Goal: Task Accomplishment & Management: Manage account settings

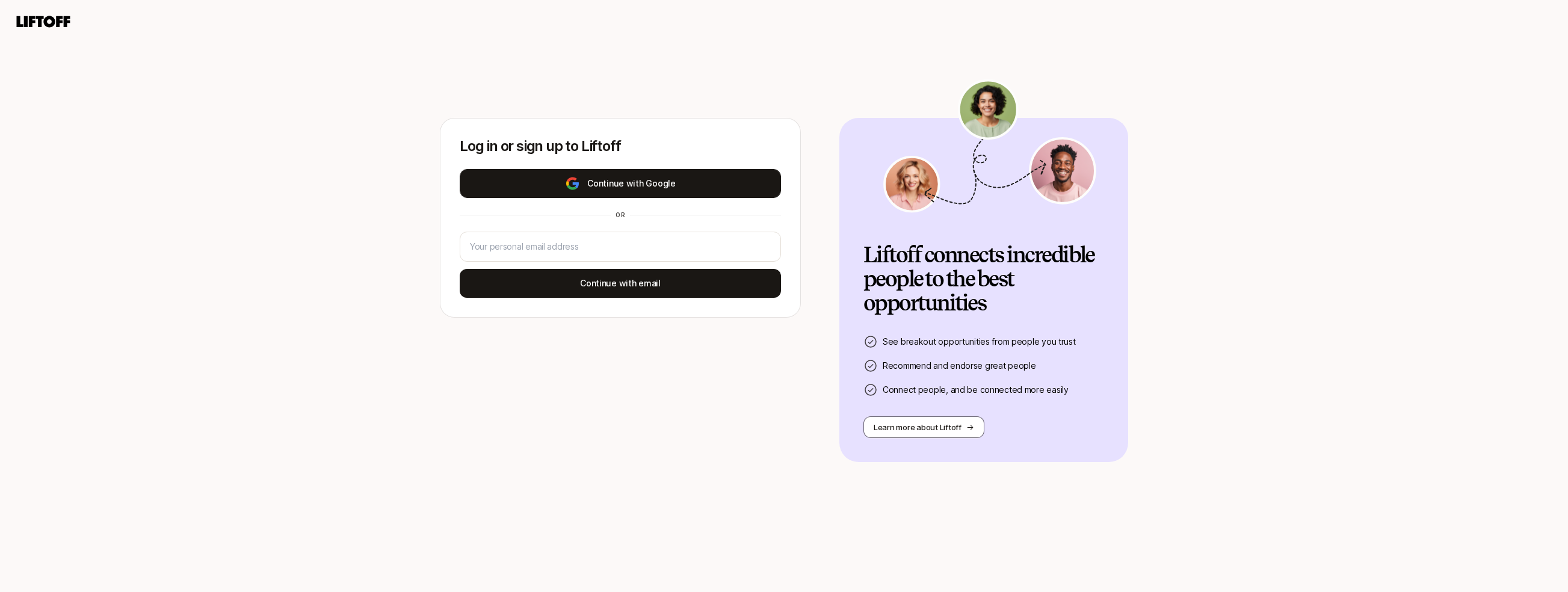
click at [726, 191] on button "Continue with Google" at bounding box center [620, 183] width 321 height 29
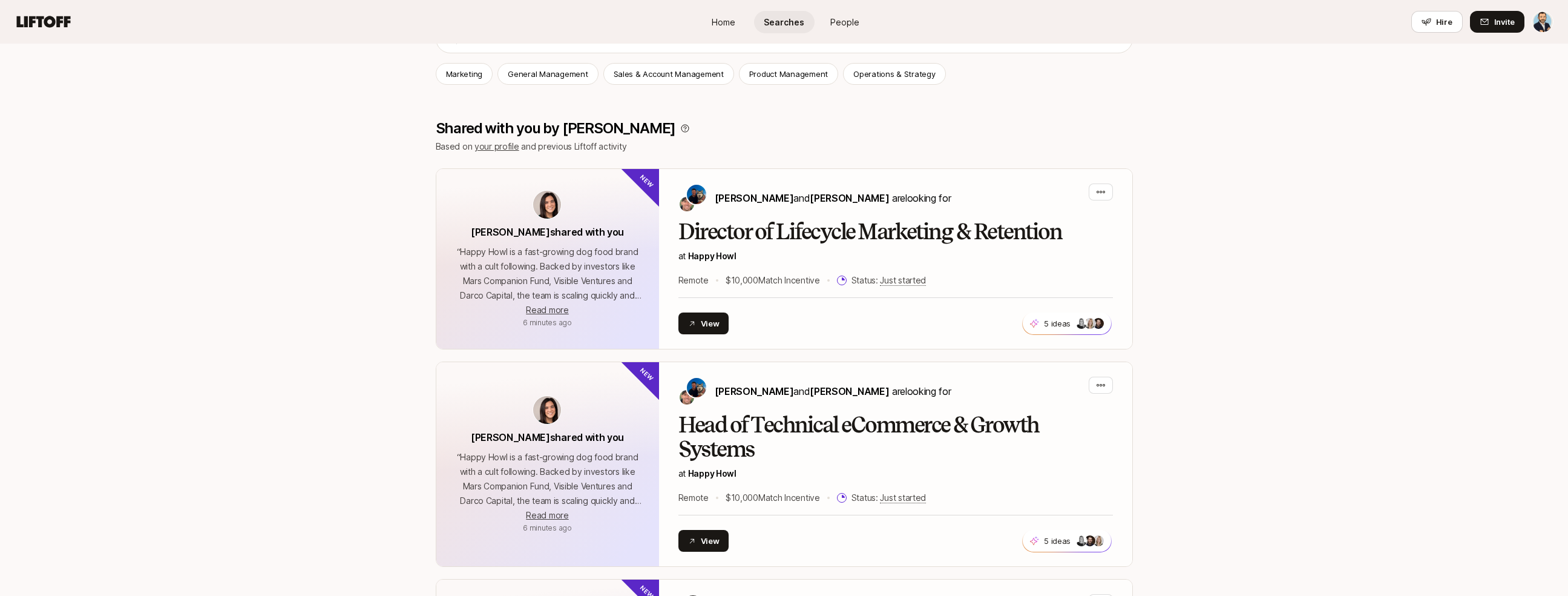
scroll to position [196, 0]
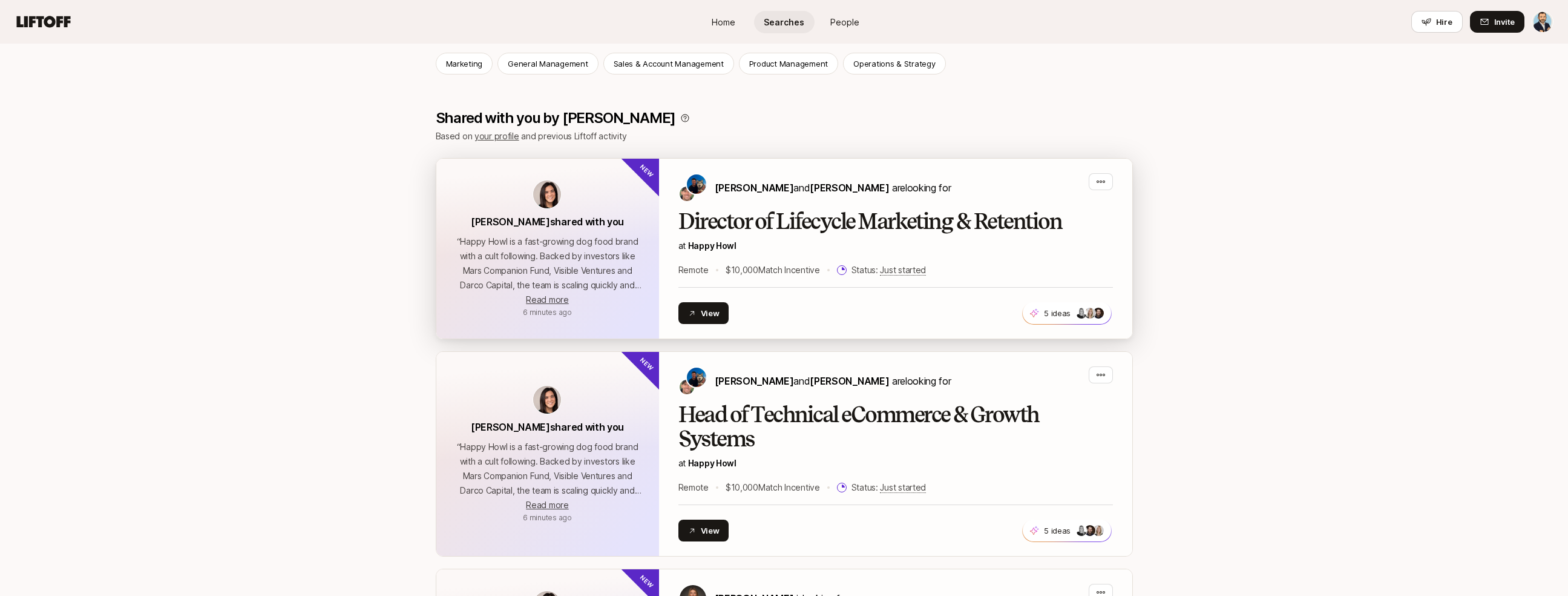
click at [1007, 224] on h2 "Director of Lifecycle Marketing & Retention" at bounding box center [895, 221] width 434 height 24
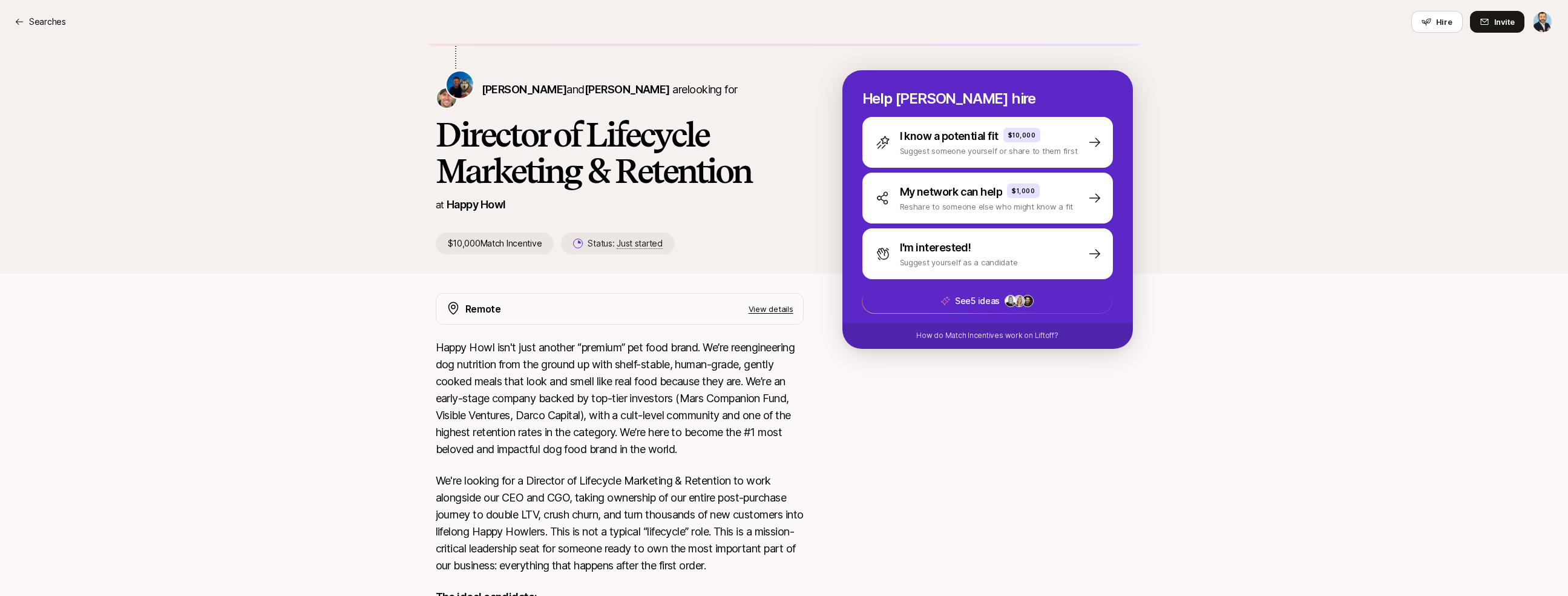
scroll to position [108, 0]
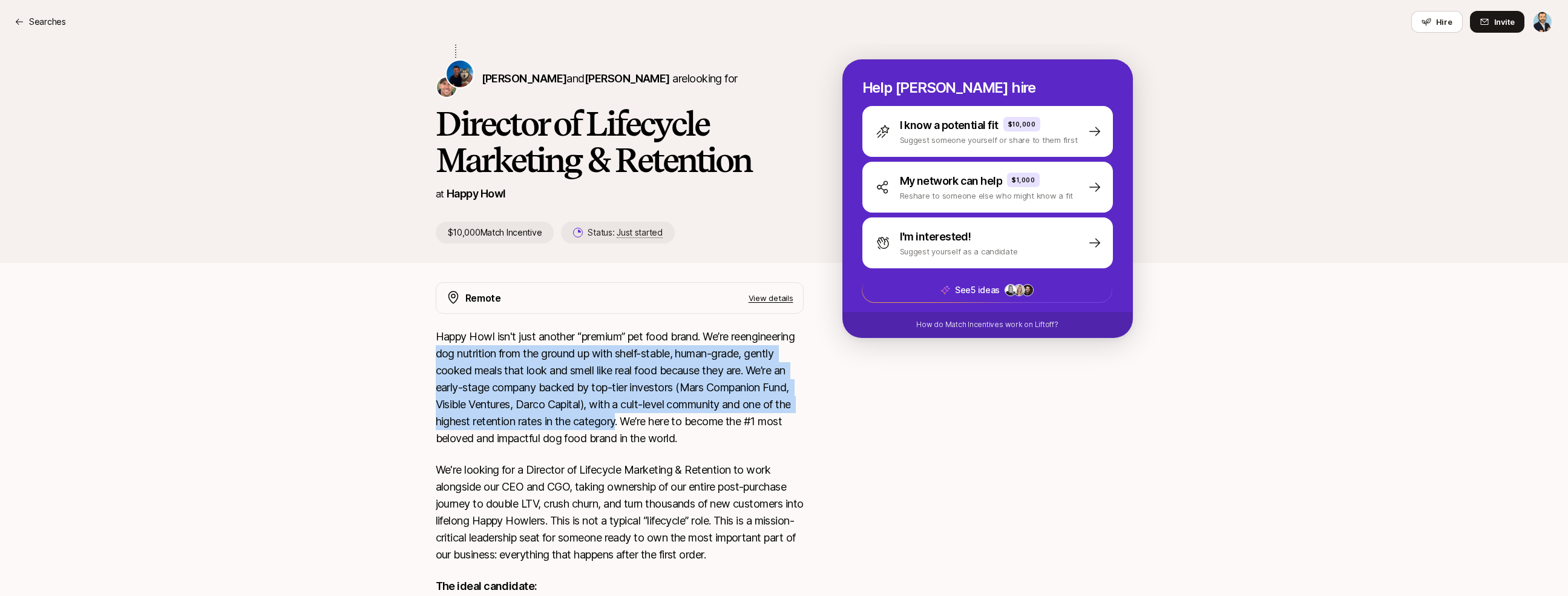
drag, startPoint x: 504, startPoint y: 346, endPoint x: 751, endPoint y: 429, distance: 260.6
click at [747, 428] on p "Happy Howl isn't just another “premium” pet food brand. We’re reengineering dog…" at bounding box center [619, 387] width 368 height 119
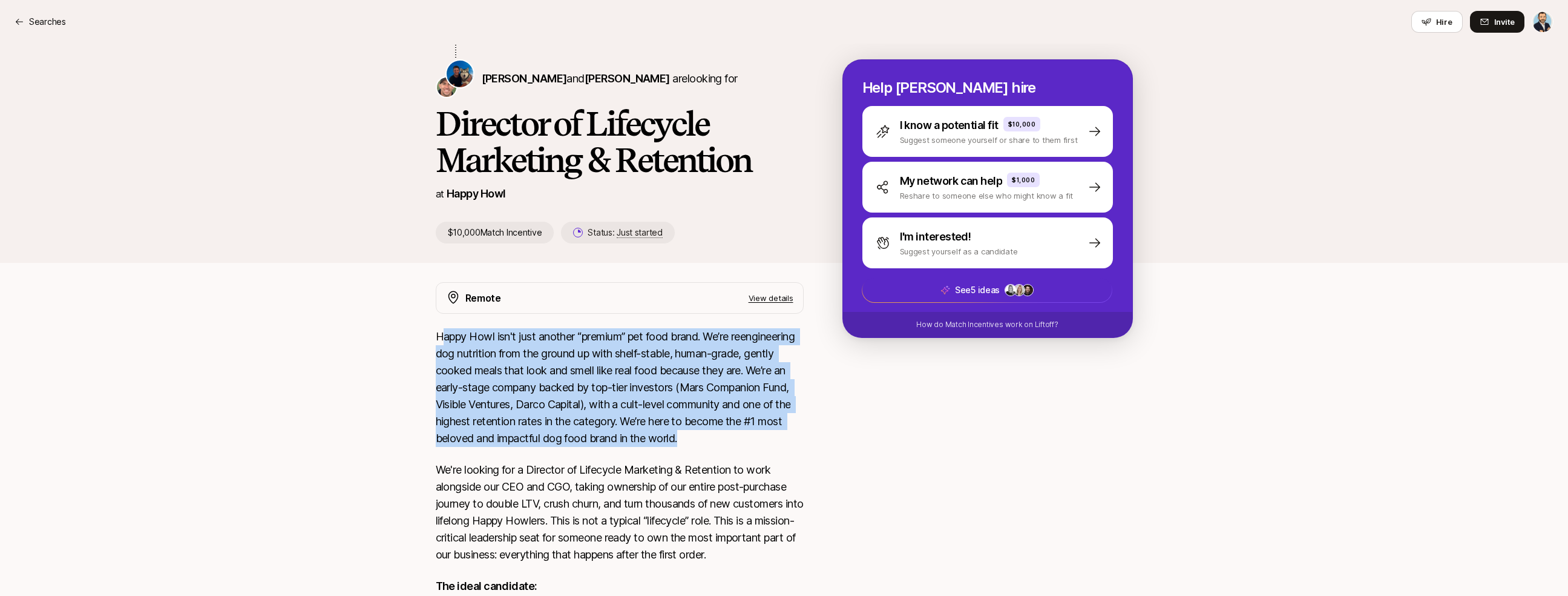
drag, startPoint x: 788, startPoint y: 451, endPoint x: 442, endPoint y: 342, distance: 362.8
click at [442, 342] on p "Happy Howl isn't just another “premium” pet food brand. We’re reengineering dog…" at bounding box center [619, 387] width 368 height 119
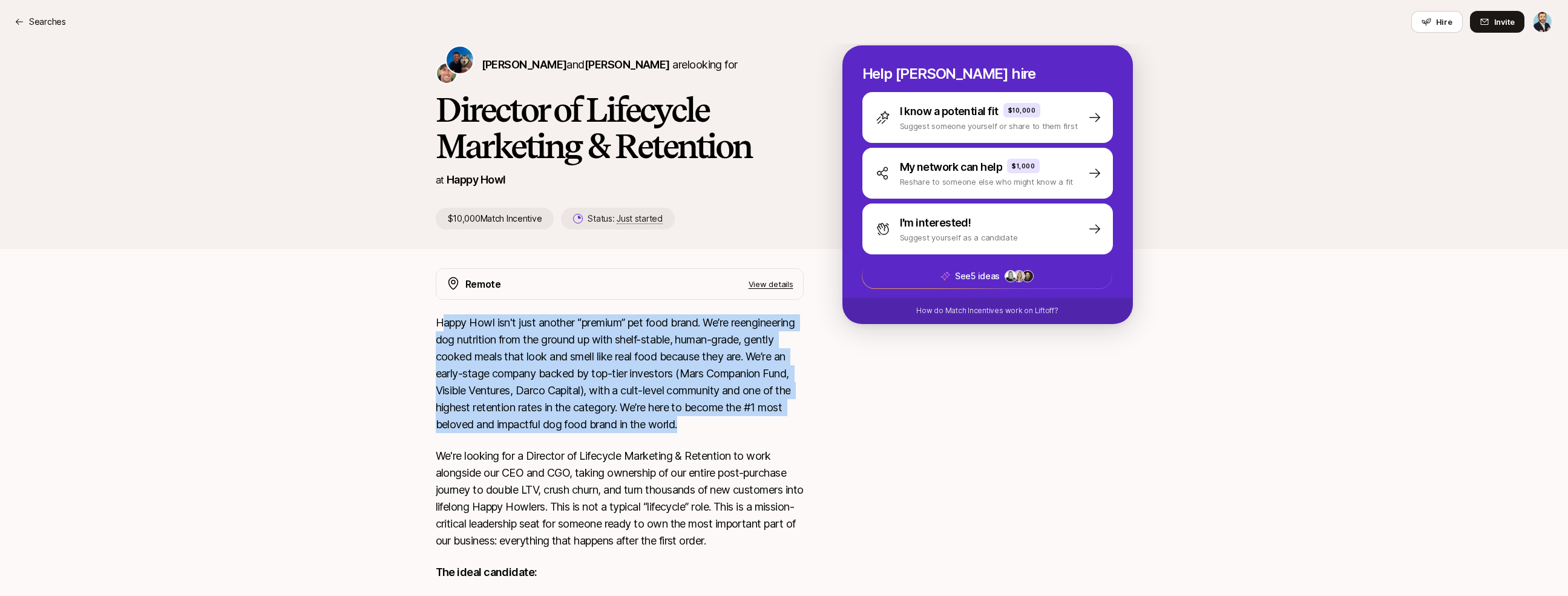
scroll to position [209, 0]
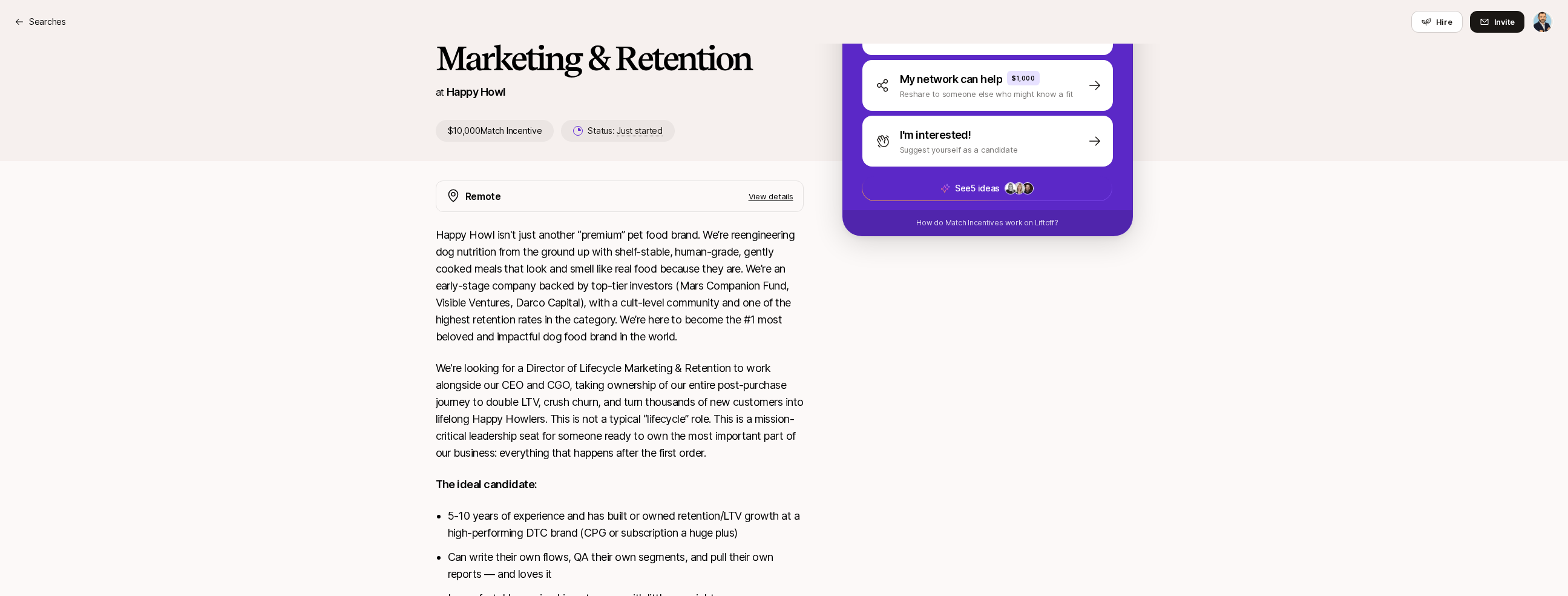
click at [833, 379] on div "Remote View details Happy Howl isn't just another “premium” pet food brand. We’…" at bounding box center [784, 498] width 726 height 635
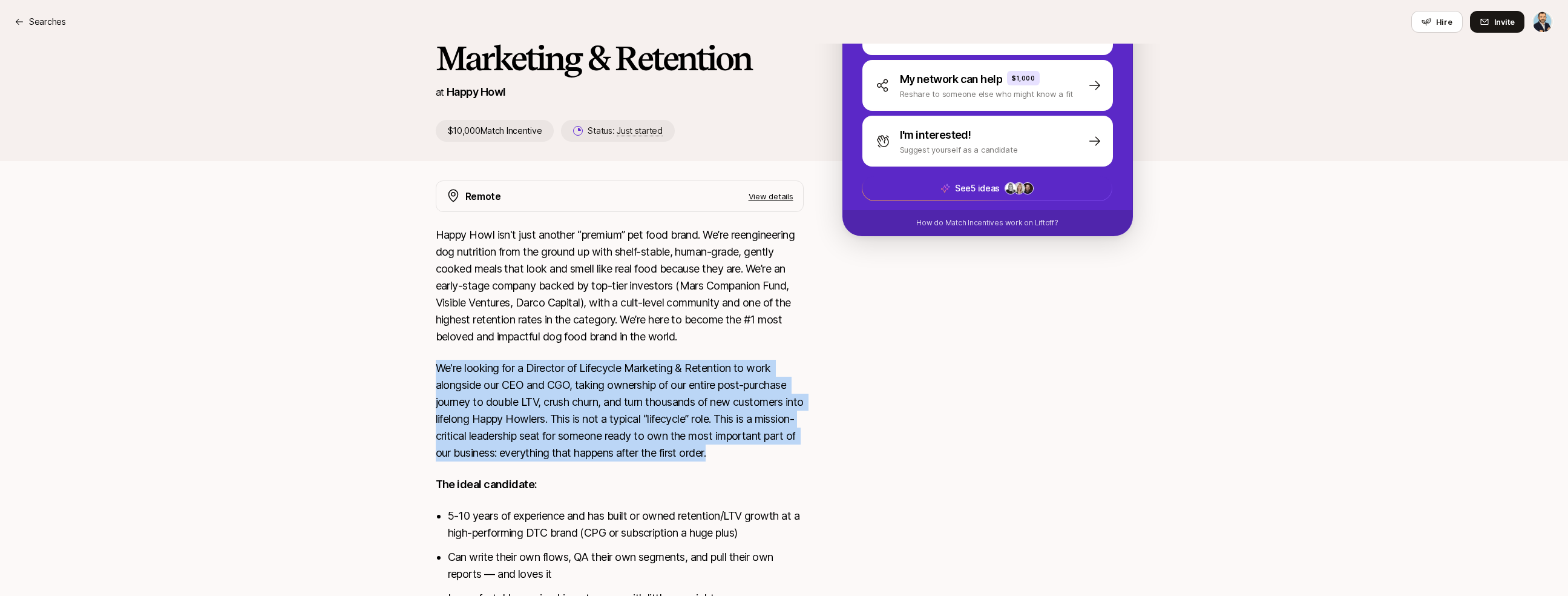
drag, startPoint x: 756, startPoint y: 369, endPoint x: 819, endPoint y: 483, distance: 130.2
click at [819, 483] on div "Remote View details Happy Howl isn't just another “premium” pet food brand. We’…" at bounding box center [784, 498] width 726 height 635
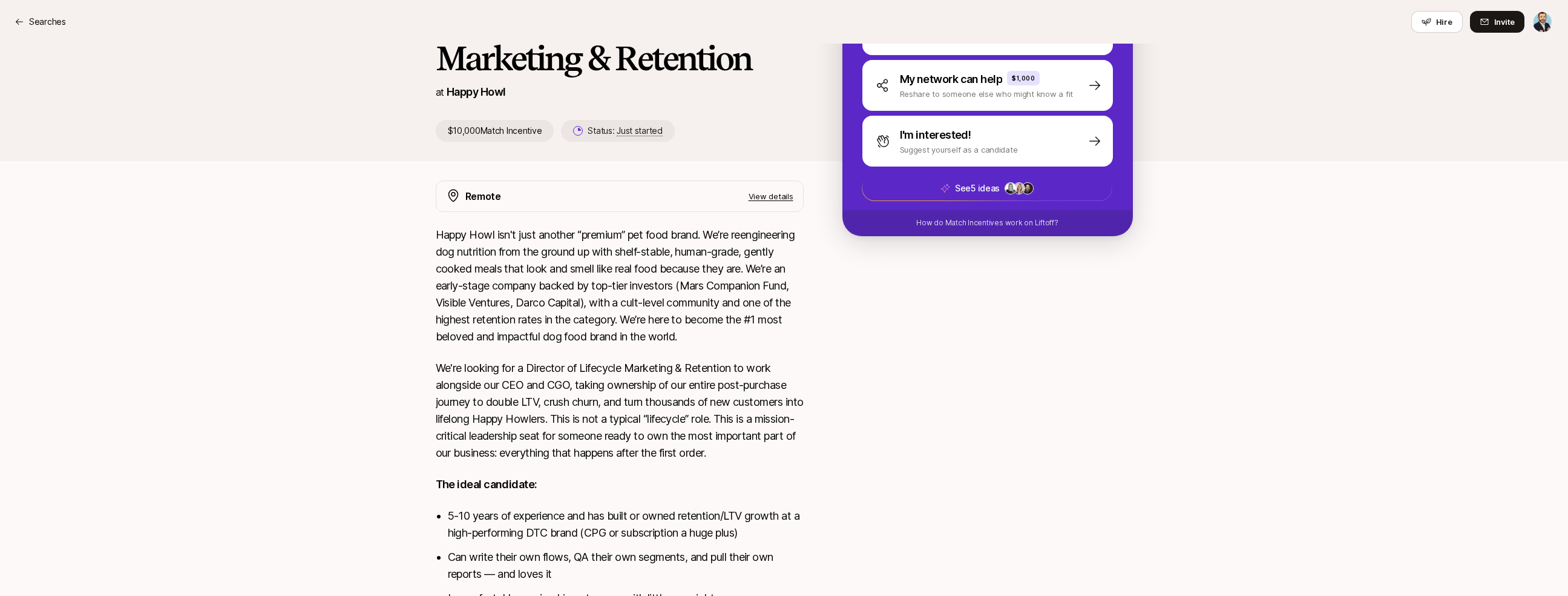
drag, startPoint x: 819, startPoint y: 483, endPoint x: 833, endPoint y: 482, distance: 14.0
click at [820, 482] on div "Remote View details Happy Howl isn't just another “premium” pet food brand. We’…" at bounding box center [784, 498] width 726 height 635
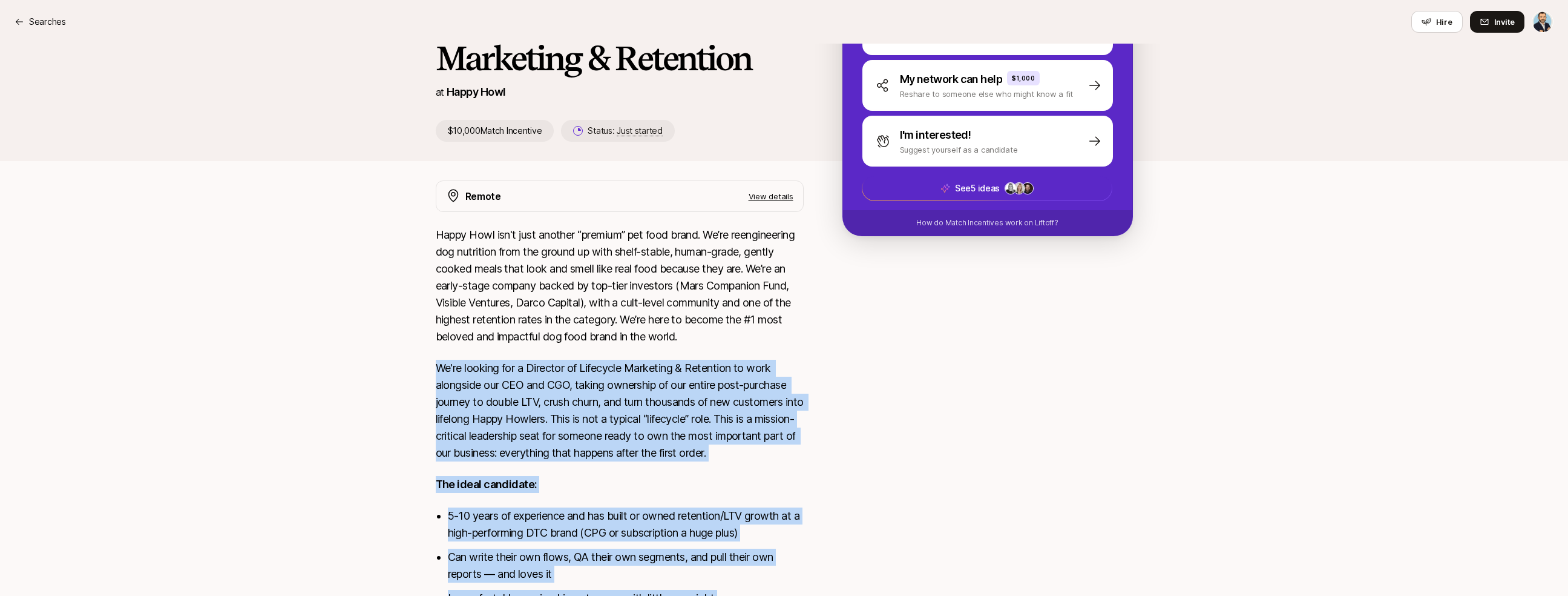
drag, startPoint x: 814, startPoint y: 429, endPoint x: 781, endPoint y: 365, distance: 72.0
click at [781, 365] on div "Remote View details Happy Howl isn't just another “premium” pet food brand. We’…" at bounding box center [784, 498] width 726 height 635
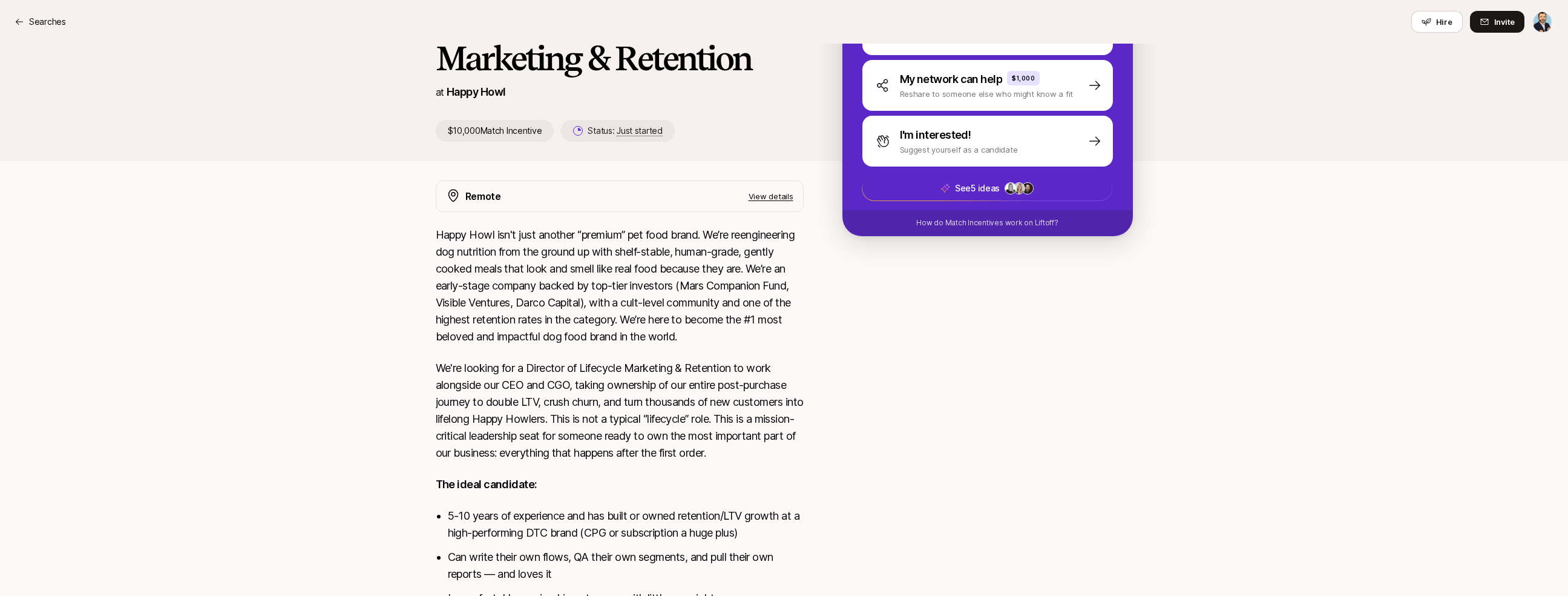
click at [781, 365] on div "Happy Howl isn't just another “premium” pet food brand. We’re reengineering dog…" at bounding box center [619, 508] width 368 height 564
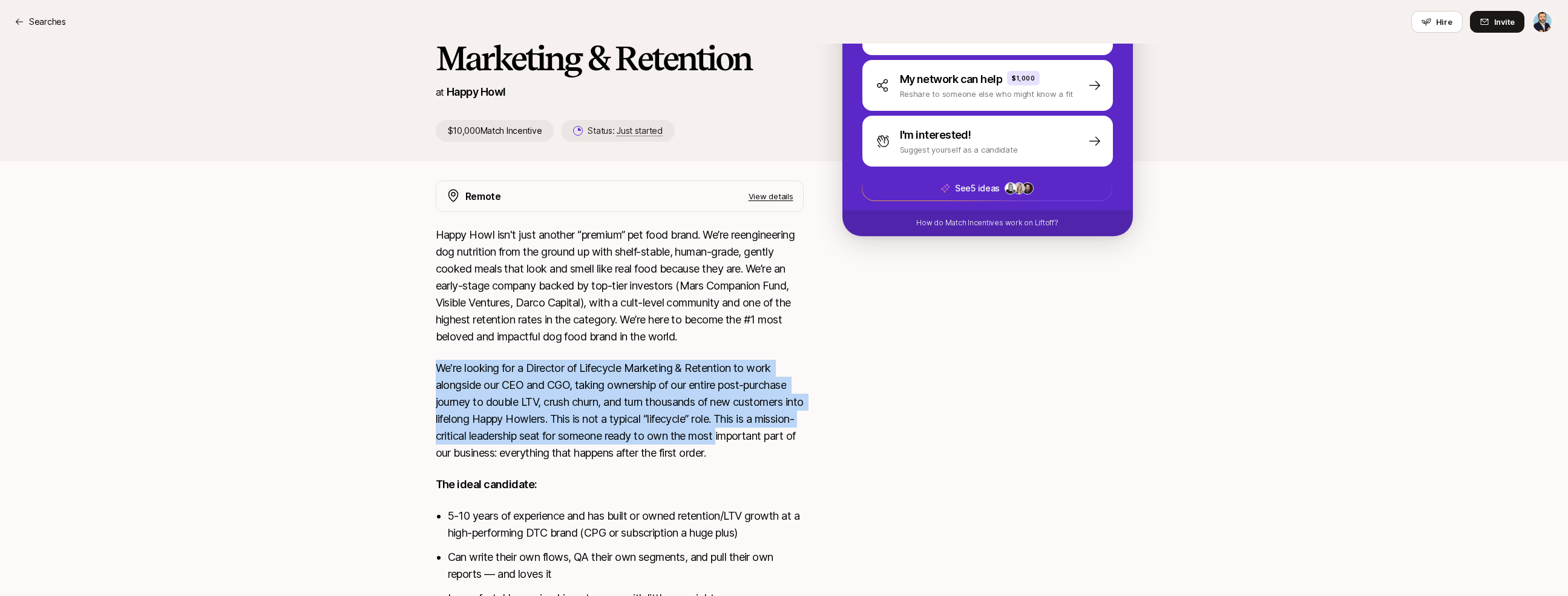
drag, startPoint x: 781, startPoint y: 363, endPoint x: 821, endPoint y: 459, distance: 104.0
click at [821, 459] on div "Remote View details Happy Howl isn't just another “premium” pet food brand. We’…" at bounding box center [784, 498] width 726 height 635
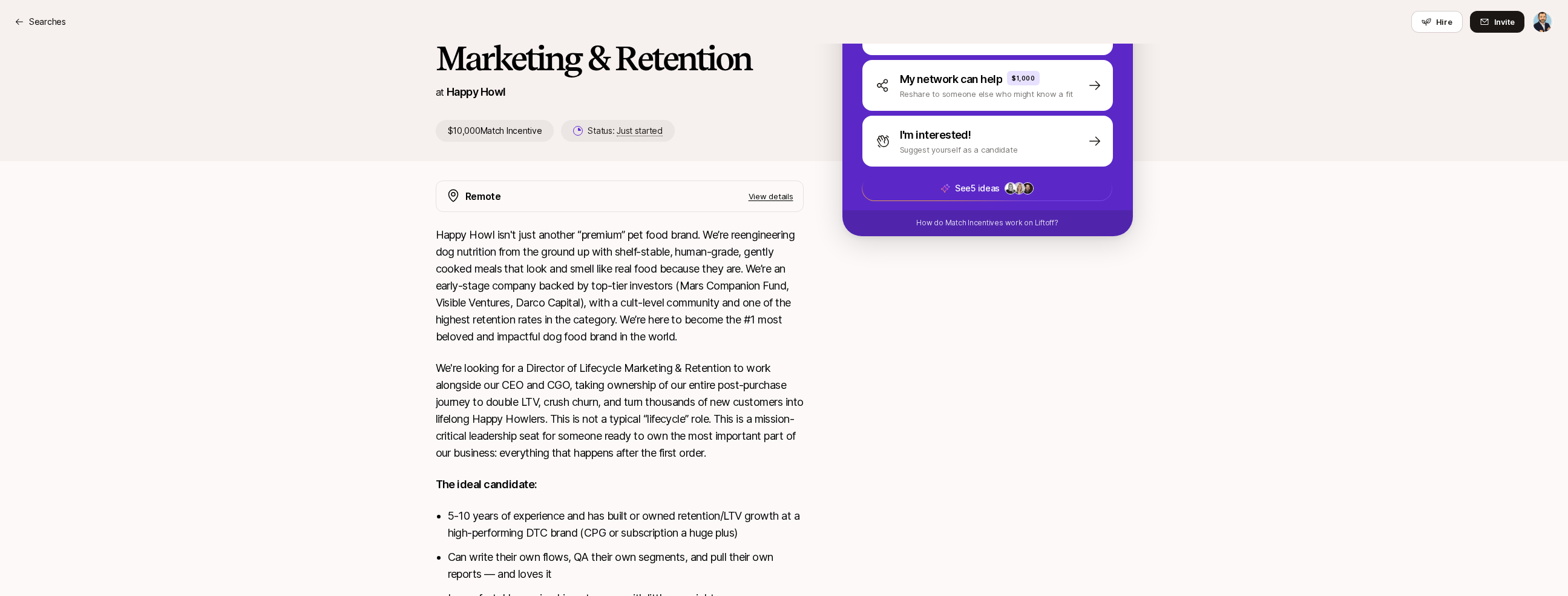
click at [820, 459] on div "Remote View details Happy Howl isn't just another “premium” pet food brand. We’…" at bounding box center [784, 498] width 726 height 635
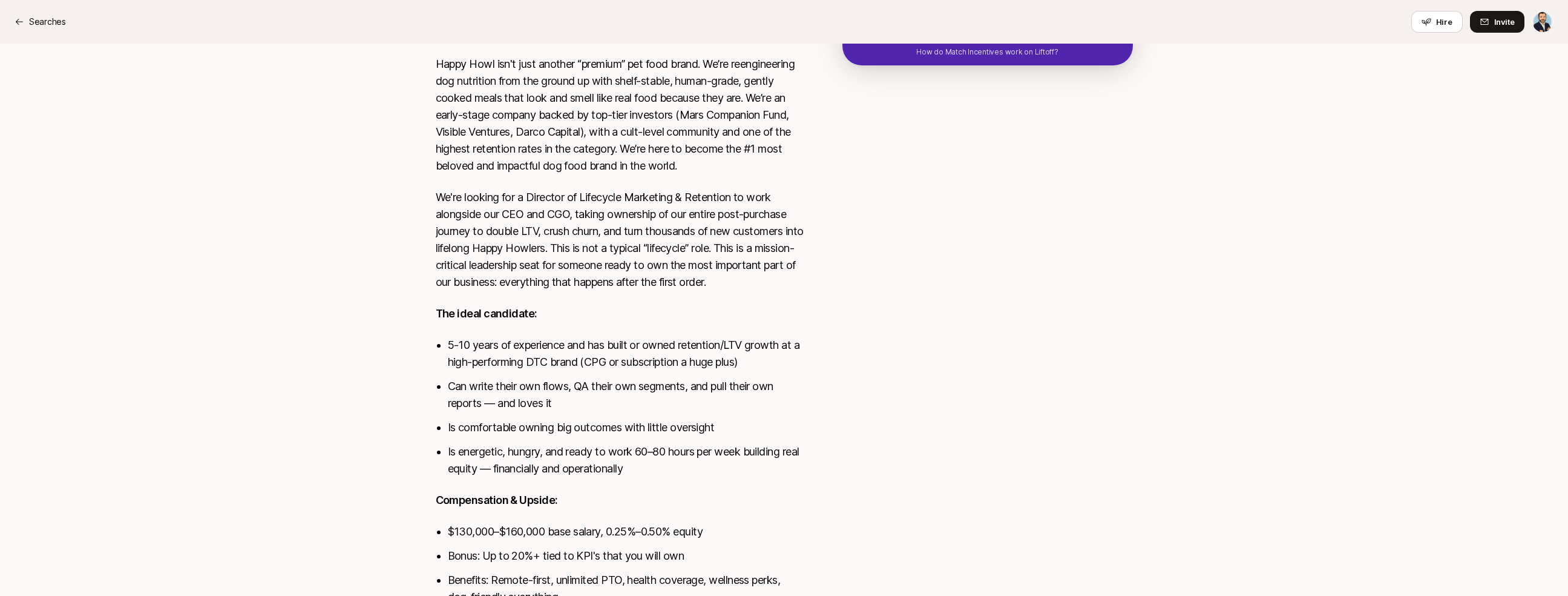
scroll to position [389, 0]
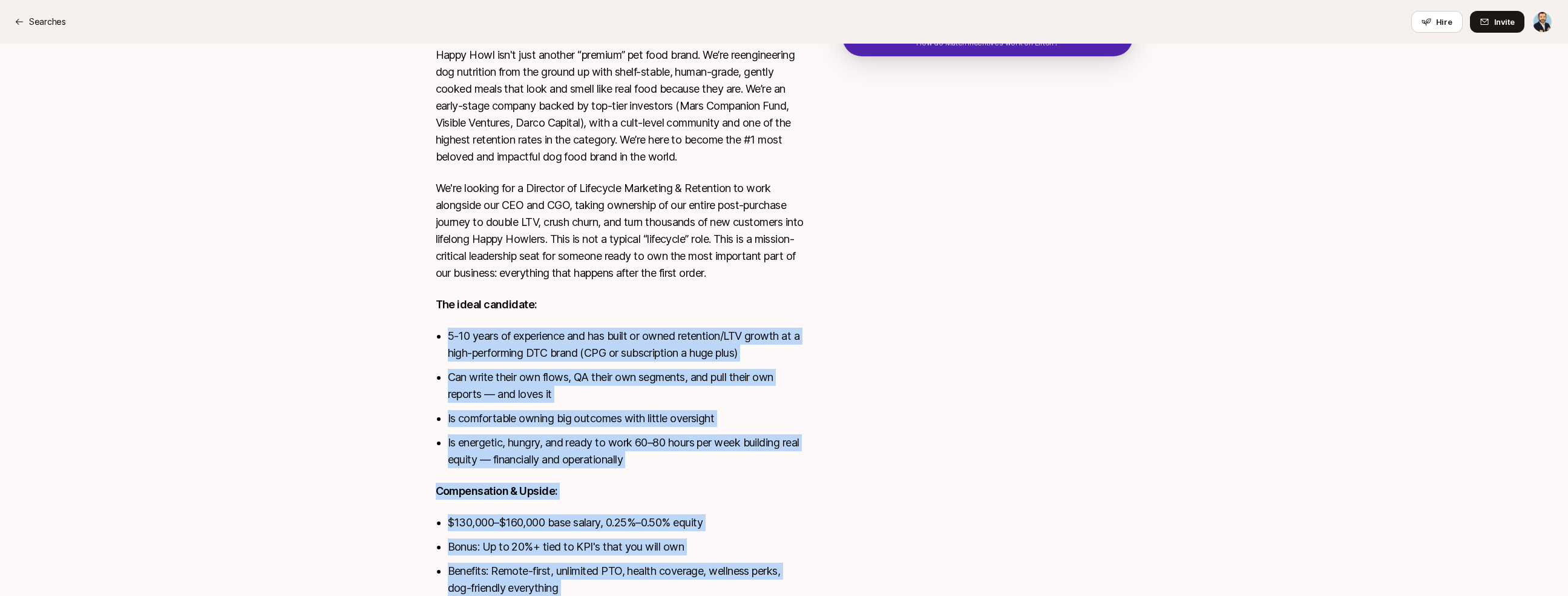
drag, startPoint x: 745, startPoint y: 323, endPoint x: 830, endPoint y: 472, distance: 171.5
click at [830, 472] on div "Remote View details Happy Howl isn't just another “premium” pet food brand. We’…" at bounding box center [784, 318] width 726 height 635
click at [830, 471] on div "Remote View details Happy Howl isn't just another “premium” pet food brand. We’…" at bounding box center [784, 318] width 726 height 635
drag, startPoint x: 827, startPoint y: 483, endPoint x: 792, endPoint y: 335, distance: 152.1
click at [792, 335] on div "Remote View details Happy Howl isn't just another “premium” pet food brand. We’…" at bounding box center [784, 318] width 726 height 635
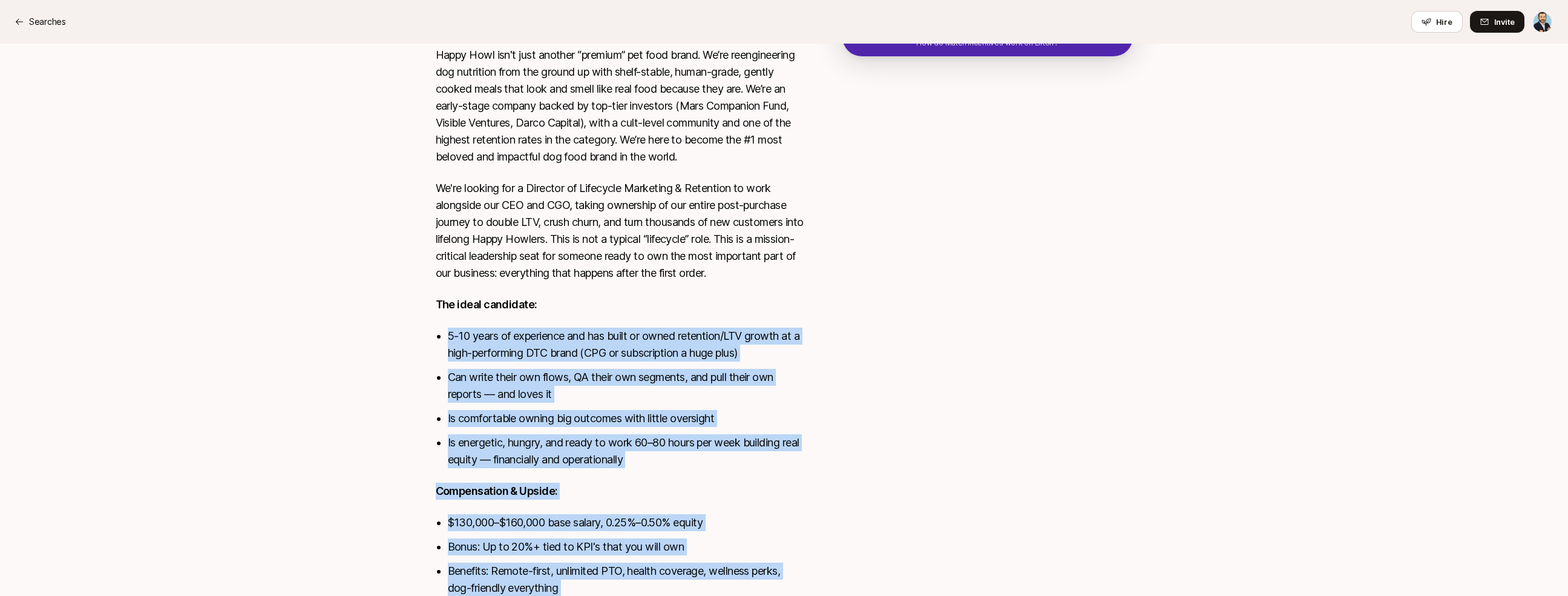
click at [792, 335] on div "Happy Howl isn't just another “premium” pet food brand. We’re reengineering dog…" at bounding box center [619, 329] width 368 height 564
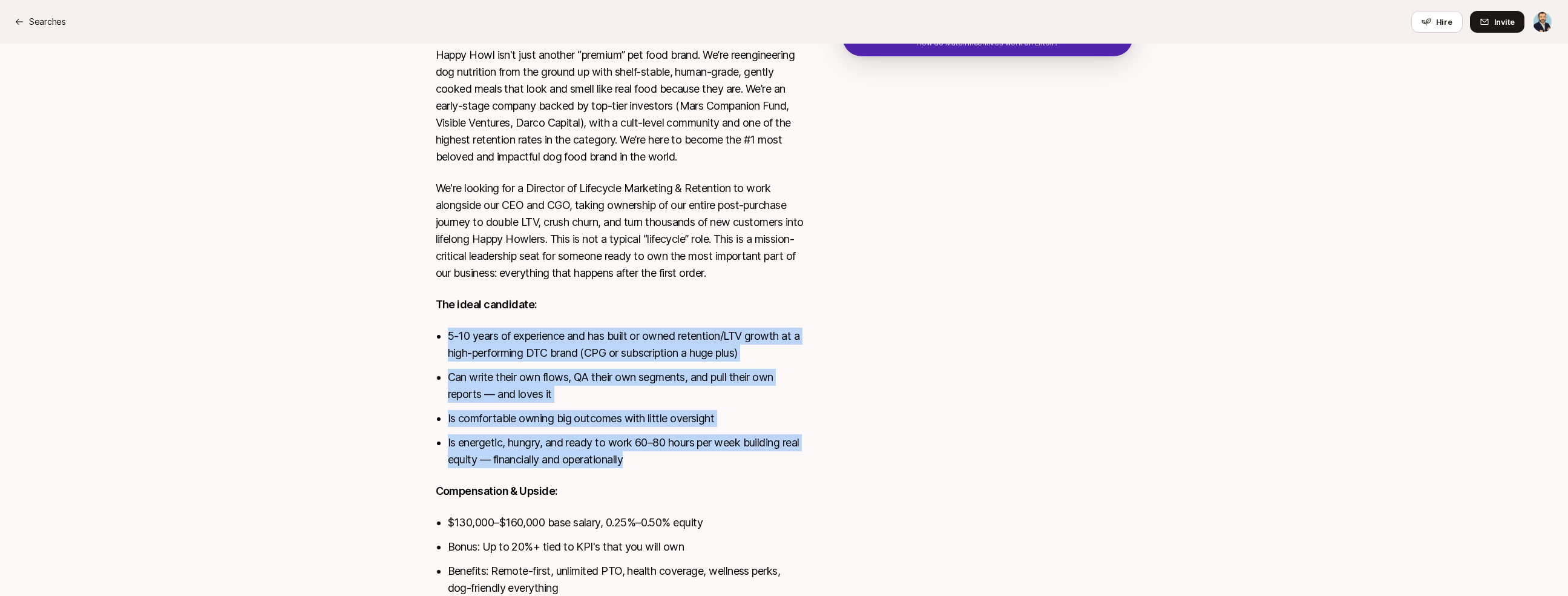
drag, startPoint x: 791, startPoint y: 325, endPoint x: 796, endPoint y: 484, distance: 159.1
click at [796, 484] on div "Happy Howl isn't just another “premium” pet food brand. We’re reengineering dog…" at bounding box center [619, 329] width 368 height 564
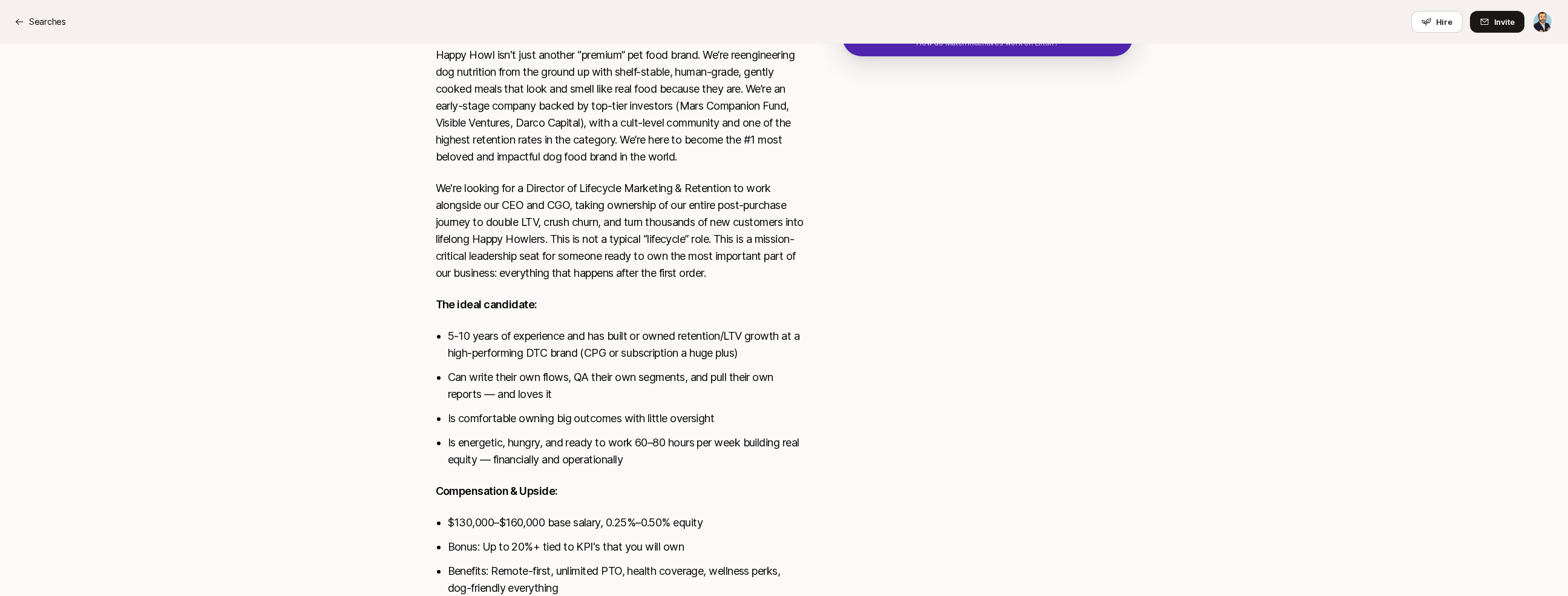
click at [796, 468] on li "Is energetic, hungry, and ready to work 60–80 hours per week building real equi…" at bounding box center [625, 451] width 356 height 34
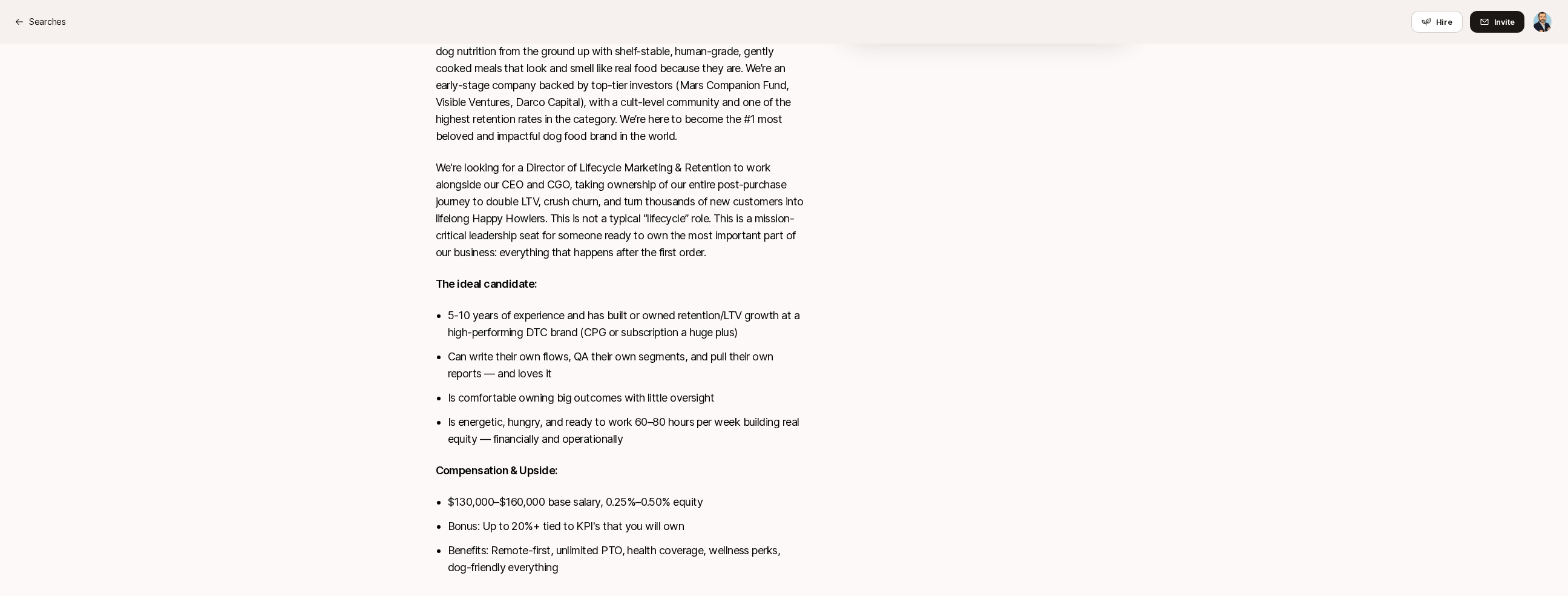
scroll to position [410, 0]
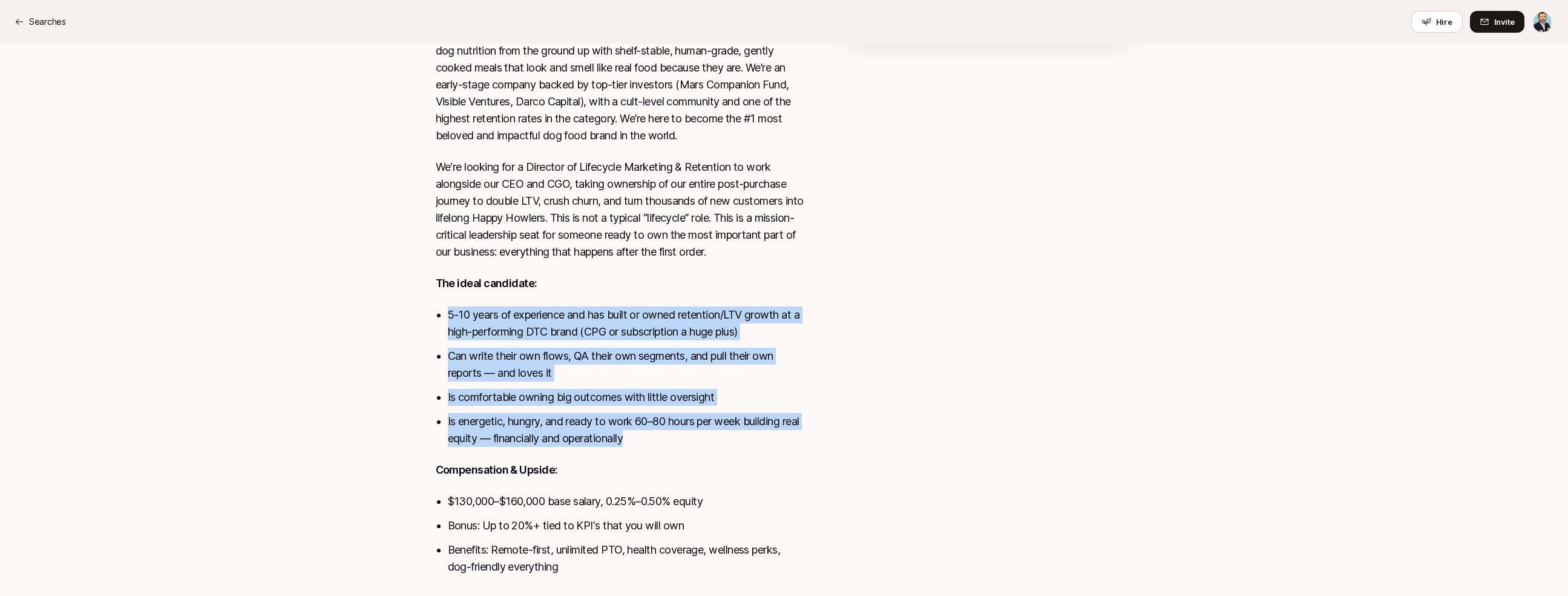
drag, startPoint x: 788, startPoint y: 313, endPoint x: 785, endPoint y: 472, distance: 159.0
click at [785, 472] on div "Happy Howl isn't just another “premium” pet food brand. We’re reengineering dog…" at bounding box center [619, 307] width 368 height 564
click at [785, 471] on div "Happy Howl isn't just another “premium” pet food brand. We’re reengineering dog…" at bounding box center [619, 307] width 368 height 564
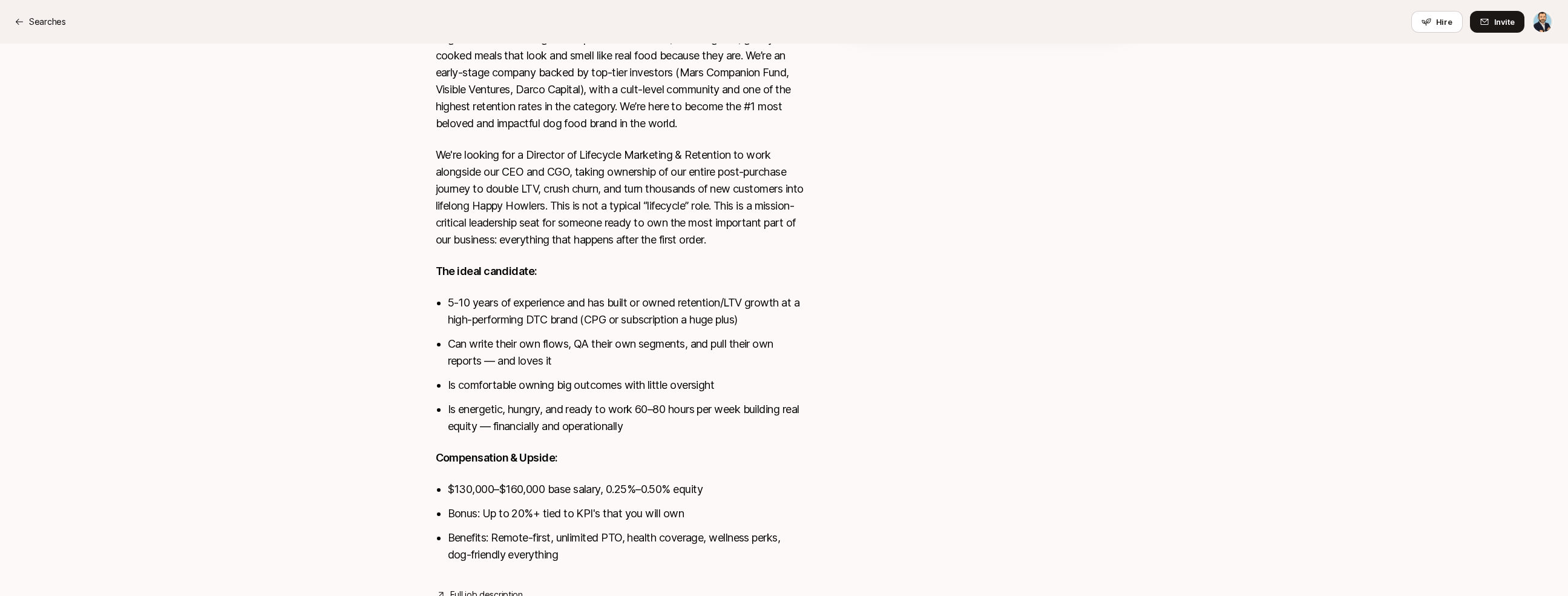
scroll to position [484, 0]
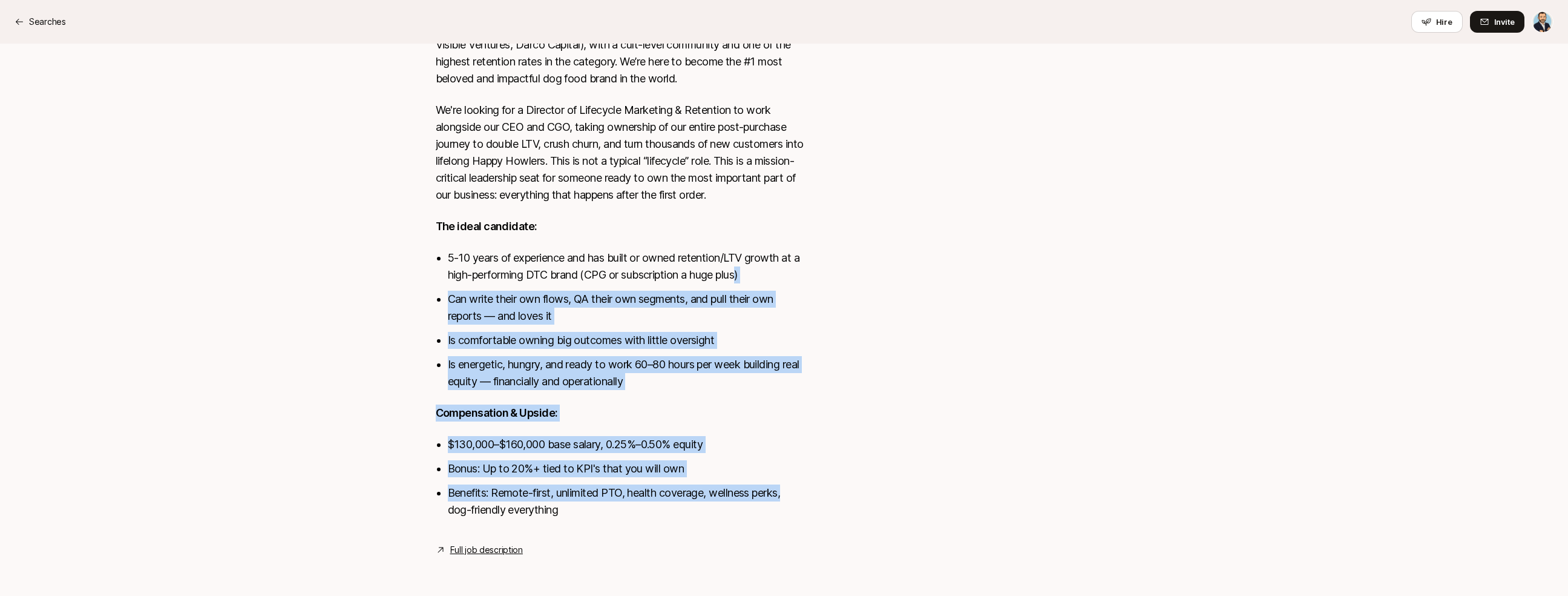
drag, startPoint x: 754, startPoint y: 320, endPoint x: 794, endPoint y: 486, distance: 170.8
click at [794, 486] on div "Happy Howl isn't just another “premium” pet food brand. We’re reengineering dog…" at bounding box center [619, 250] width 368 height 564
click at [795, 486] on li "Benefits: Remote-first, unlimited PTO, health coverage, wellness perks, dog-fri…" at bounding box center [625, 501] width 356 height 34
drag, startPoint x: 812, startPoint y: 509, endPoint x: 750, endPoint y: 273, distance: 244.0
click at [750, 273] on div "Remote View details Happy Howl isn't just another “premium” pet food brand. We’…" at bounding box center [784, 239] width 726 height 635
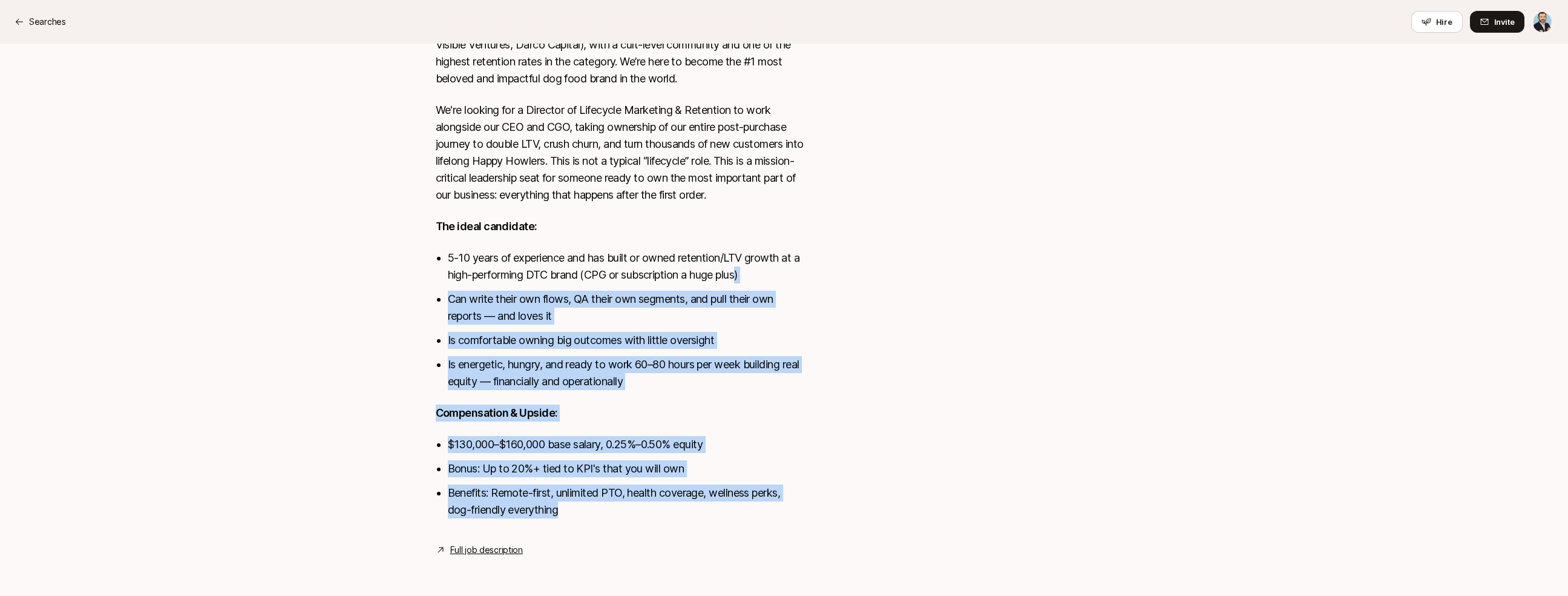
click at [815, 372] on div "Remote View details Happy Howl isn't just another “premium” pet food brand. We’…" at bounding box center [784, 239] width 726 height 635
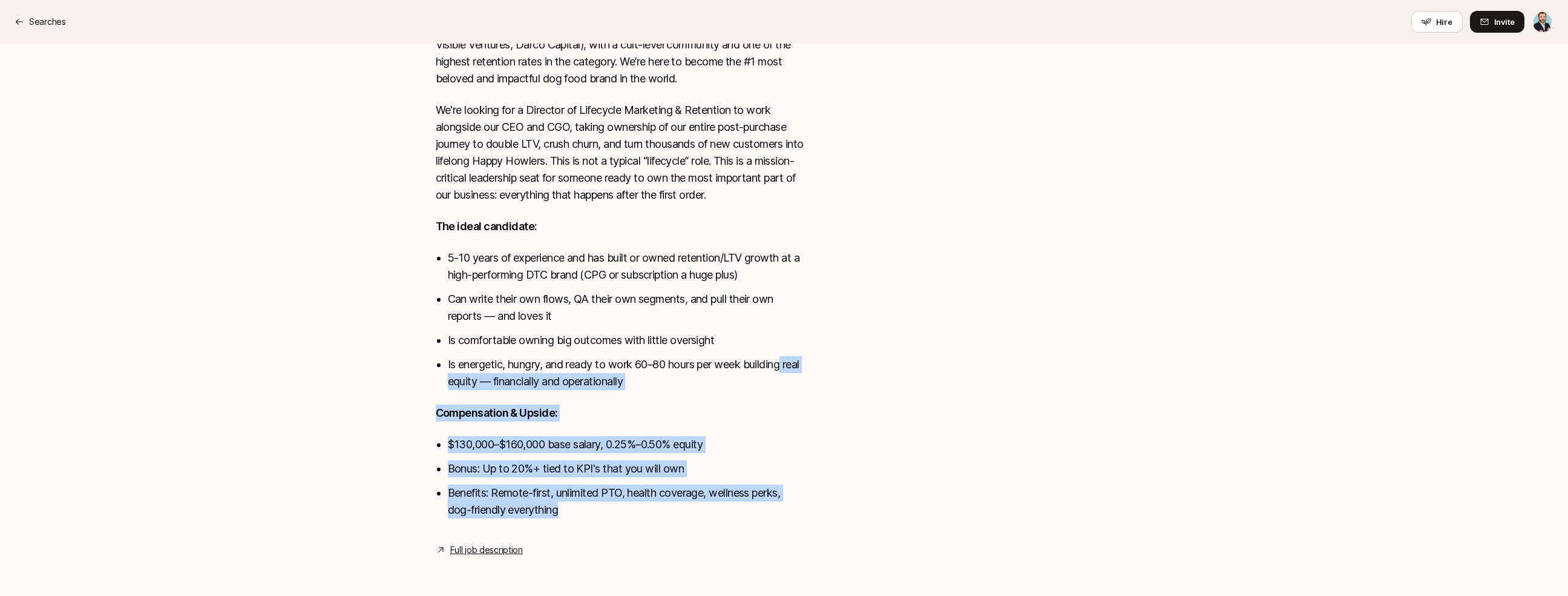
drag, startPoint x: 790, startPoint y: 417, endPoint x: 815, endPoint y: 515, distance: 101.1
click at [815, 515] on div "Remote View details Happy Howl isn't just another “premium” pet food brand. We’…" at bounding box center [784, 239] width 726 height 635
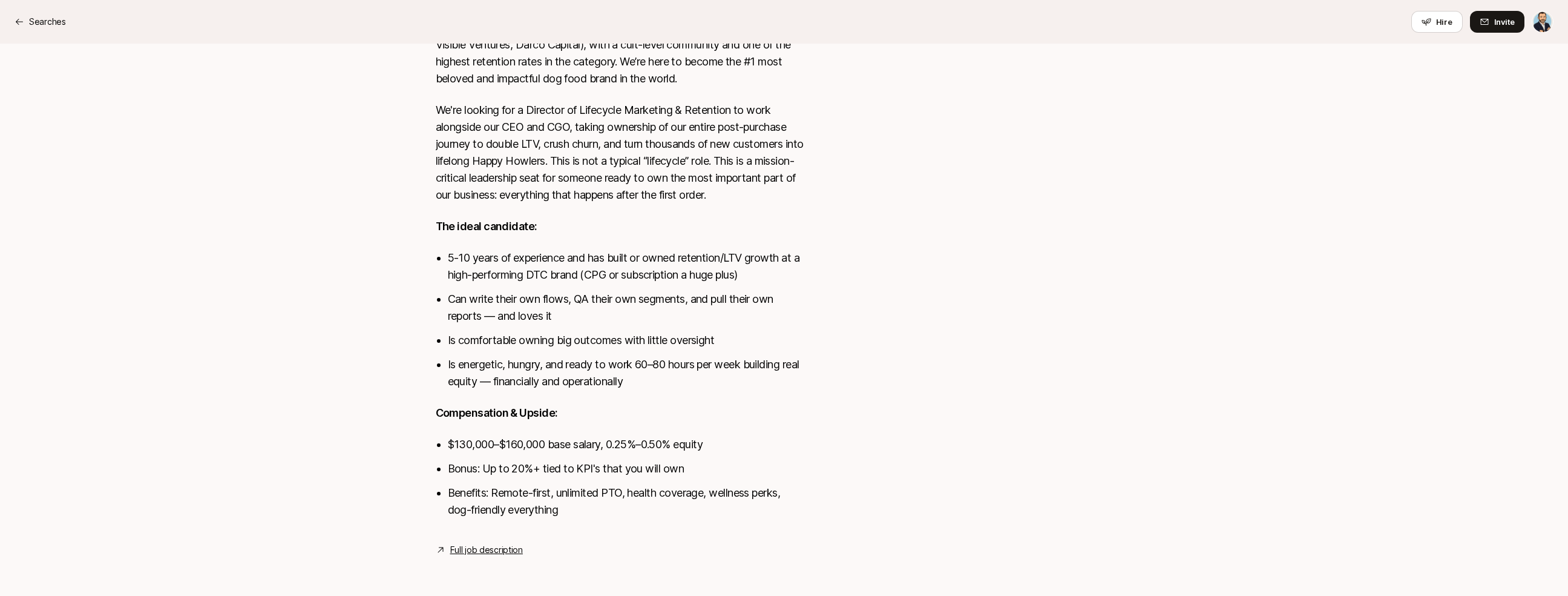
click at [816, 514] on div "Remote View details Happy Howl isn't just another “premium” pet food brand. We’…" at bounding box center [784, 239] width 726 height 635
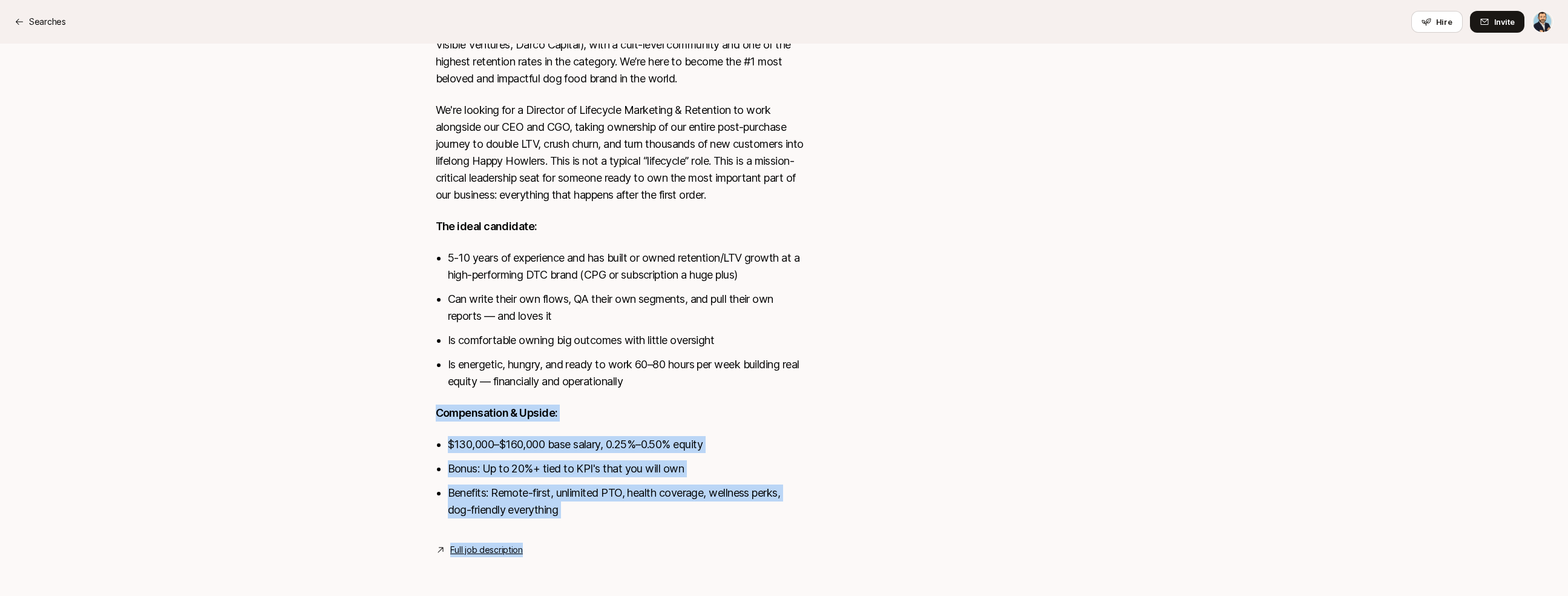
drag, startPoint x: 824, startPoint y: 511, endPoint x: 799, endPoint y: 403, distance: 110.9
click at [799, 403] on div "Remote View details Happy Howl isn't just another “premium” pet food brand. We’…" at bounding box center [784, 239] width 726 height 635
click at [799, 403] on div "Happy Howl isn't just another “premium” pet food brand. We’re reengineering dog…" at bounding box center [619, 250] width 368 height 564
drag, startPoint x: 798, startPoint y: 402, endPoint x: 830, endPoint y: 509, distance: 111.7
click at [830, 509] on div "Remote View details Happy Howl isn't just another “premium” pet food brand. We’…" at bounding box center [784, 239] width 726 height 635
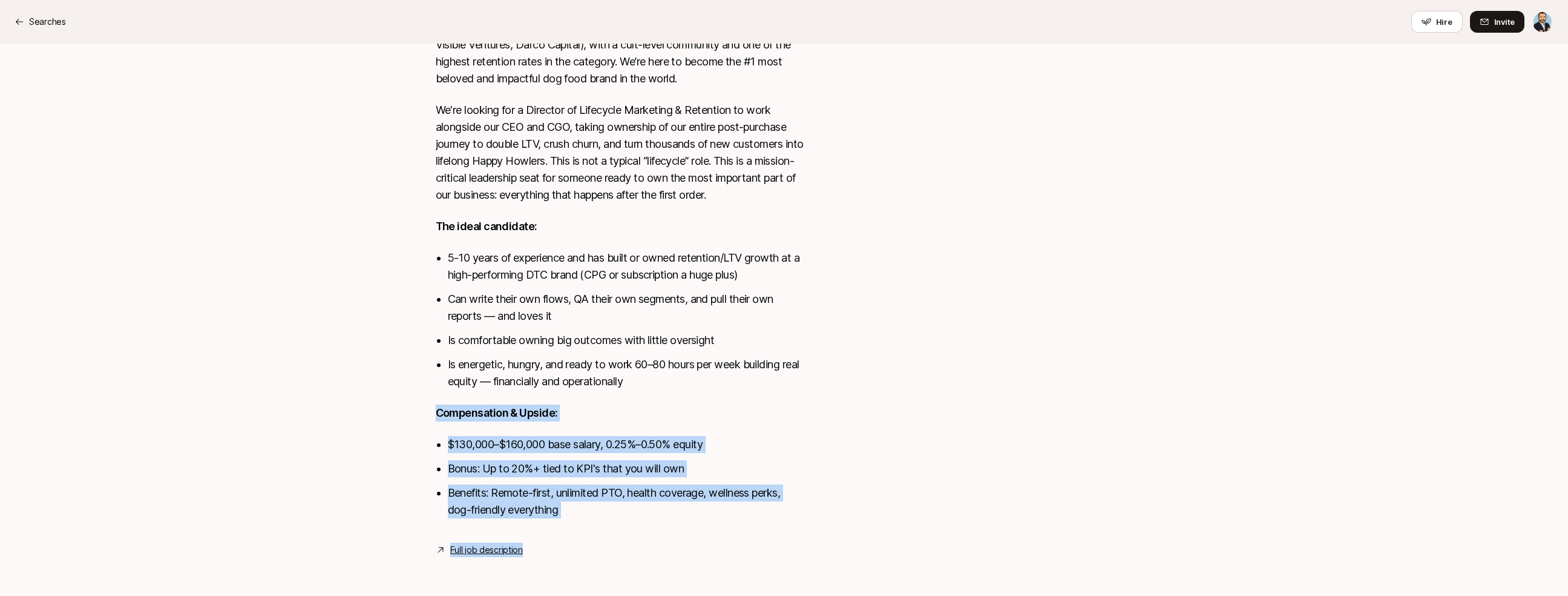
click at [830, 508] on div "Remote View details Happy Howl isn't just another “premium” pet food brand. We’…" at bounding box center [784, 239] width 726 height 635
drag, startPoint x: 827, startPoint y: 483, endPoint x: 796, endPoint y: 365, distance: 122.0
click at [797, 369] on div "Remote View details Happy Howl isn't just another “premium” pet food brand. We’…" at bounding box center [784, 239] width 726 height 635
click at [797, 366] on li "Is energetic, hungry, and ready to work 60–80 hours per week building real equi…" at bounding box center [625, 372] width 356 height 34
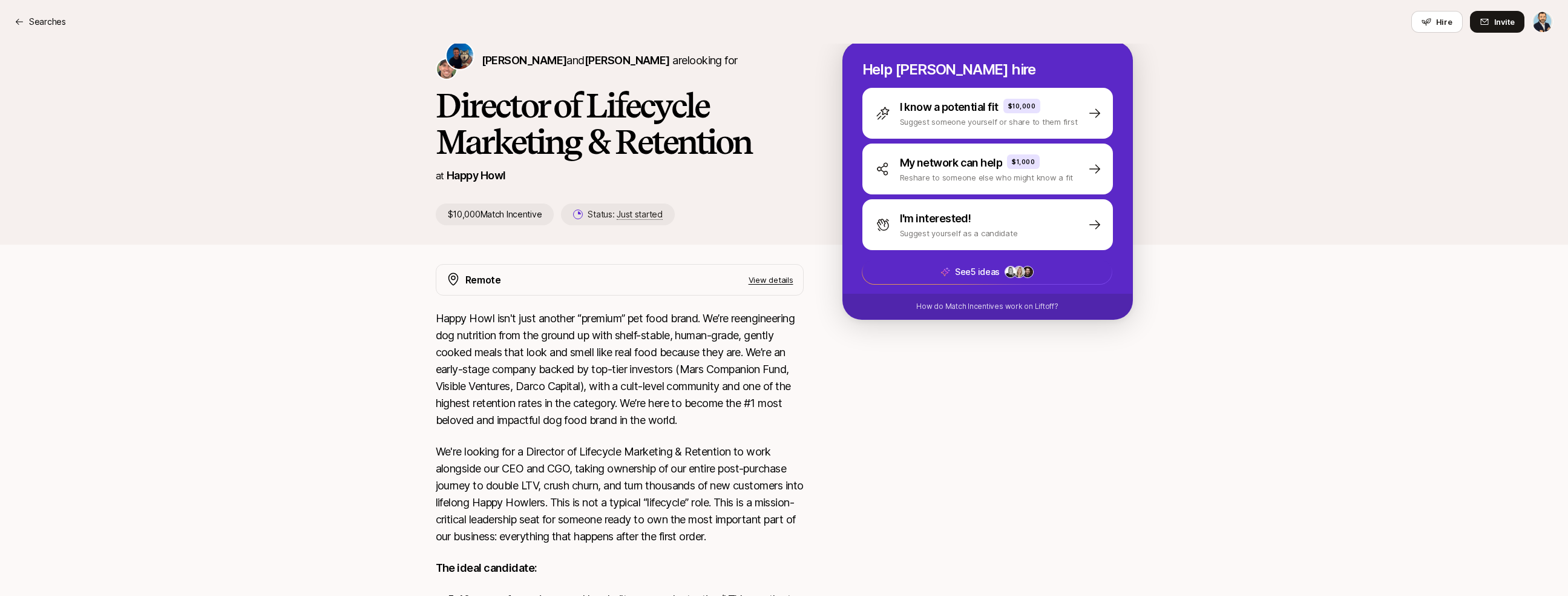
scroll to position [0, 0]
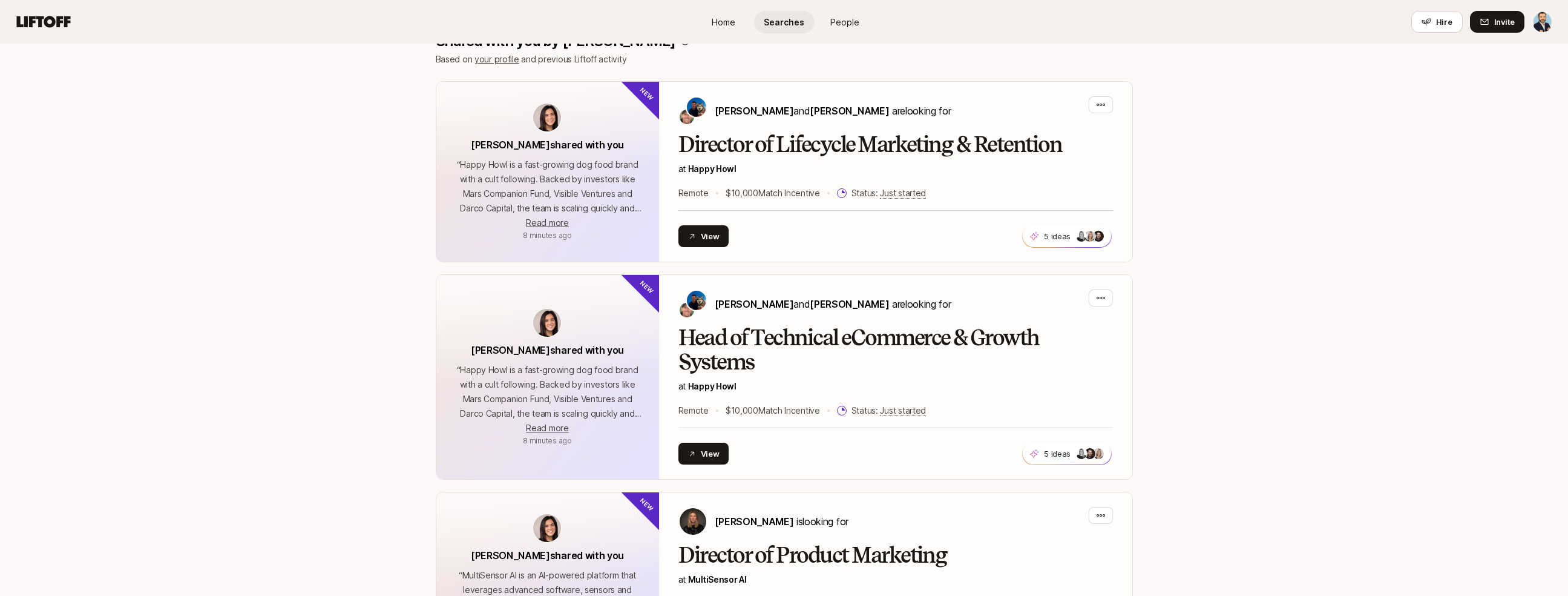
scroll to position [290, 0]
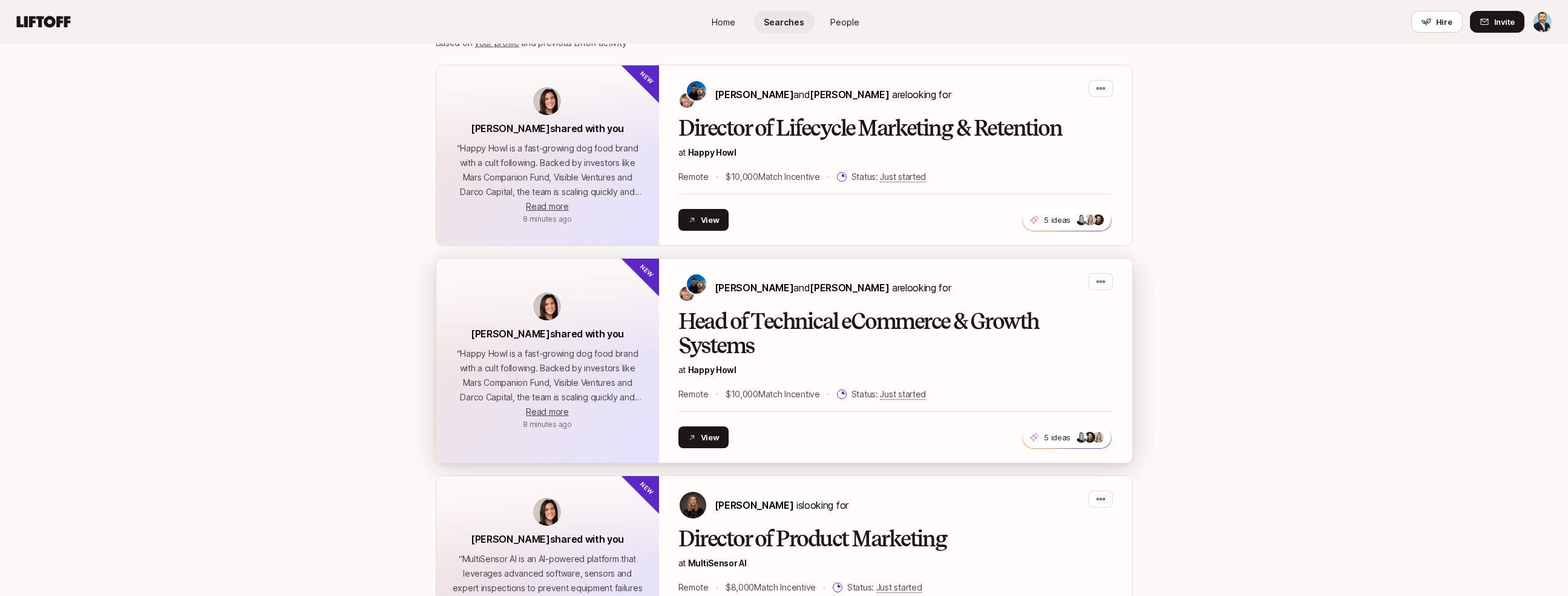
click at [1080, 338] on h2 "Head of Technical eCommerce & Growth Systems" at bounding box center [895, 334] width 434 height 48
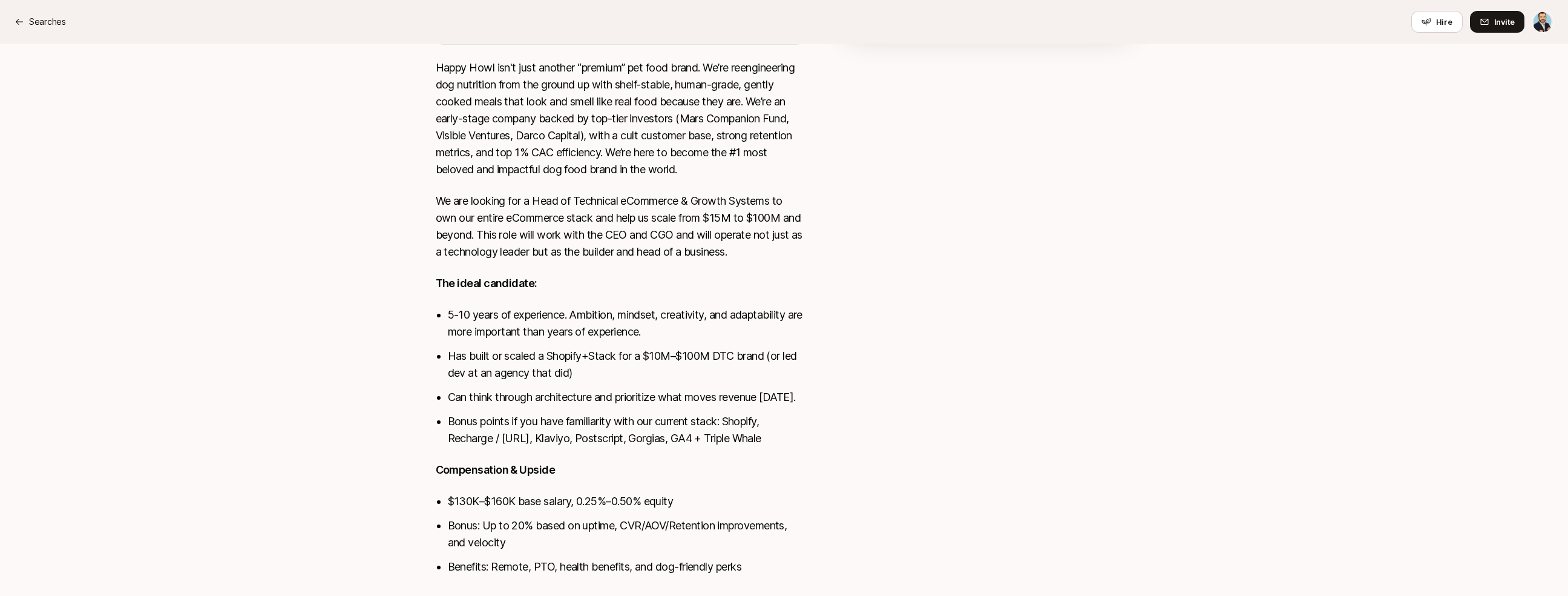
scroll to position [425, 0]
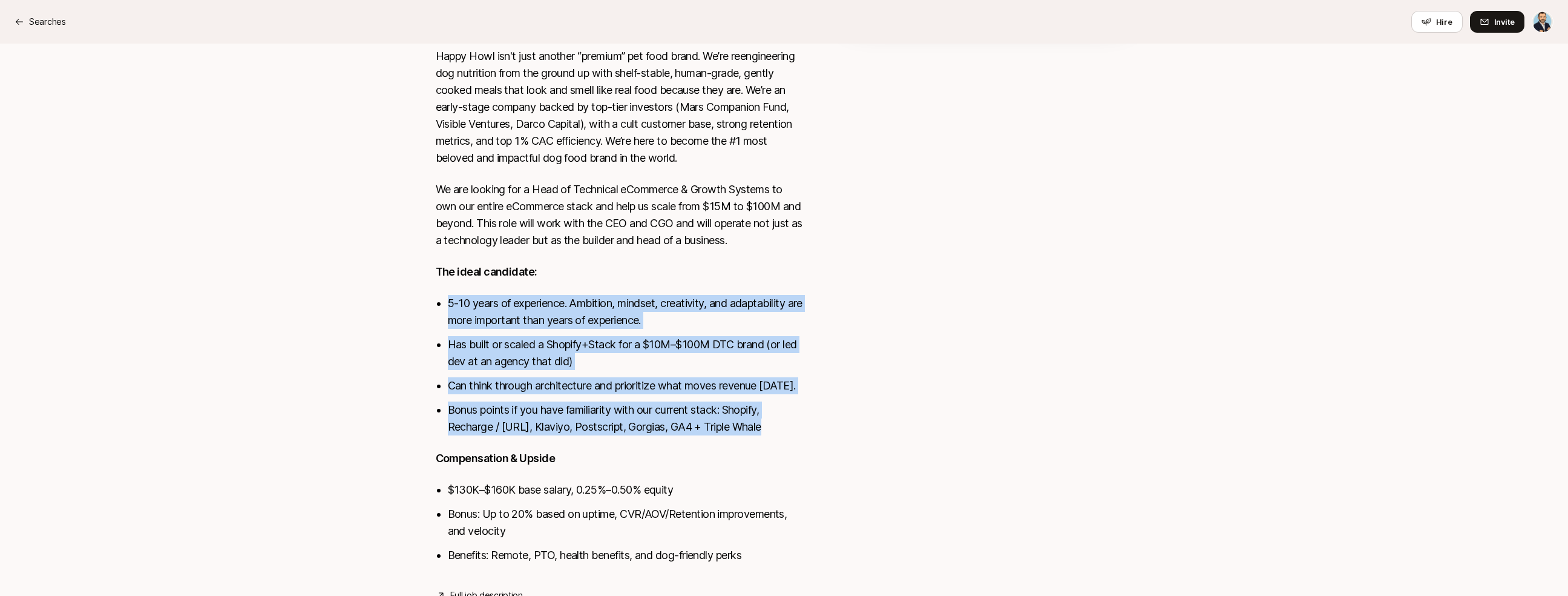
drag, startPoint x: 628, startPoint y: 273, endPoint x: 769, endPoint y: 443, distance: 220.9
click at [769, 444] on div "Happy Howl isn't just another “premium” pet food brand. We’re reengineering dog…" at bounding box center [619, 313] width 368 height 530
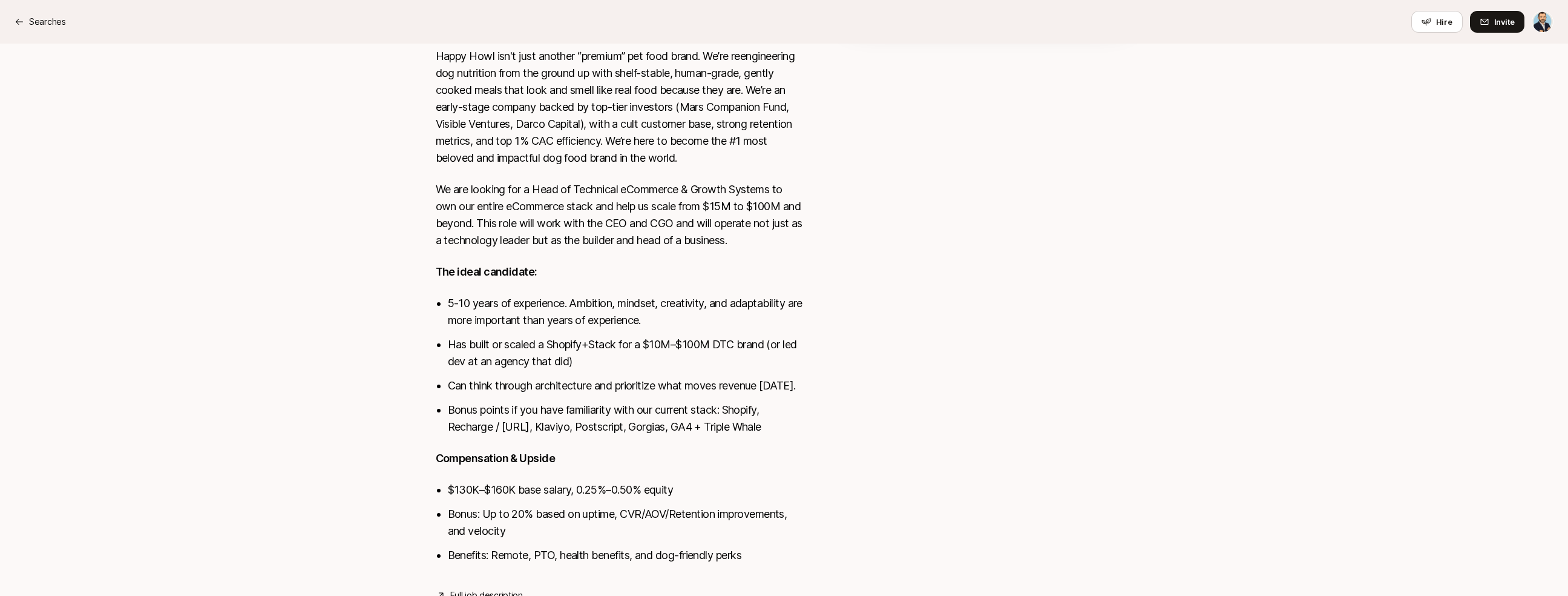
click at [771, 442] on div "Happy Howl isn't just another “premium” pet food brand. We’re reengineering dog…" at bounding box center [619, 313] width 368 height 530
drag, startPoint x: 789, startPoint y: 345, endPoint x: 789, endPoint y: 283, distance: 62.0
click at [789, 283] on div "Happy Howl isn't just another “premium” pet food brand. We’re reengineering dog…" at bounding box center [619, 313] width 368 height 530
drag, startPoint x: 787, startPoint y: 280, endPoint x: 796, endPoint y: 428, distance: 148.3
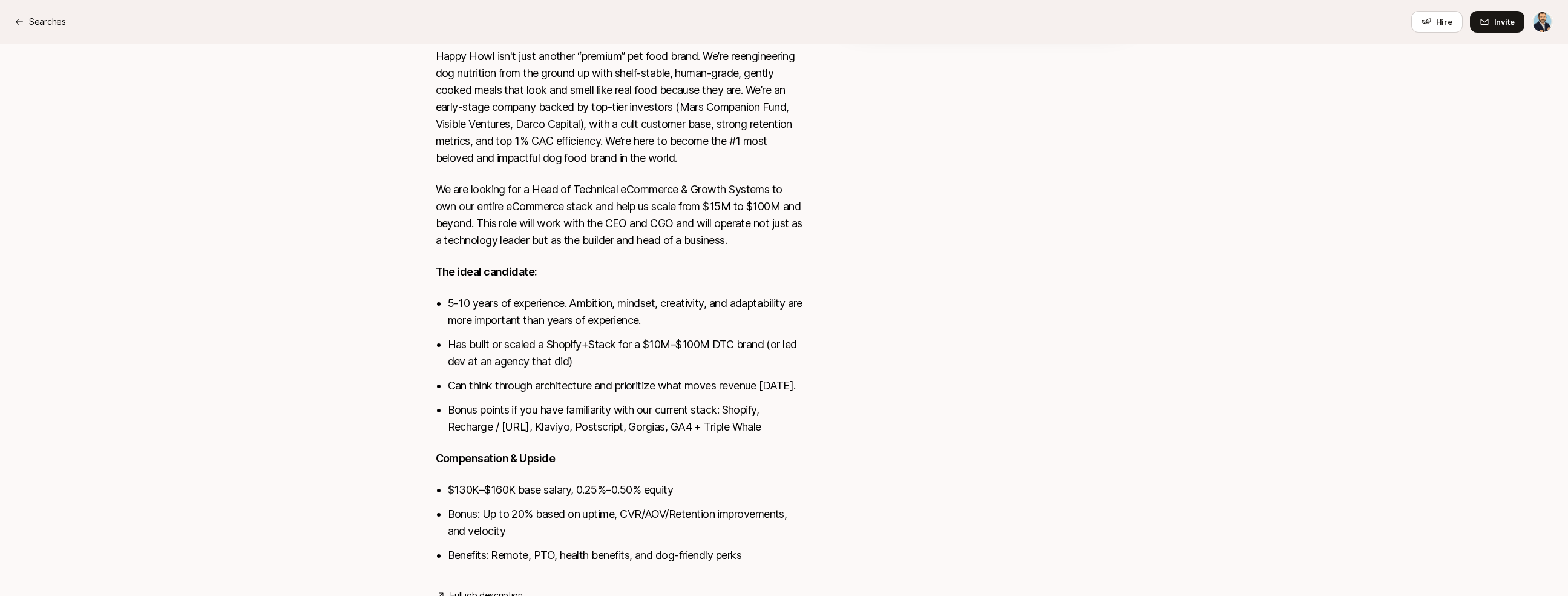
click at [796, 428] on div "Happy Howl isn't just another “premium” pet food brand. We’re reengineering dog…" at bounding box center [619, 313] width 368 height 530
click at [796, 427] on li "Bonus points if you have familiarity with our current stack: Shopify, Recharge …" at bounding box center [625, 418] width 356 height 34
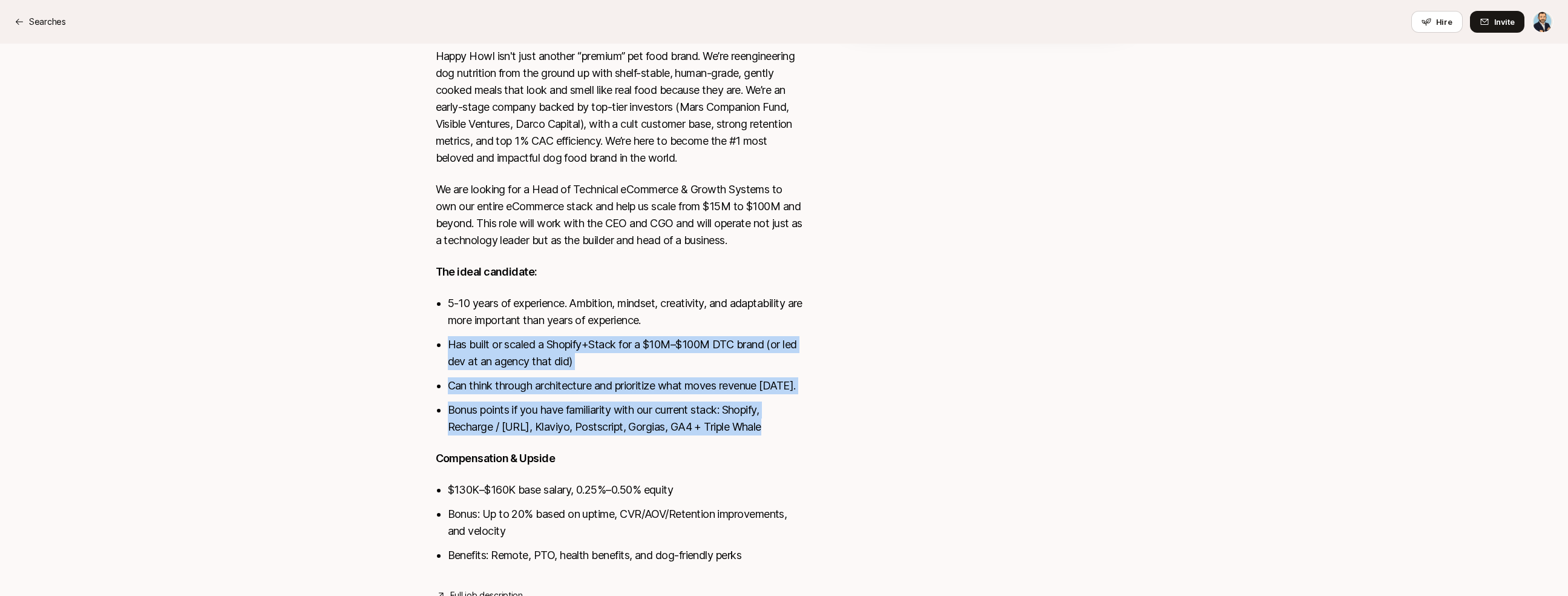
drag, startPoint x: 806, startPoint y: 310, endPoint x: 802, endPoint y: 290, distance: 20.4
click at [802, 290] on div "Remote View details Happy Howl isn't just another “premium” pet food brand. We’…" at bounding box center [784, 301] width 726 height 601
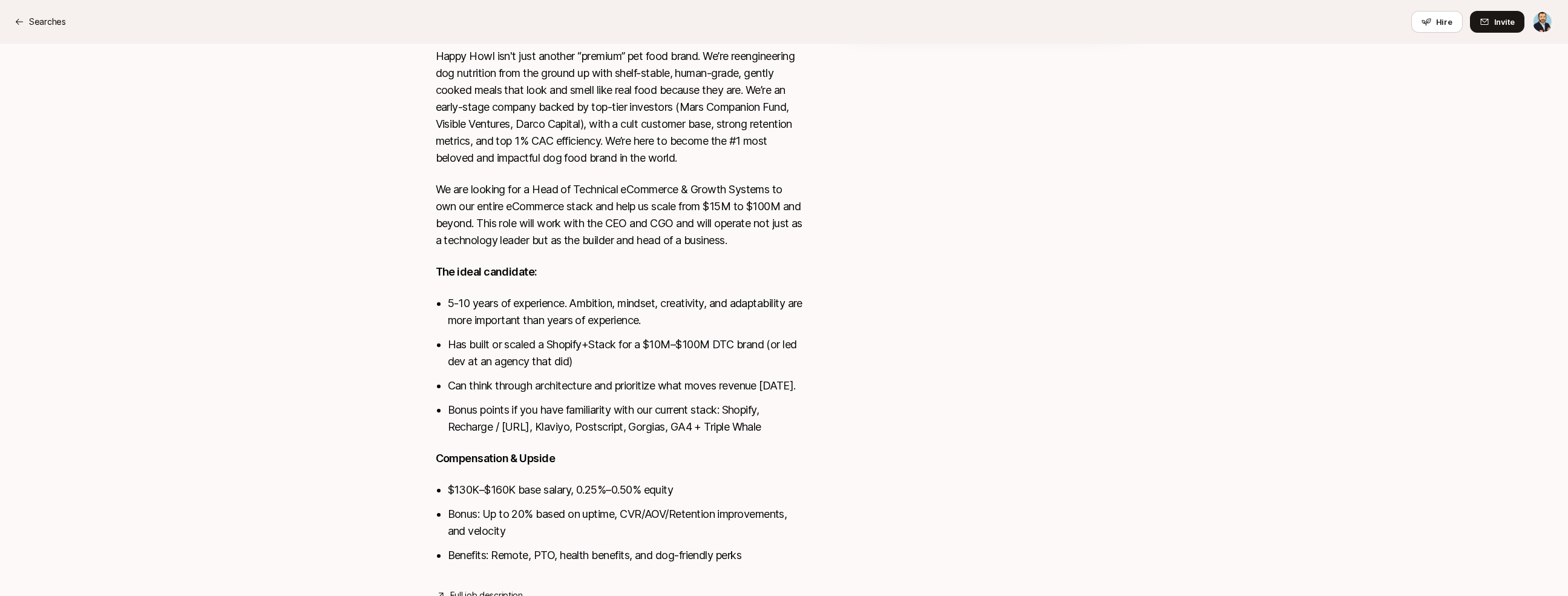
click at [796, 270] on p "The ideal candidate:" at bounding box center [619, 272] width 368 height 17
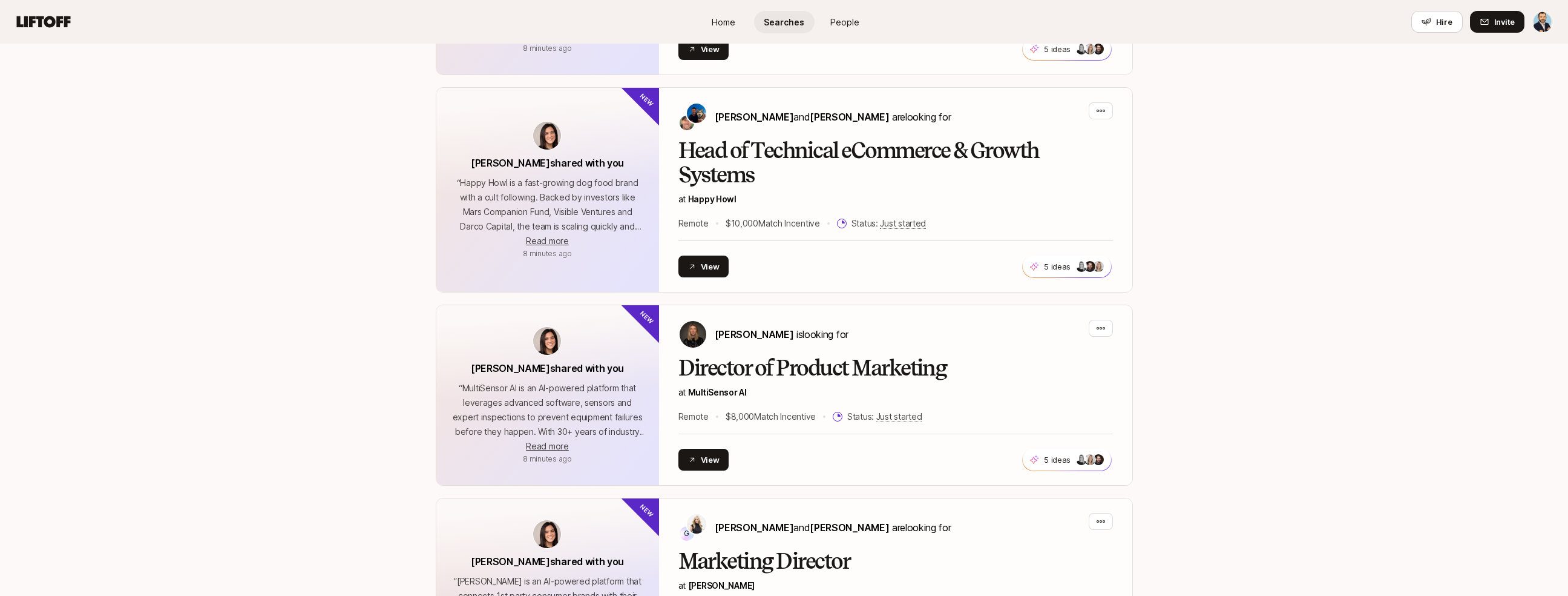
scroll to position [521, 0]
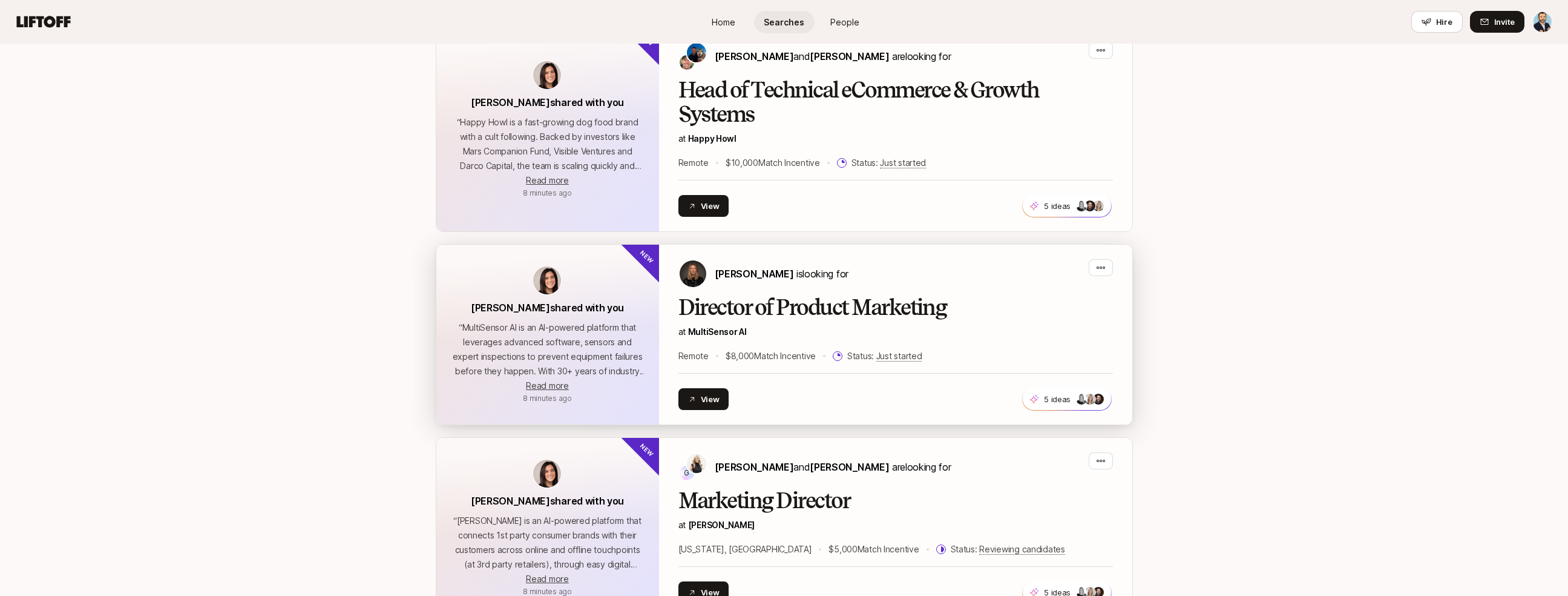
click at [1034, 294] on div "[PERSON_NAME] is looking for Director of Product Marketing at MultiSensor AI Re…" at bounding box center [895, 335] width 434 height 151
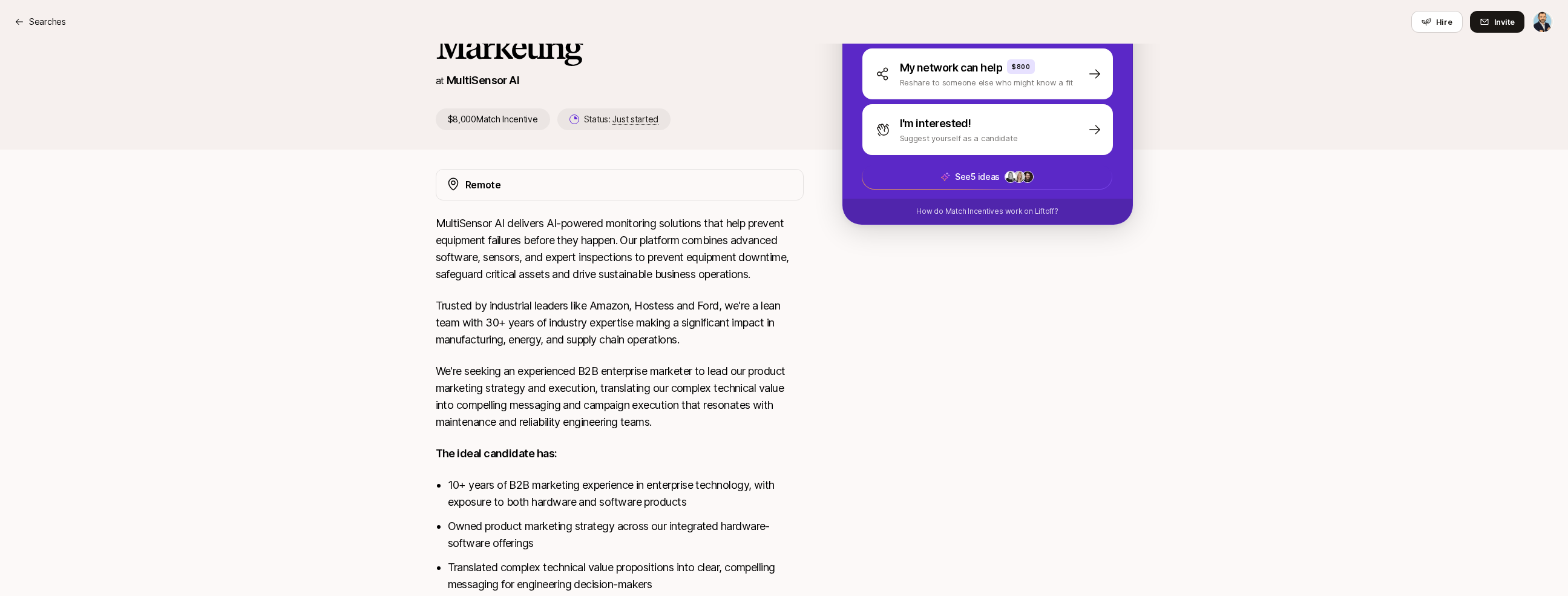
scroll to position [225, 0]
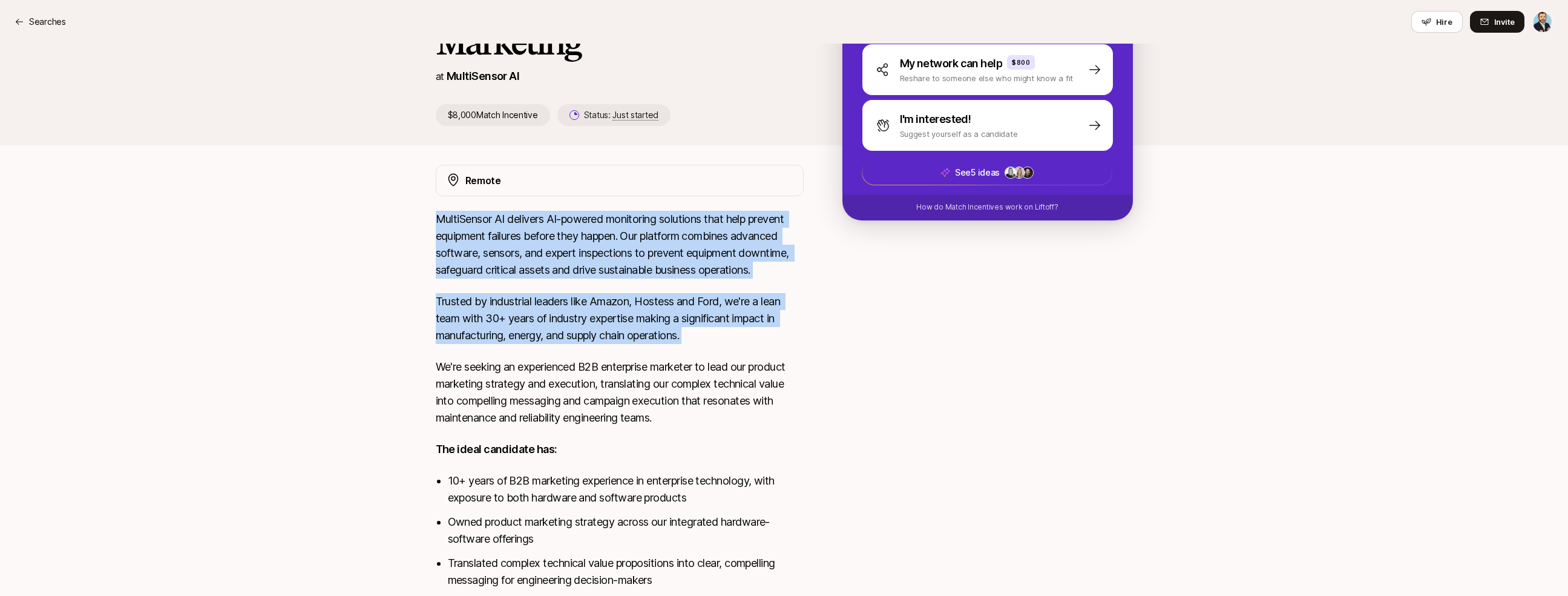
drag, startPoint x: 676, startPoint y: 209, endPoint x: 802, endPoint y: 358, distance: 195.1
click at [802, 358] on div "Remote MultiSensor AI delivers AI-powered monitoring solutions that help preven…" at bounding box center [619, 437] width 368 height 545
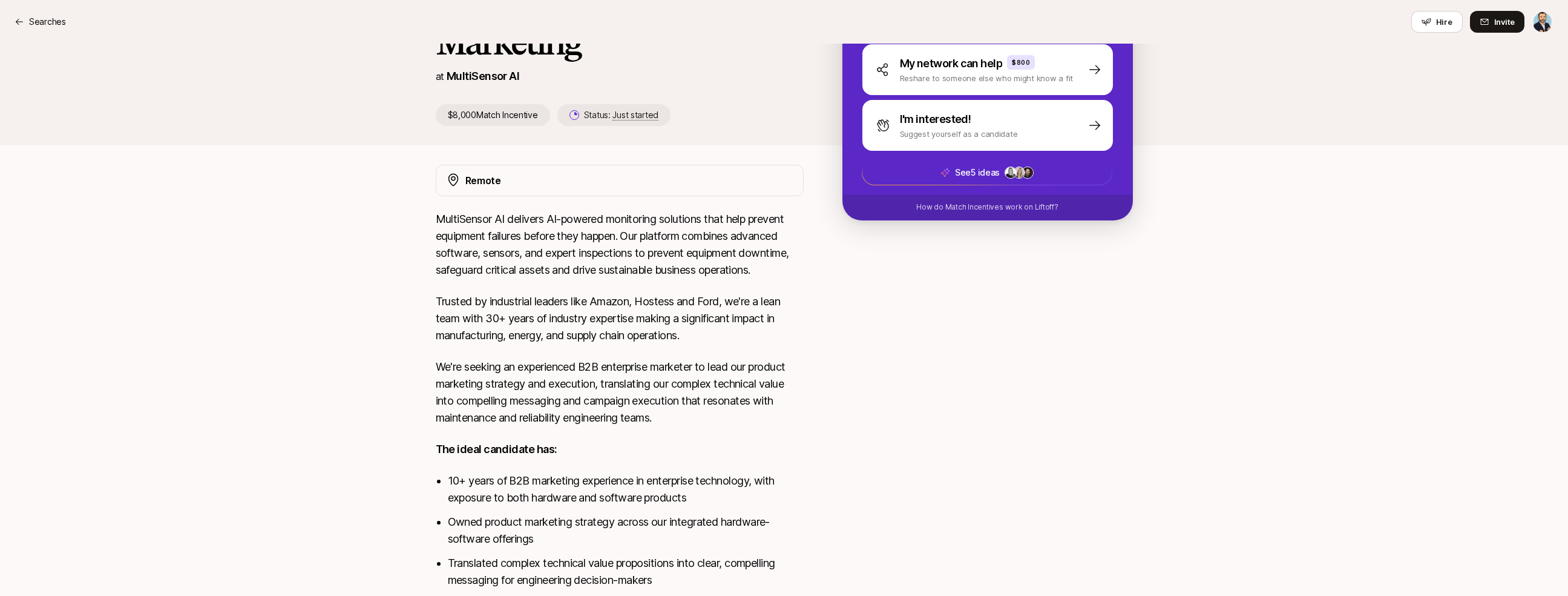
drag, startPoint x: 809, startPoint y: 362, endPoint x: 805, endPoint y: 368, distance: 7.2
click at [809, 362] on div "Remote MultiSensor AI delivers AI-powered monitoring solutions that help preven…" at bounding box center [784, 437] width 726 height 545
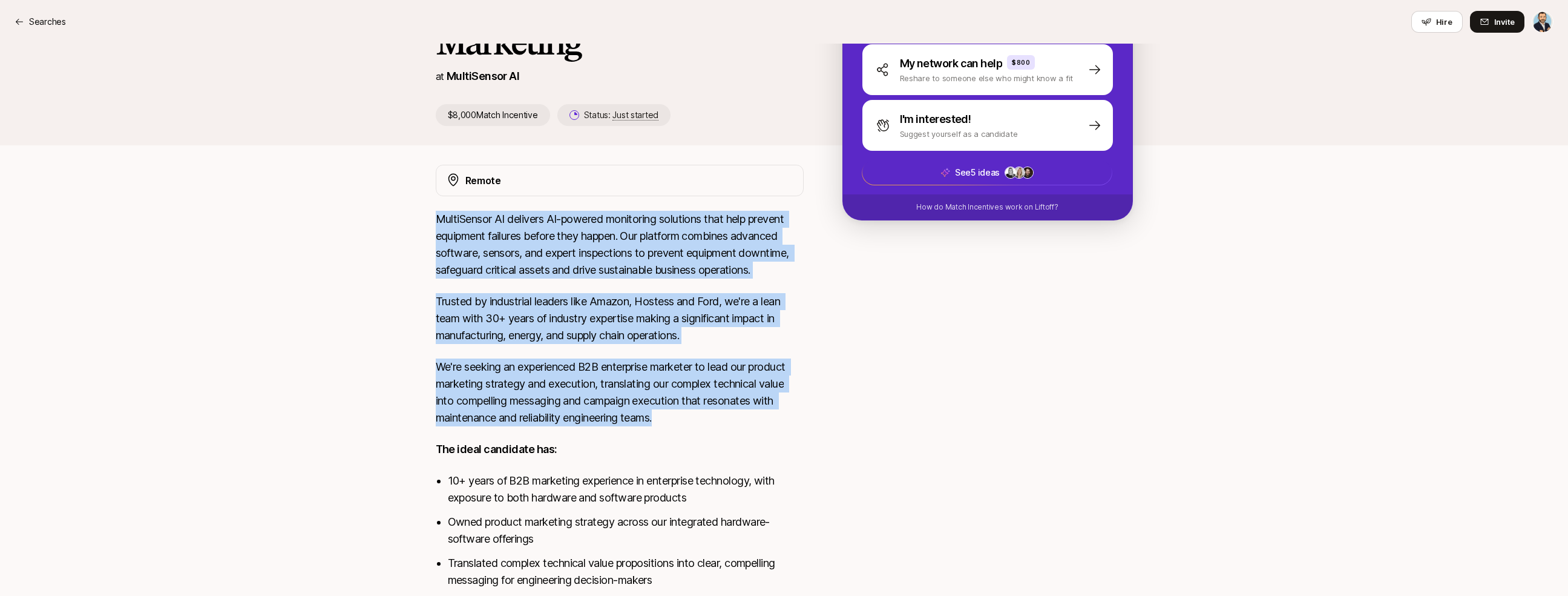
drag, startPoint x: 777, startPoint y: 401, endPoint x: 454, endPoint y: 207, distance: 376.8
click at [454, 207] on div "Remote MultiSensor AI delivers AI-powered monitoring solutions that help preven…" at bounding box center [619, 437] width 368 height 545
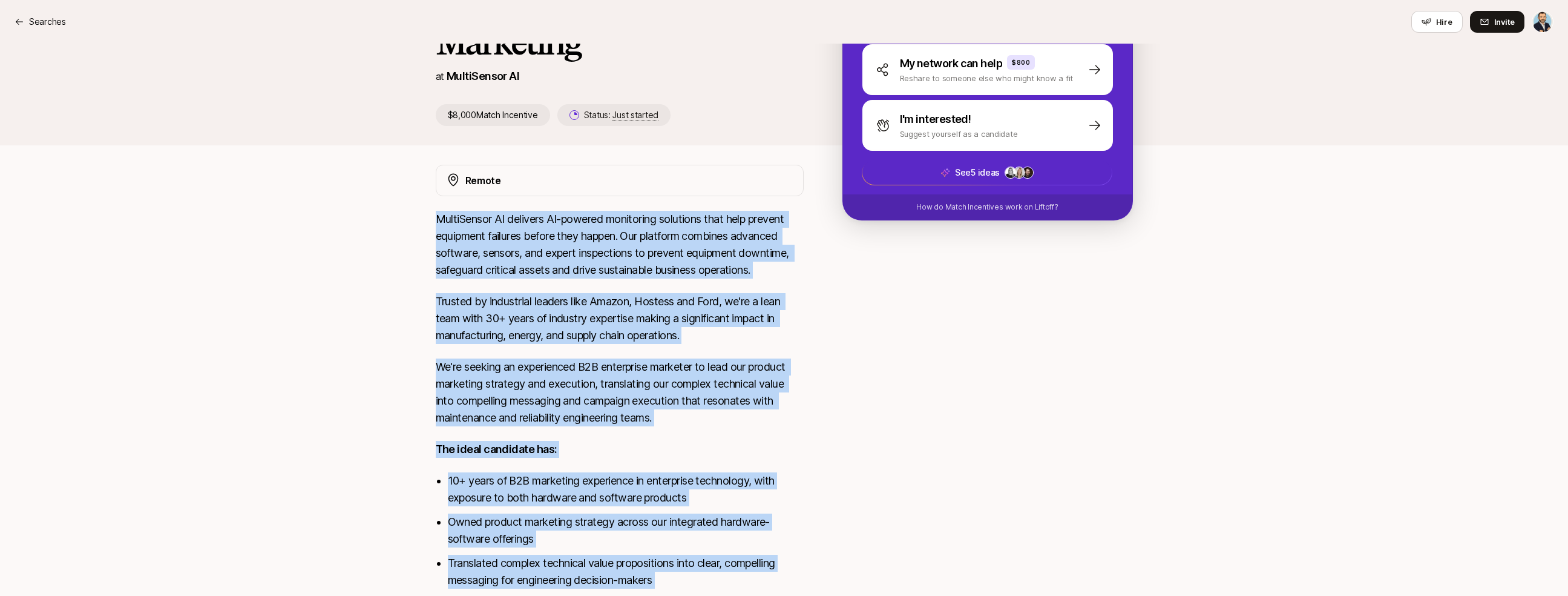
drag, startPoint x: 445, startPoint y: 208, endPoint x: 829, endPoint y: 449, distance: 453.4
click at [829, 449] on div "Remote MultiSensor AI delivers AI-powered monitoring solutions that help preven…" at bounding box center [784, 437] width 726 height 545
click at [830, 393] on div "Remote MultiSensor AI delivers AI-powered monitoring solutions that help preven…" at bounding box center [784, 437] width 726 height 545
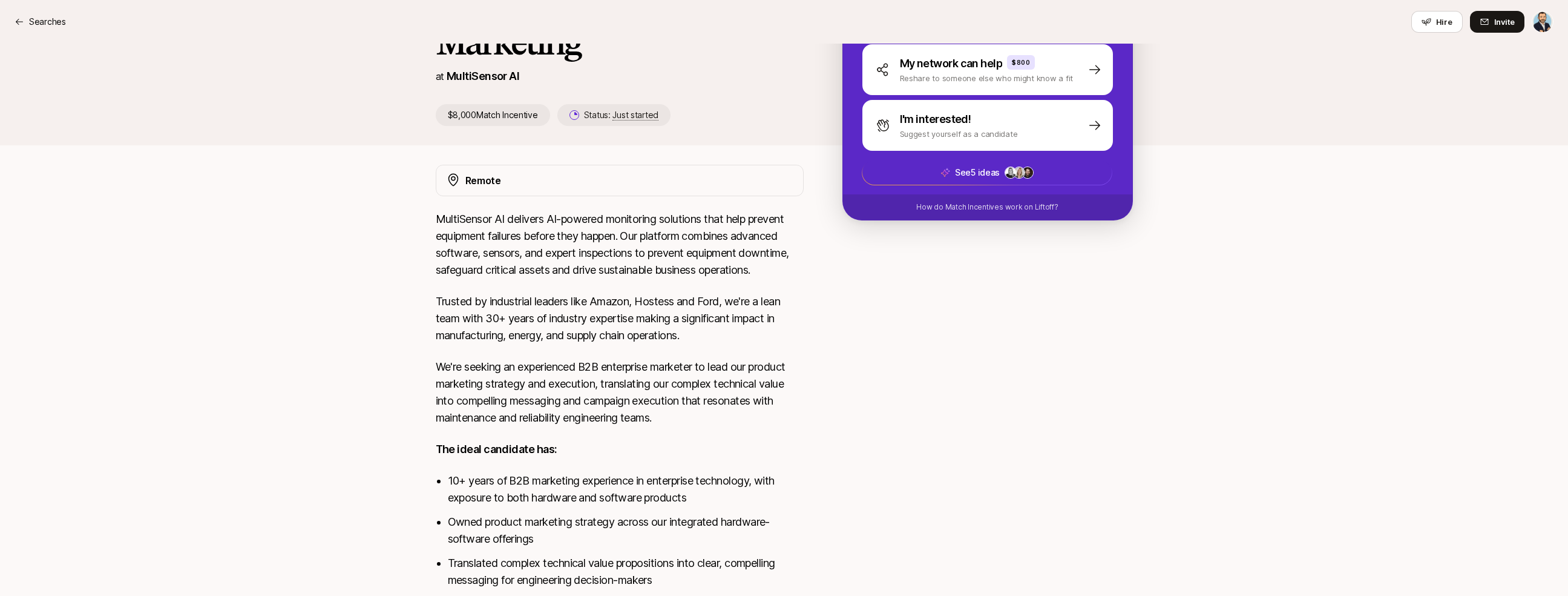
click at [742, 295] on p "Trusted by industrial leaders like Amazon, Hostess and Ford, we're a lean team …" at bounding box center [619, 318] width 368 height 51
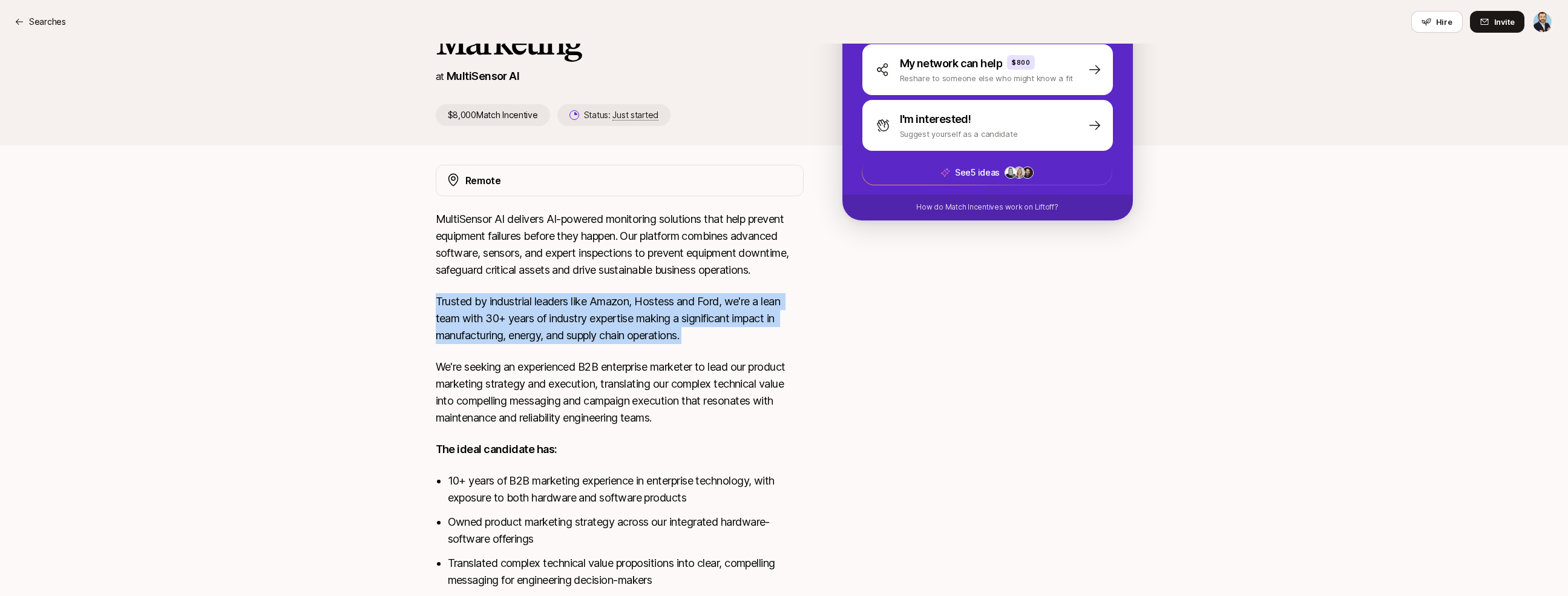
drag, startPoint x: 731, startPoint y: 292, endPoint x: 793, endPoint y: 347, distance: 82.9
click at [793, 347] on div "MultiSensor AI delivers AI-powered monitoring solutions that help prevent equip…" at bounding box center [619, 460] width 368 height 499
drag, startPoint x: 792, startPoint y: 337, endPoint x: 785, endPoint y: 281, distance: 56.4
click at [785, 283] on div "MultiSensor AI delivers AI-powered monitoring solutions that help prevent equip…" at bounding box center [619, 460] width 368 height 499
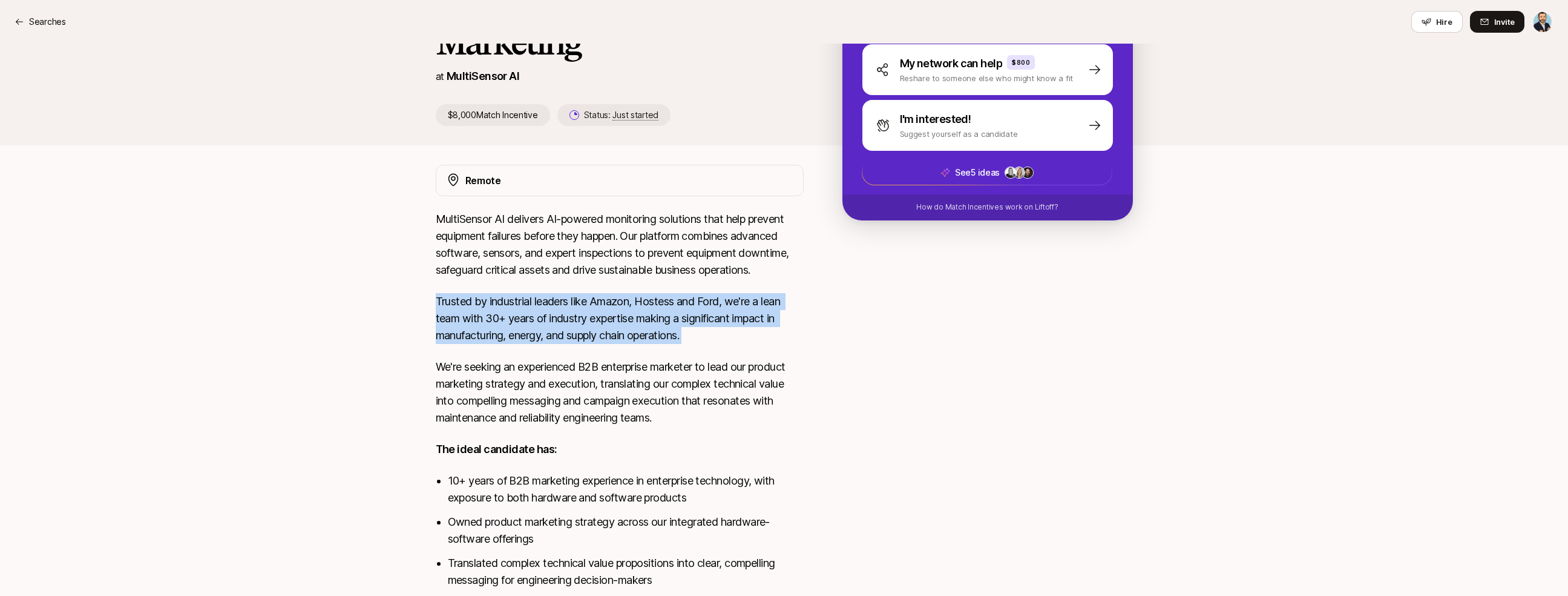
click at [784, 279] on div "MultiSensor AI delivers AI-powered monitoring solutions that help prevent equip…" at bounding box center [619, 460] width 368 height 499
drag, startPoint x: 785, startPoint y: 279, endPoint x: 792, endPoint y: 345, distance: 66.4
click at [792, 345] on div "MultiSensor AI delivers AI-powered monitoring solutions that help prevent equip…" at bounding box center [619, 460] width 368 height 499
click at [792, 344] on div "MultiSensor AI delivers AI-powered monitoring solutions that help prevent equip…" at bounding box center [619, 460] width 368 height 499
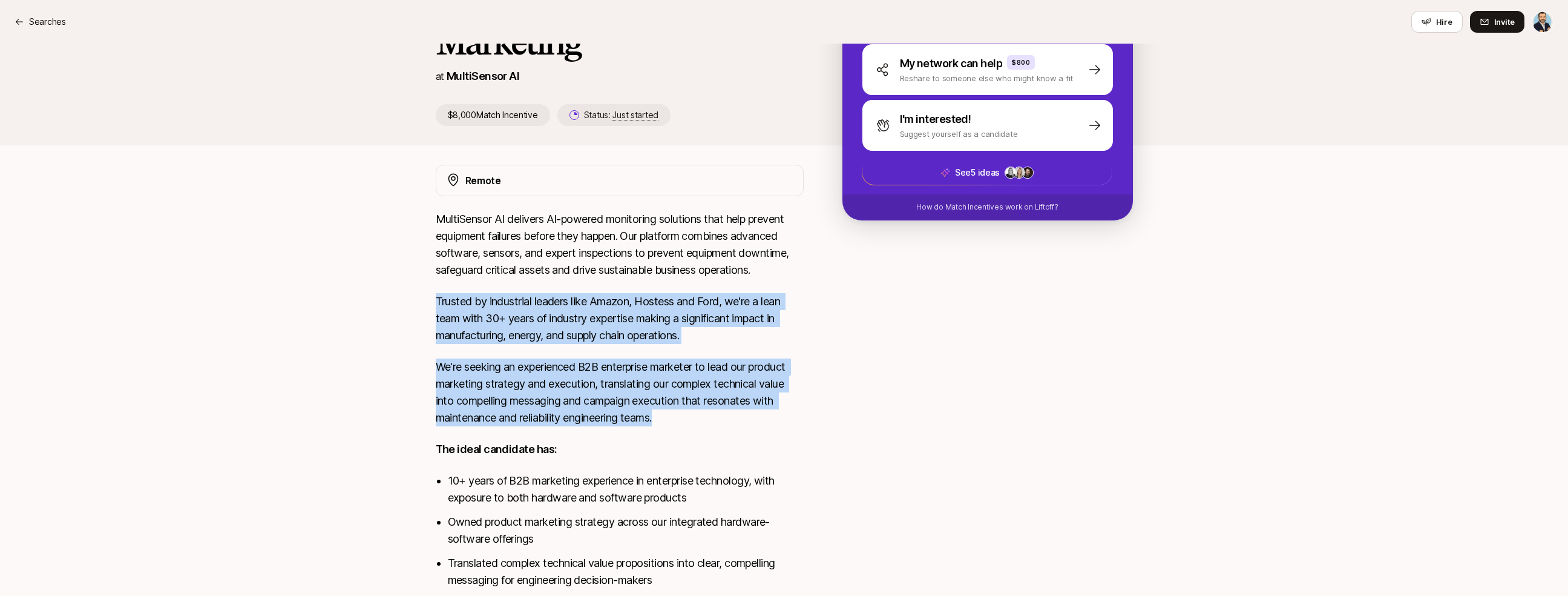
drag, startPoint x: 775, startPoint y: 428, endPoint x: 776, endPoint y: 270, distance: 158.0
click at [776, 270] on div "MultiSensor AI delivers AI-powered monitoring solutions that help prevent equip…" at bounding box center [619, 460] width 368 height 499
click at [776, 270] on p "MultiSensor AI delivers AI-powered monitoring solutions that help prevent equip…" at bounding box center [619, 245] width 368 height 68
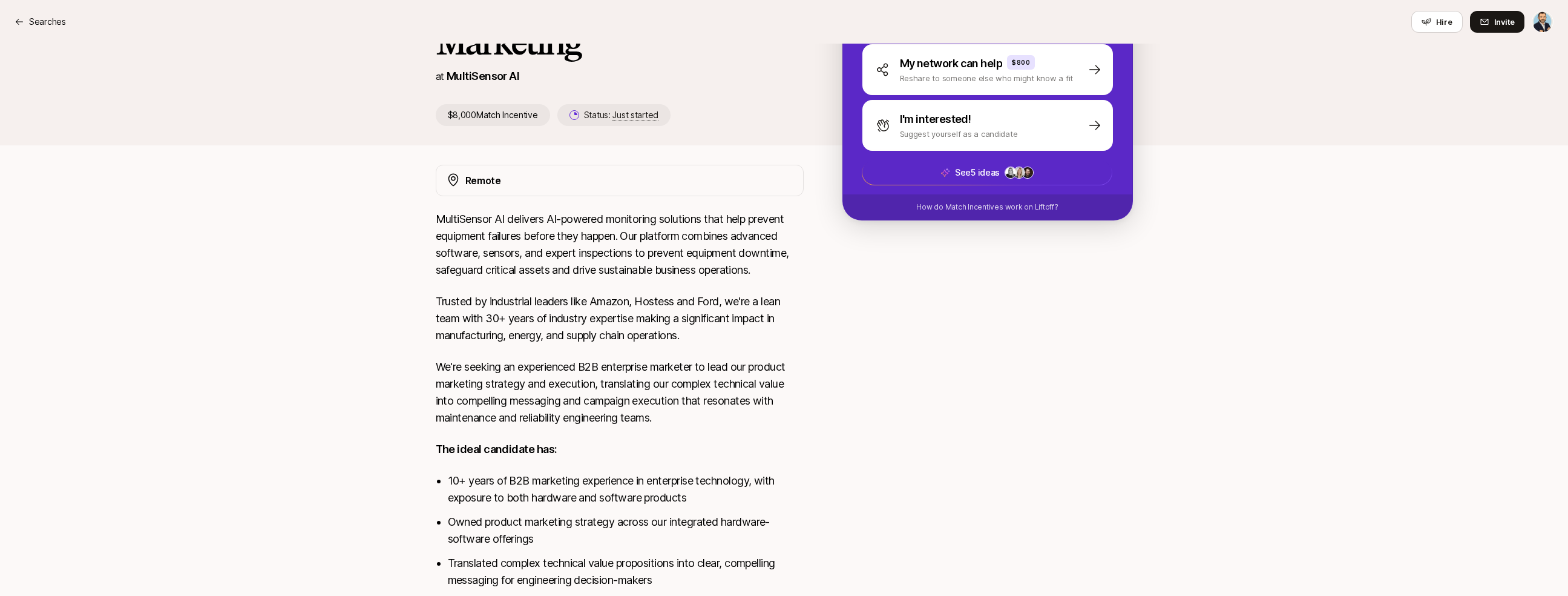
scroll to position [246, 0]
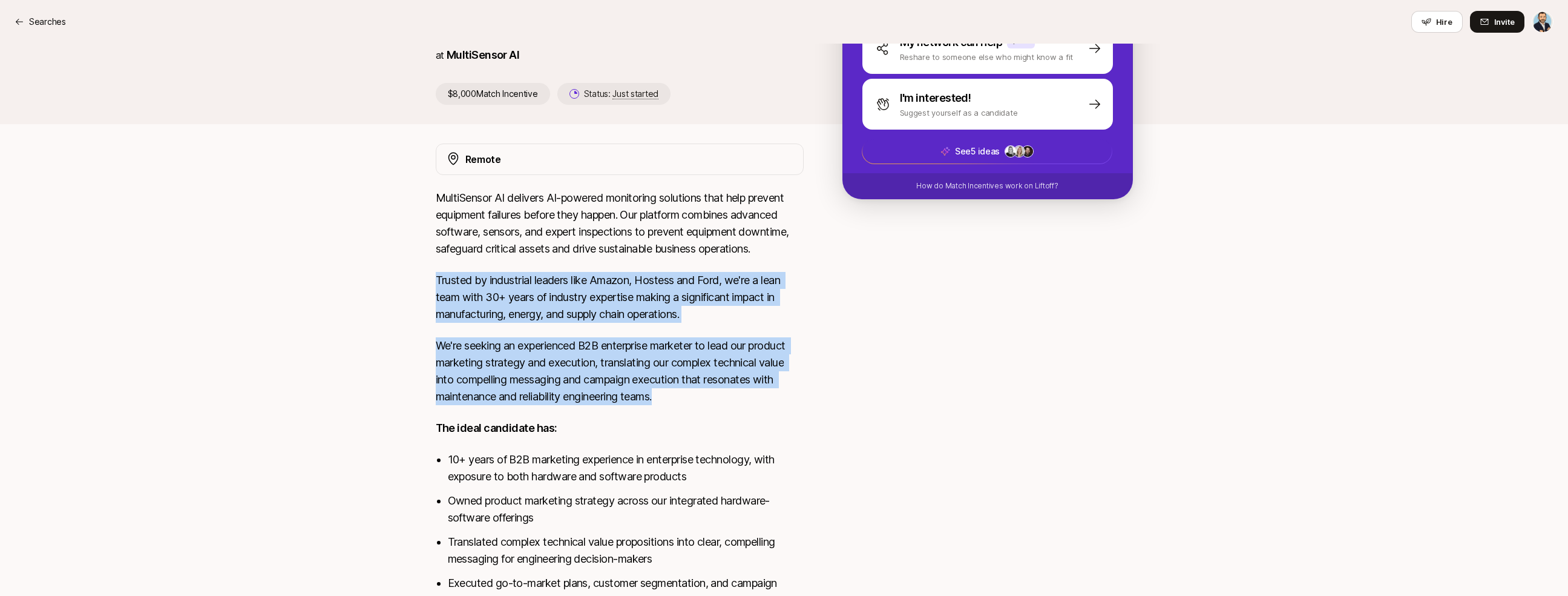
drag, startPoint x: 781, startPoint y: 257, endPoint x: 796, endPoint y: 407, distance: 150.7
click at [796, 407] on div "MultiSensor AI delivers AI-powered monitoring solutions that help prevent equip…" at bounding box center [619, 439] width 368 height 499
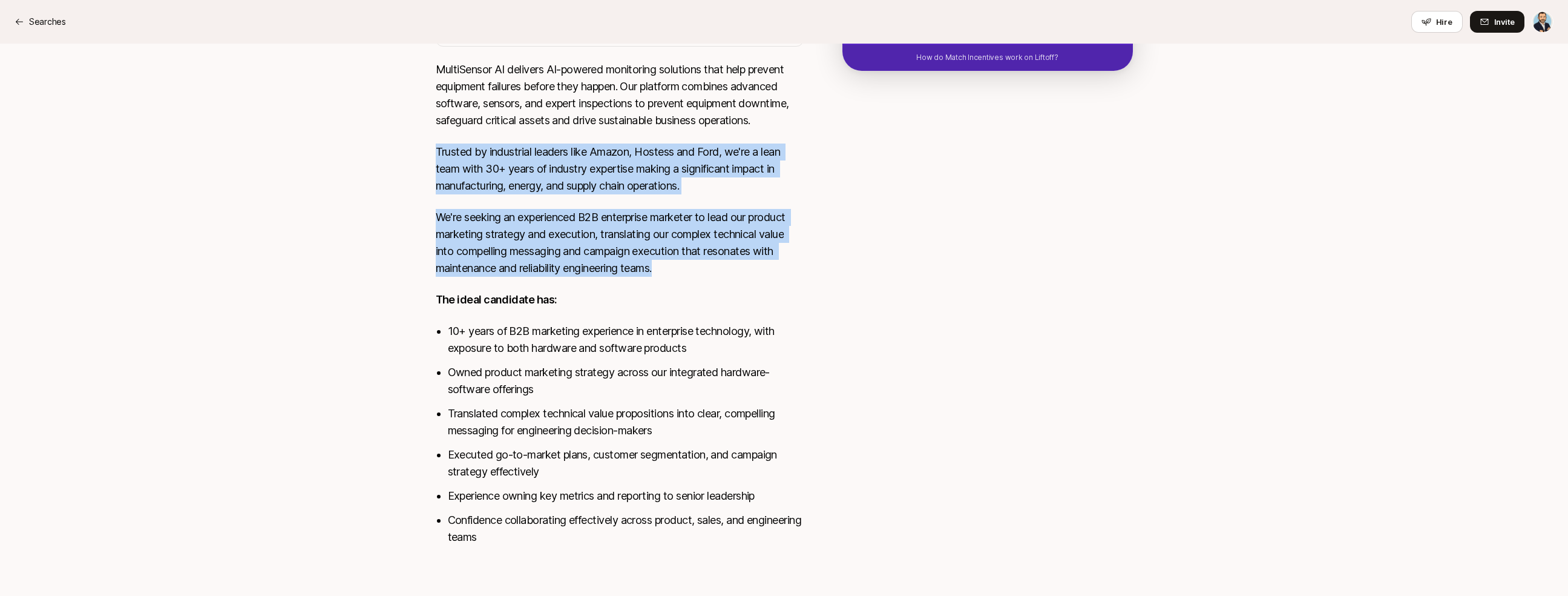
scroll to position [378, 0]
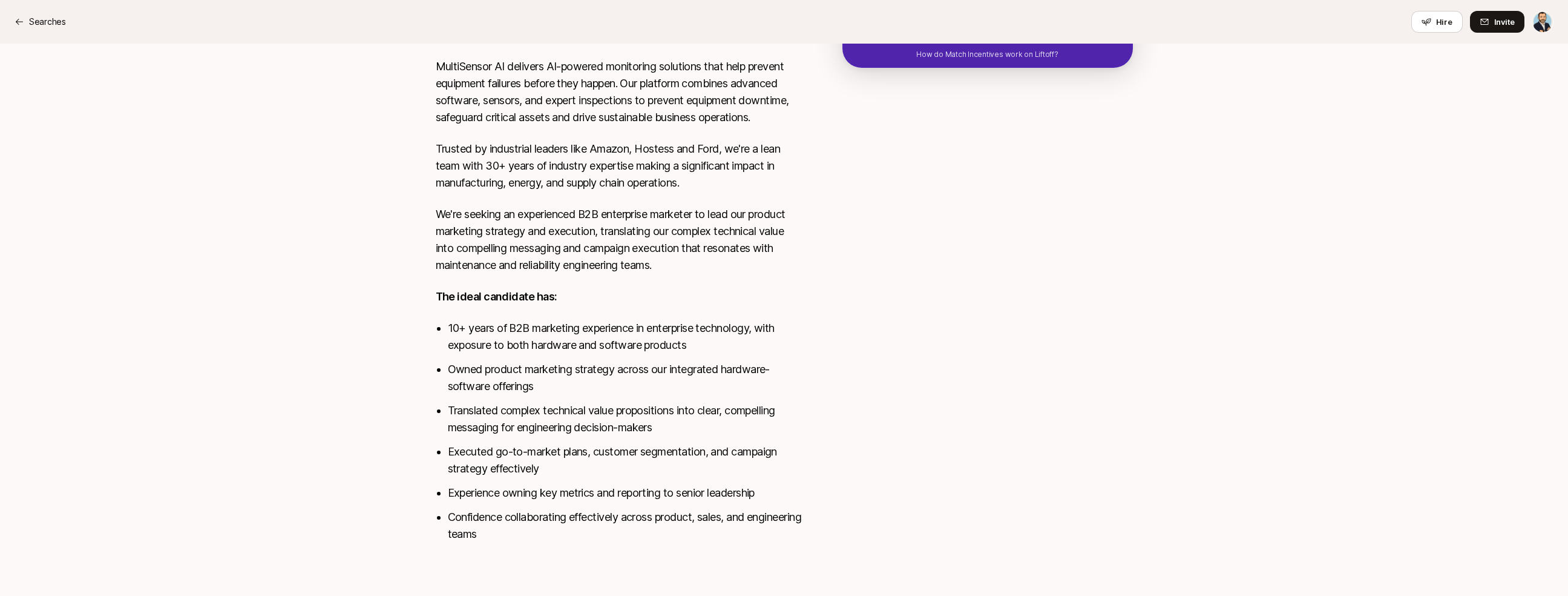
click at [805, 313] on div "Remote MultiSensor AI delivers AI-powered monitoring solutions that help preven…" at bounding box center [784, 284] width 726 height 545
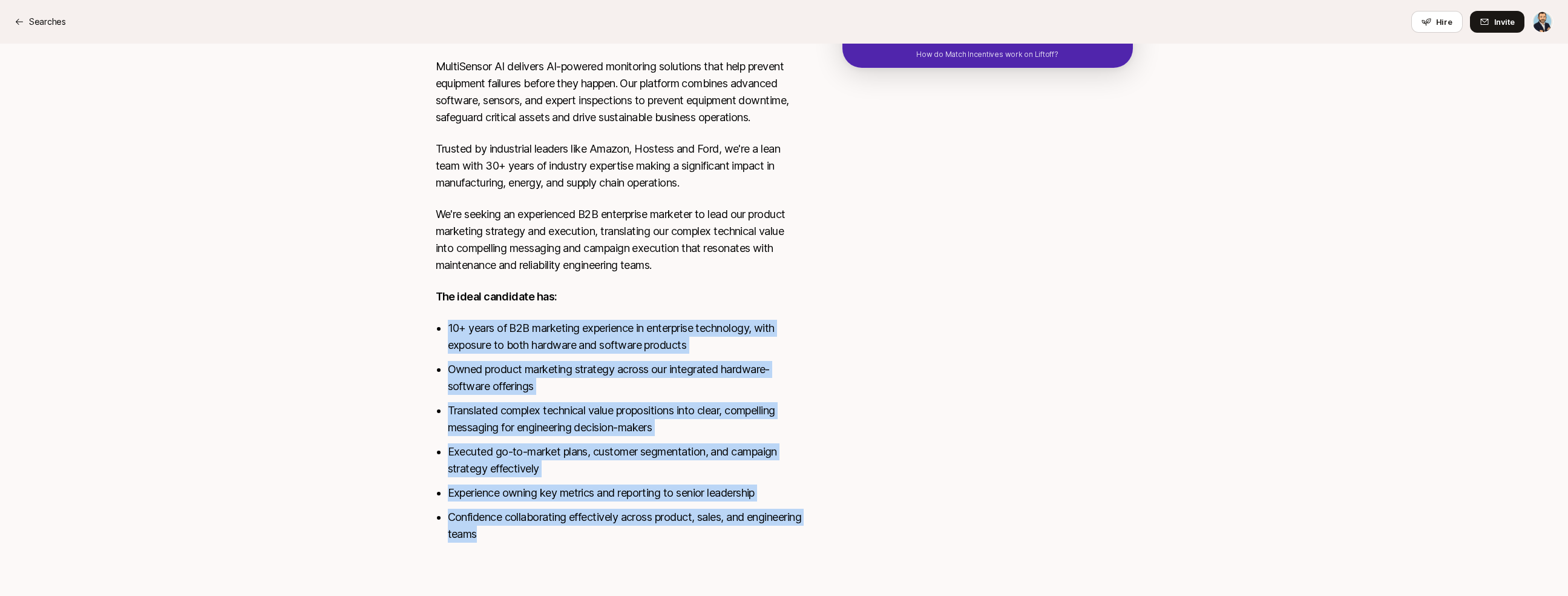
drag, startPoint x: 749, startPoint y: 292, endPoint x: 795, endPoint y: 542, distance: 254.2
click at [794, 547] on div "MultiSensor AI delivers AI-powered monitoring solutions that help prevent equip…" at bounding box center [619, 307] width 368 height 499
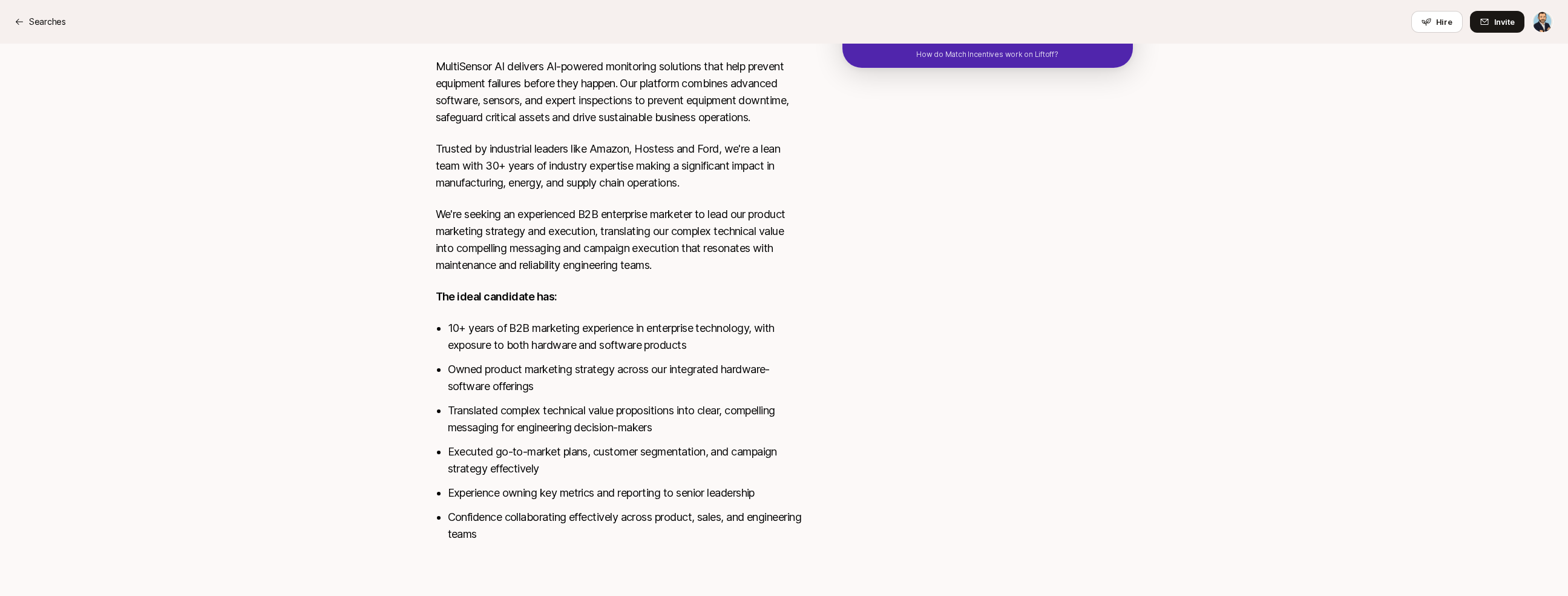
click at [819, 519] on div "Remote MultiSensor AI delivers AI-powered monitoring solutions that help preven…" at bounding box center [784, 284] width 726 height 545
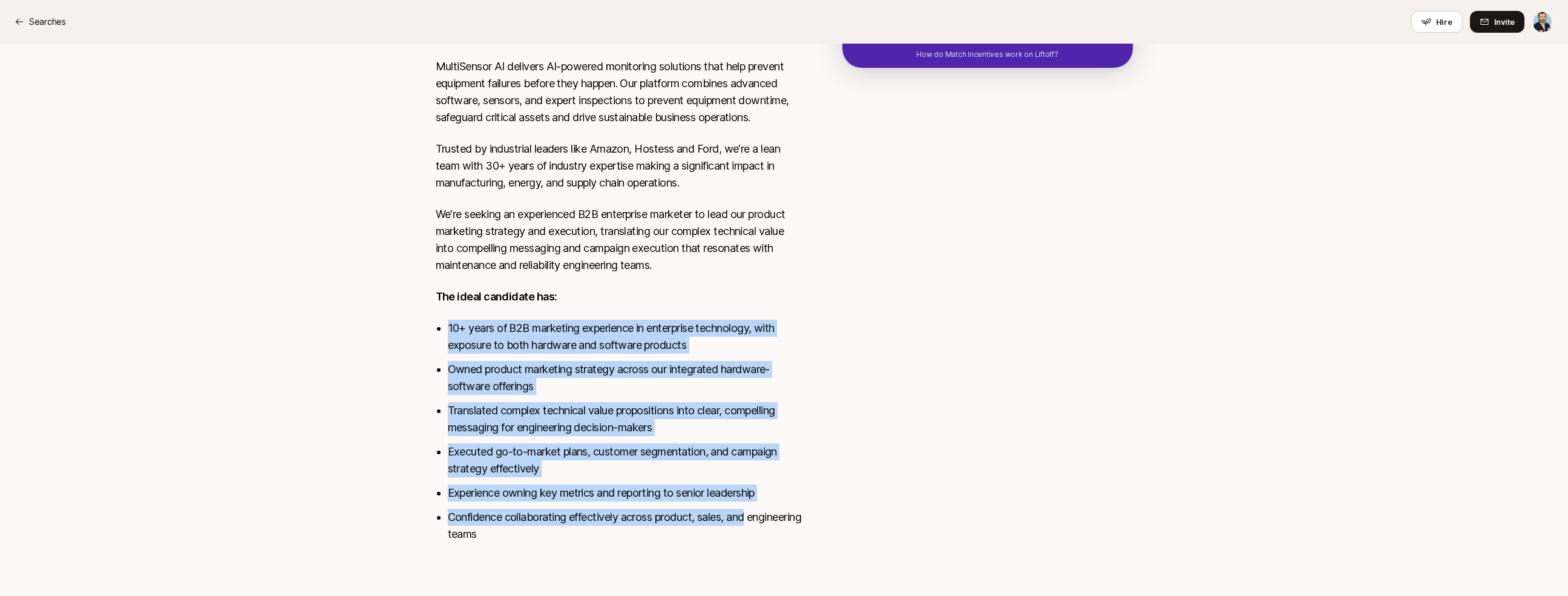
drag, startPoint x: 795, startPoint y: 505, endPoint x: 729, endPoint y: 311, distance: 204.9
click at [729, 311] on div "Remote MultiSensor AI delivers AI-powered monitoring solutions that help preven…" at bounding box center [784, 284] width 726 height 545
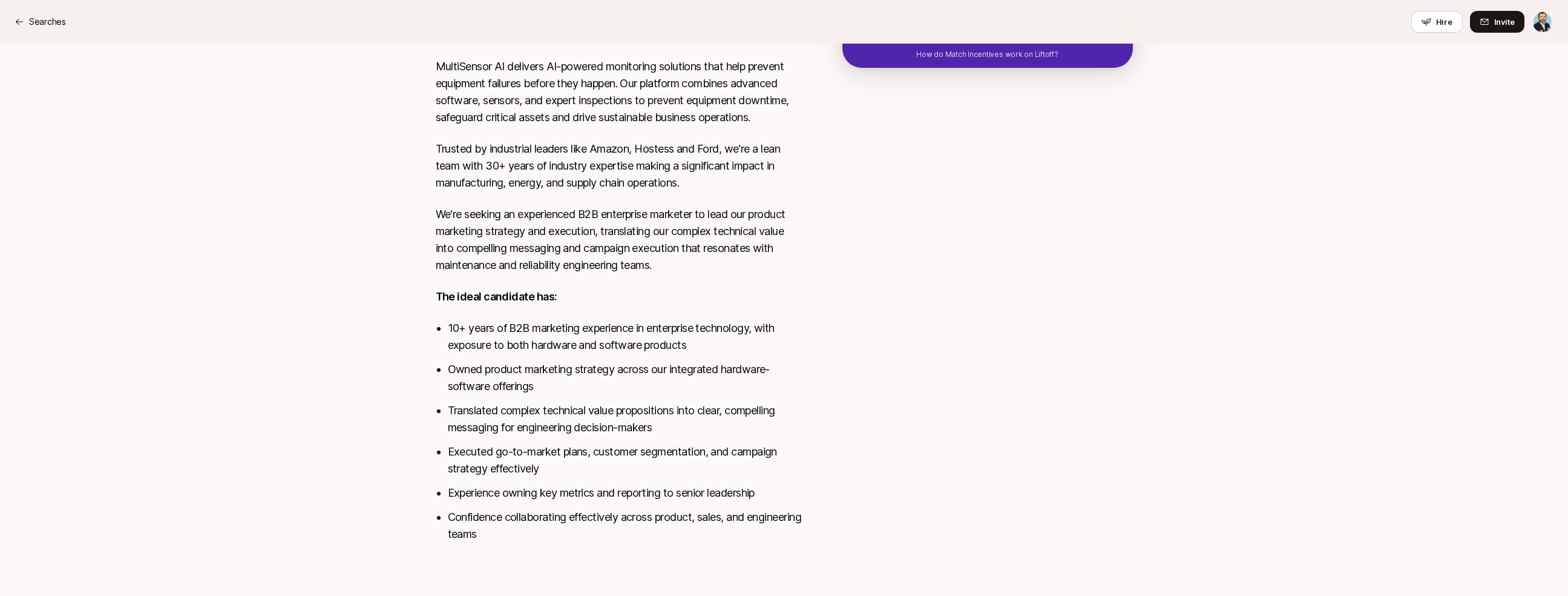
click at [729, 311] on div "MultiSensor AI delivers AI-powered monitoring solutions that help prevent equip…" at bounding box center [619, 307] width 368 height 499
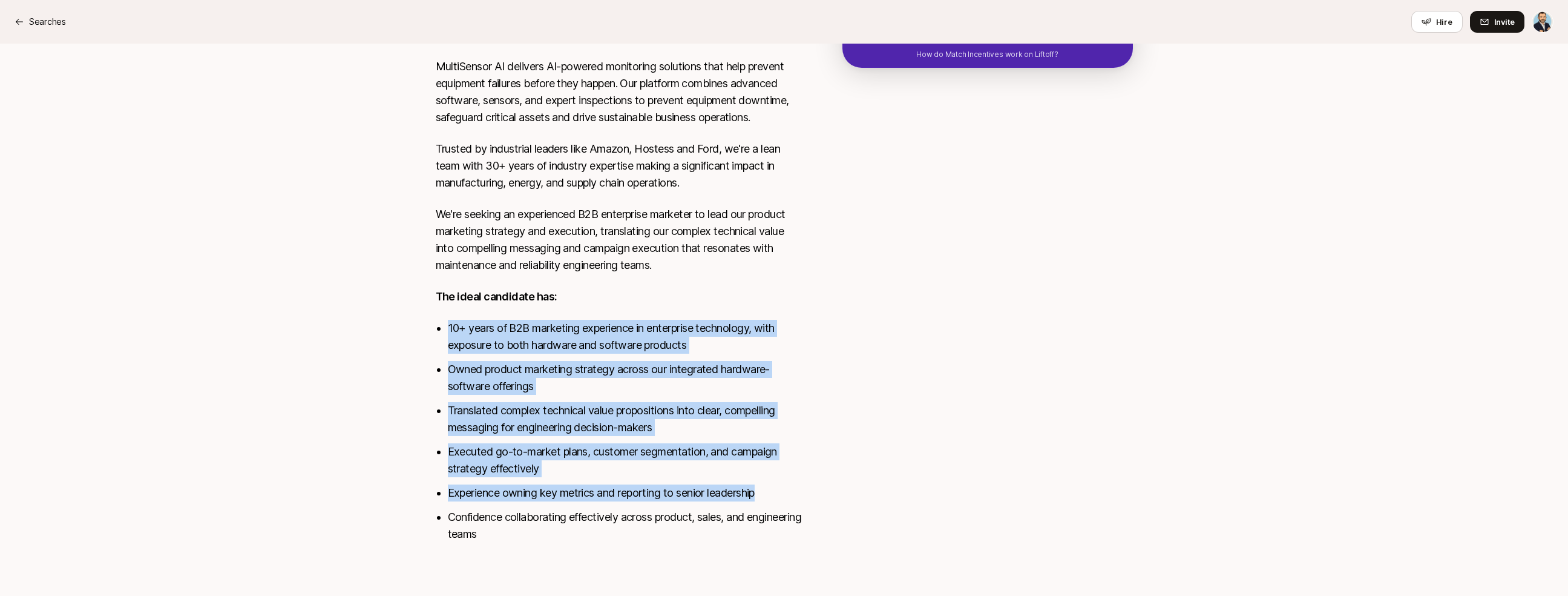
drag, startPoint x: 727, startPoint y: 304, endPoint x: 768, endPoint y: 499, distance: 199.3
click at [768, 499] on div "MultiSensor AI delivers AI-powered monitoring solutions that help prevent equip…" at bounding box center [619, 307] width 368 height 499
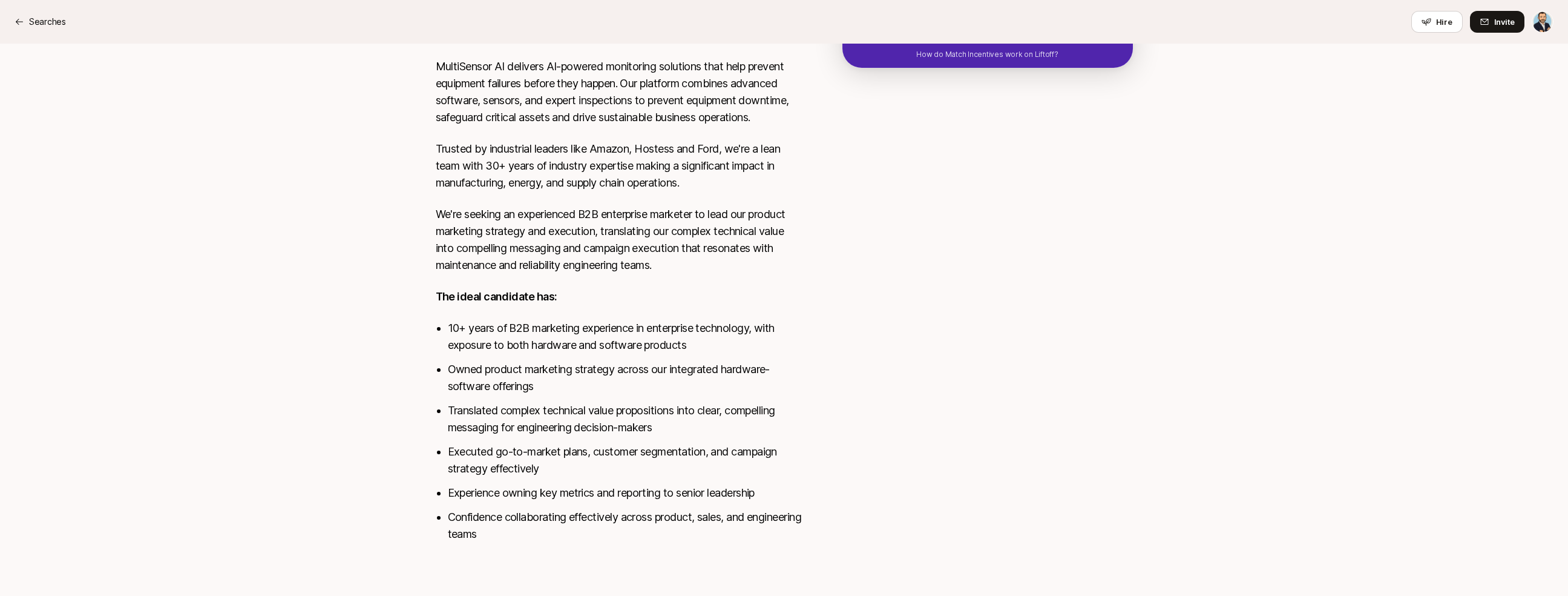
click at [786, 514] on li "Confidence collaborating effectively across product, sales, and engineering tea…" at bounding box center [625, 525] width 356 height 34
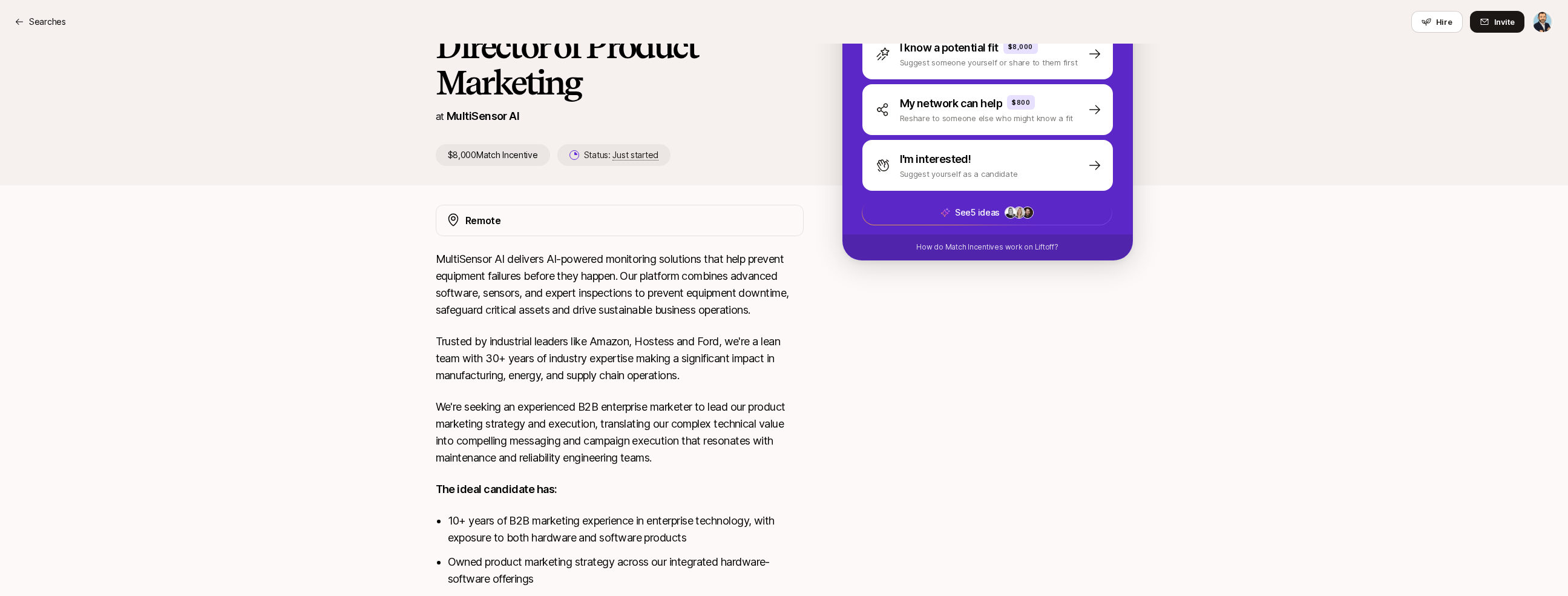
scroll to position [0, 0]
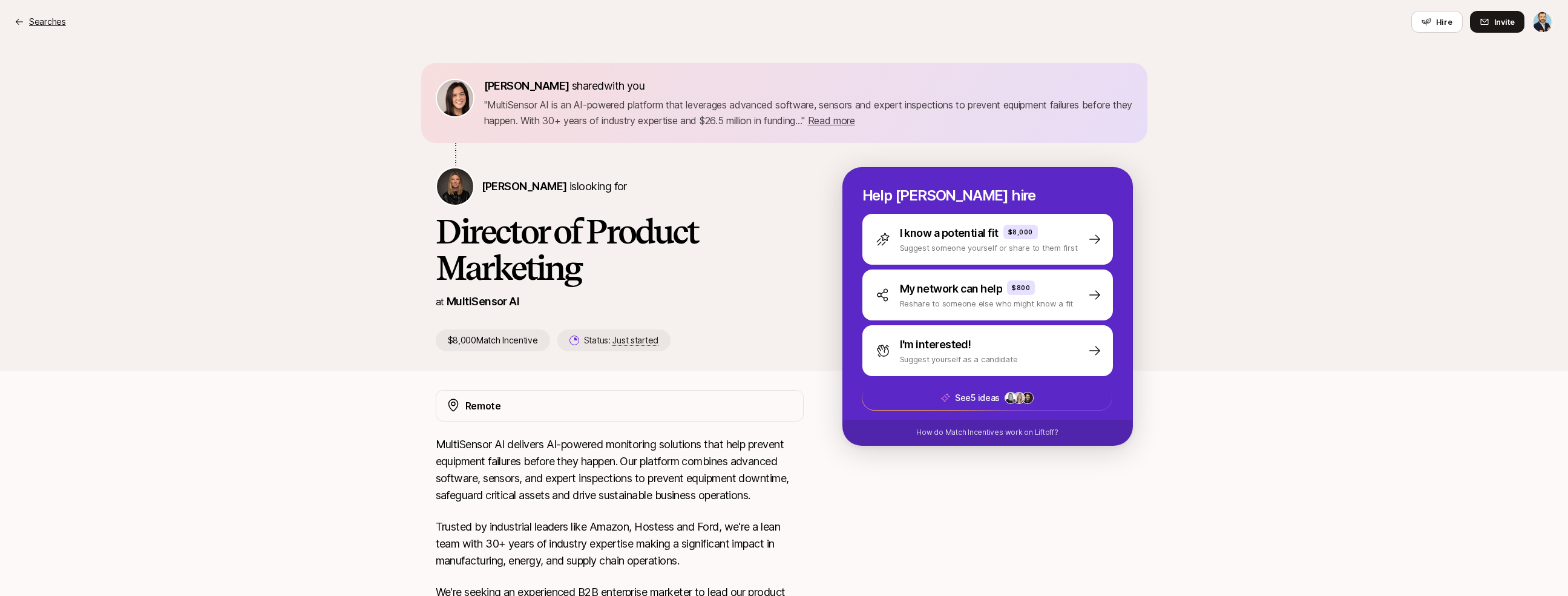
click at [38, 23] on p "Searches" at bounding box center [47, 21] width 37 height 14
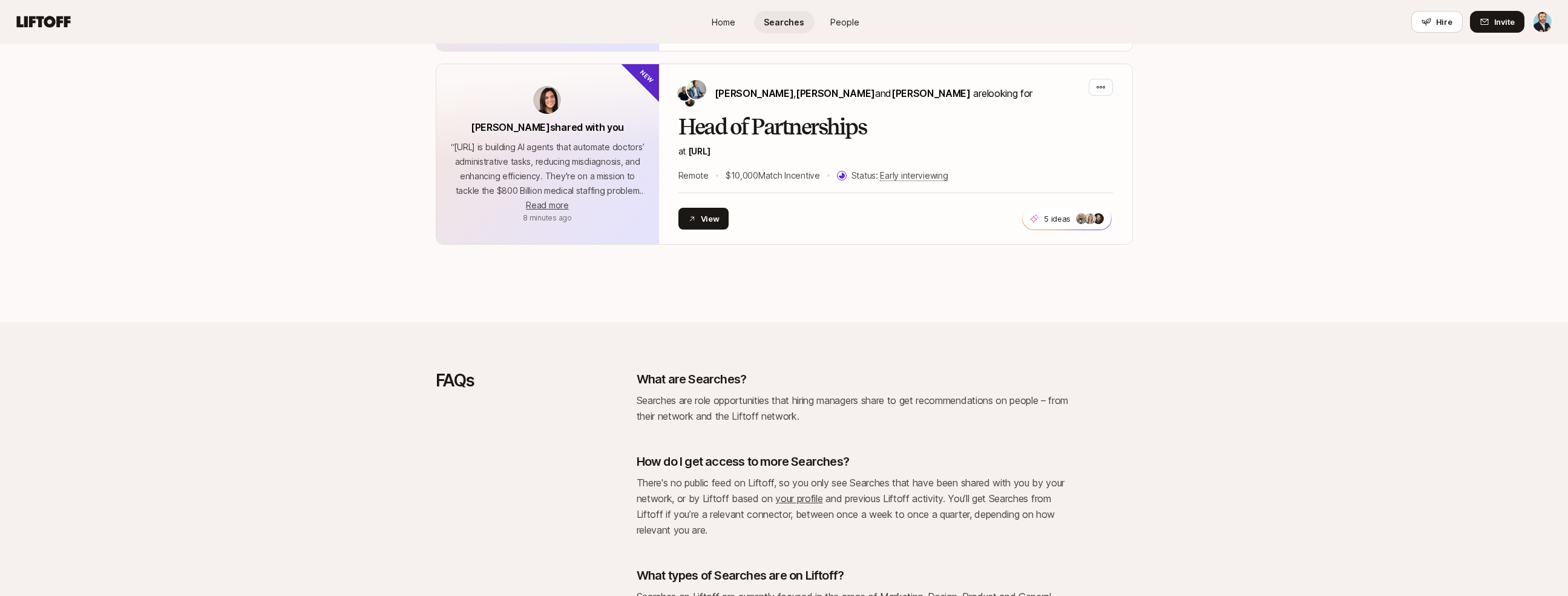
scroll to position [1594, 0]
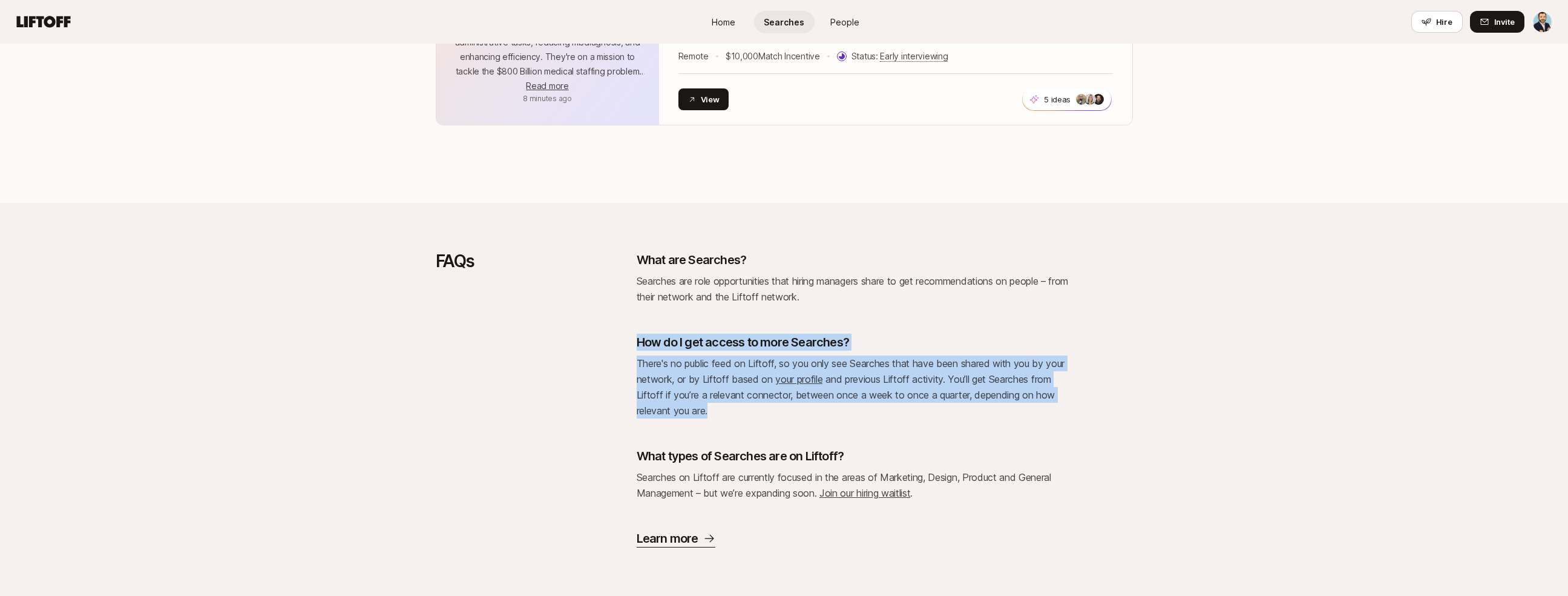
drag, startPoint x: 872, startPoint y: 323, endPoint x: 1012, endPoint y: 428, distance: 175.0
click at [1012, 428] on div "What are Searches? Searches are role opportunities that hiring managers share t…" at bounding box center [854, 400] width 436 height 296
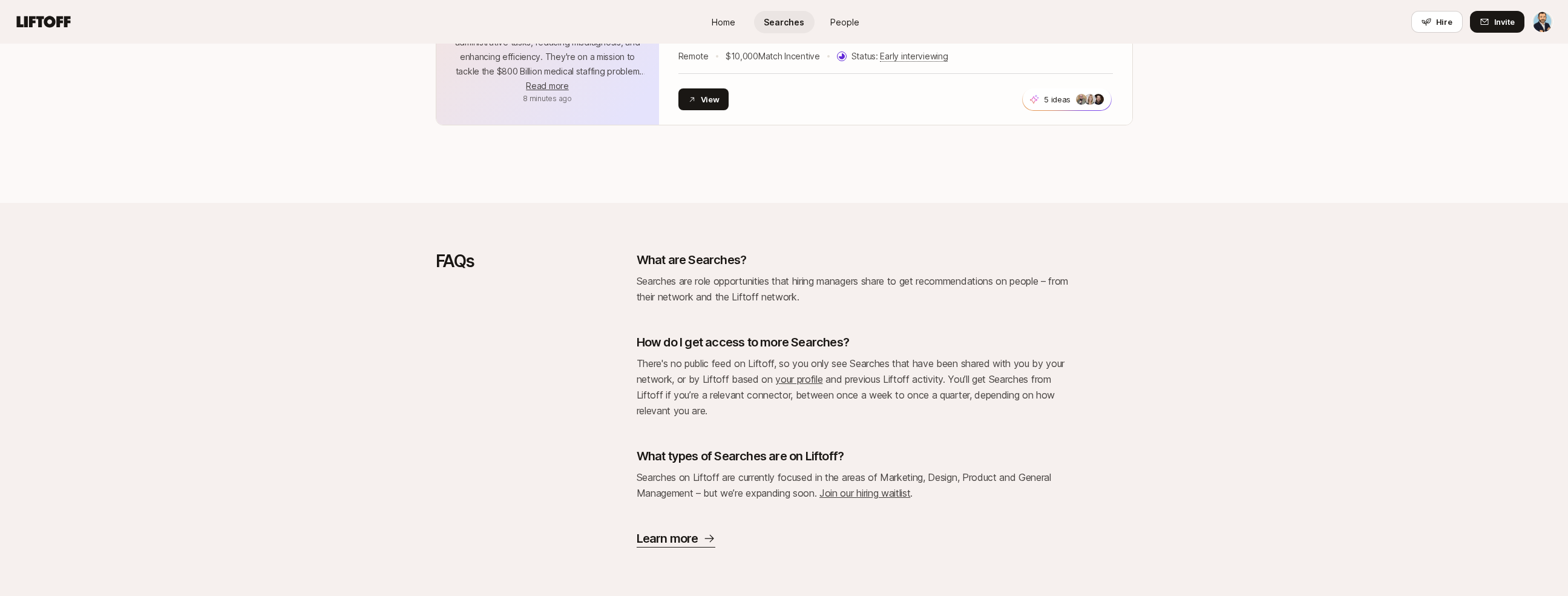
drag, startPoint x: 1017, startPoint y: 428, endPoint x: 1035, endPoint y: 430, distance: 18.1
click at [1017, 428] on div "What are Searches? Searches are role opportunities that hiring managers share t…" at bounding box center [854, 400] width 436 height 296
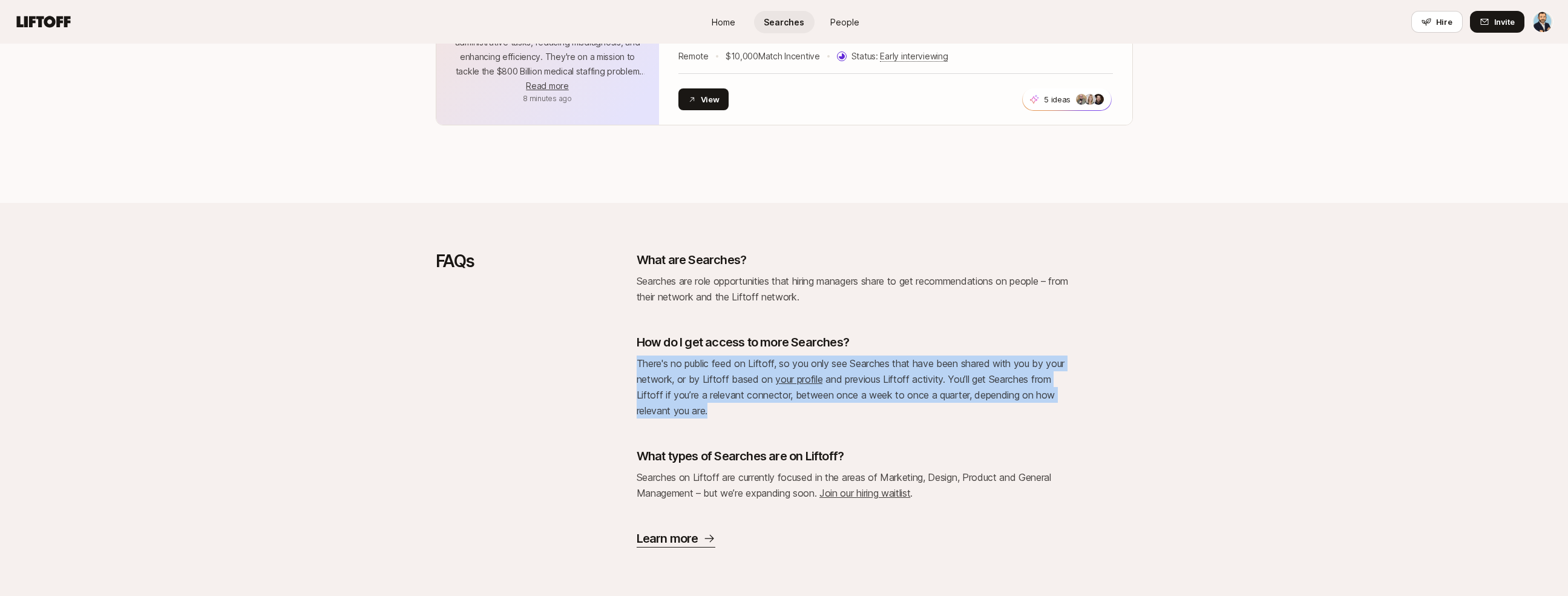
drag, startPoint x: 1059, startPoint y: 430, endPoint x: 981, endPoint y: 328, distance: 128.4
click at [981, 328] on div "What are Searches? Searches are role opportunities that hiring managers share t…" at bounding box center [854, 400] width 436 height 296
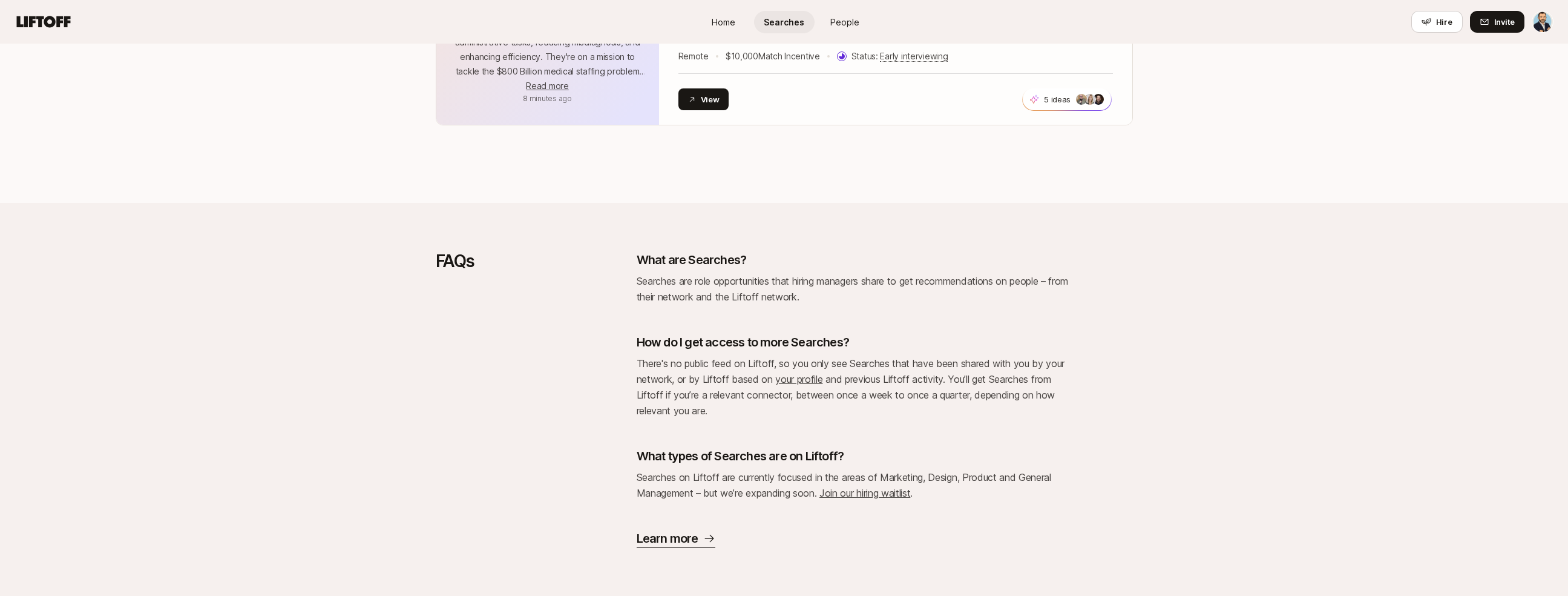
click at [978, 325] on div "What are Searches? Searches are role opportunities that hiring managers share t…" at bounding box center [854, 400] width 436 height 296
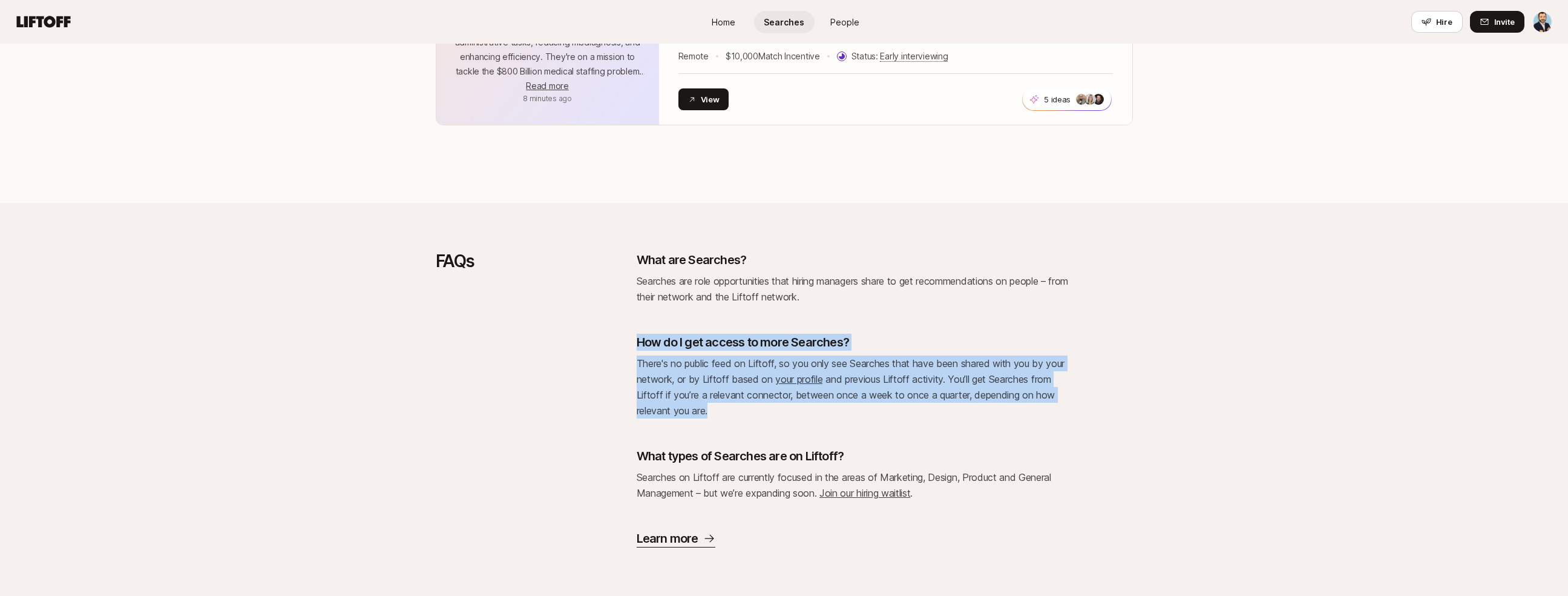
drag, startPoint x: 962, startPoint y: 313, endPoint x: 1049, endPoint y: 410, distance: 130.3
click at [1049, 410] on div "What are Searches? Searches are role opportunities that hiring managers share t…" at bounding box center [854, 400] width 436 height 296
drag, startPoint x: 1049, startPoint y: 410, endPoint x: 1056, endPoint y: 413, distance: 7.6
click at [1049, 410] on p "There's no public feed on Liftoff, so you only see Searches that have been shar…" at bounding box center [854, 386] width 436 height 63
drag, startPoint x: 1071, startPoint y: 418, endPoint x: 966, endPoint y: 316, distance: 146.4
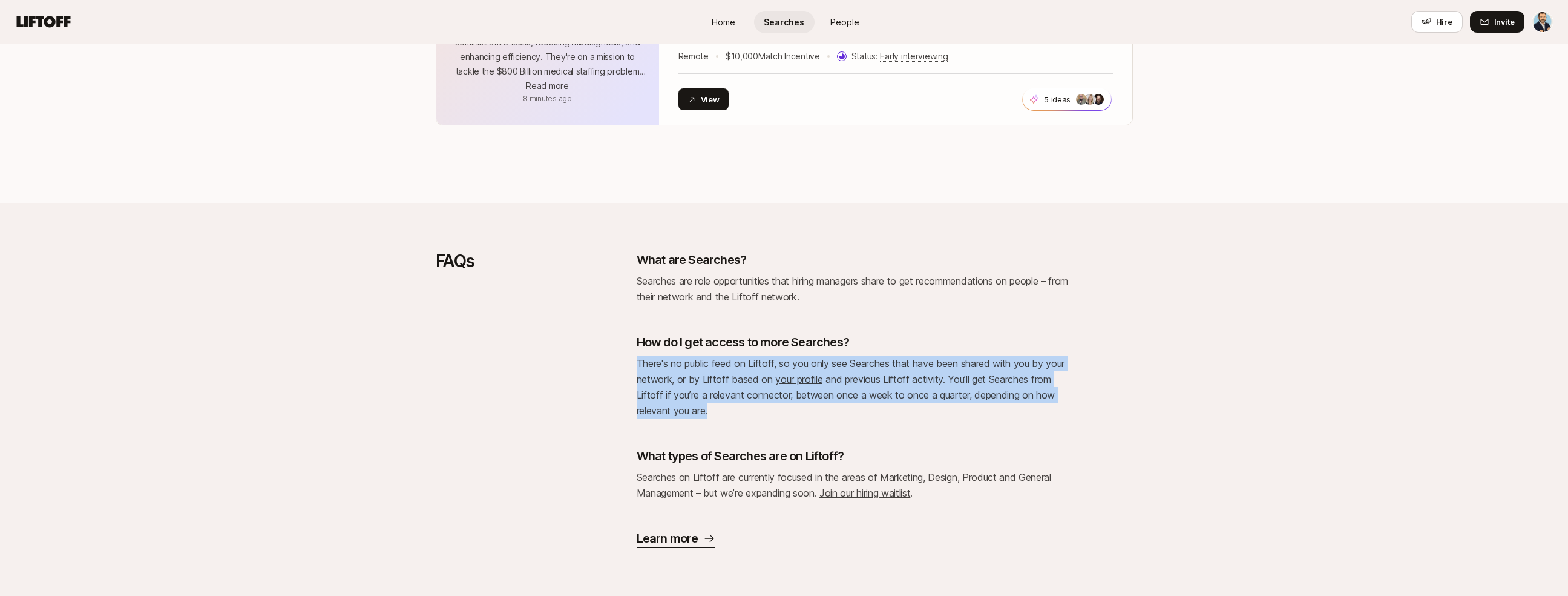
click at [968, 317] on div "What are Searches? Searches are role opportunities that hiring managers share t…" at bounding box center [854, 400] width 436 height 296
click at [965, 316] on div "What are Searches? Searches are role opportunities that hiring managers share t…" at bounding box center [854, 400] width 436 height 296
drag, startPoint x: 950, startPoint y: 306, endPoint x: 1023, endPoint y: 419, distance: 134.5
click at [1023, 419] on div "What are Searches? Searches are role opportunities that hiring managers share t…" at bounding box center [854, 400] width 436 height 296
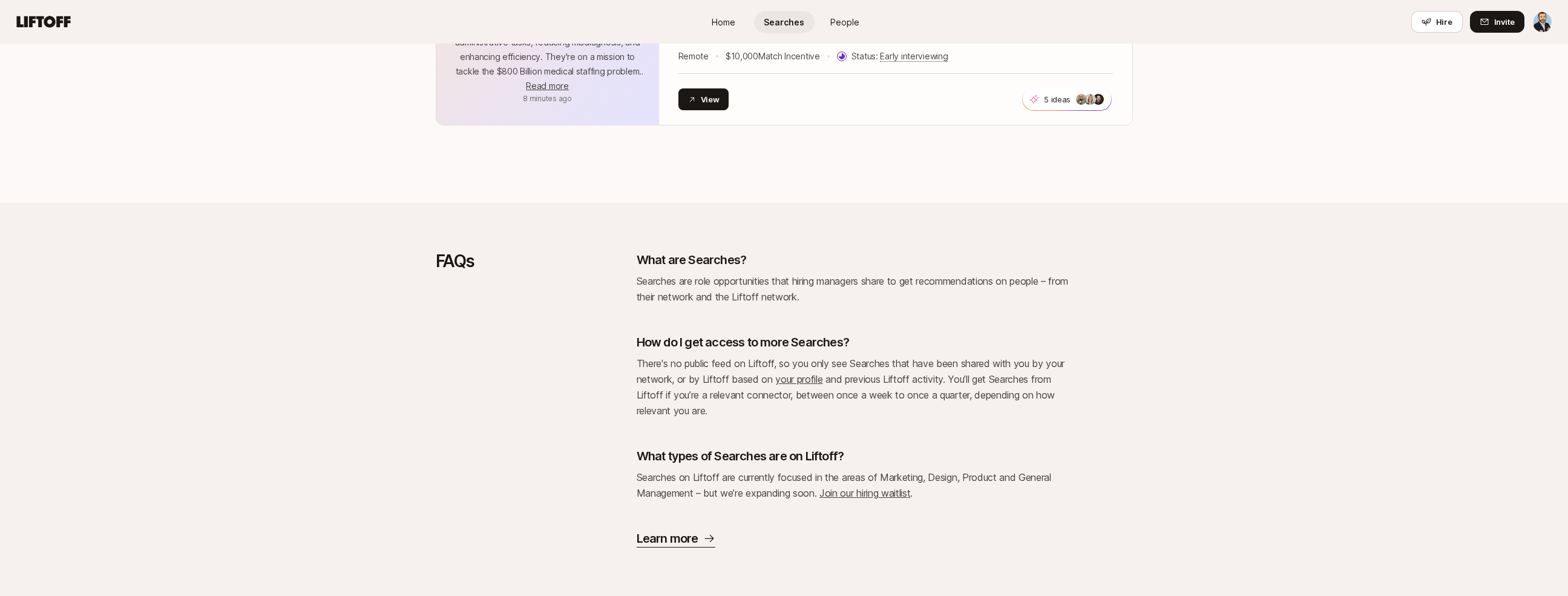
click at [794, 378] on link "your profile" at bounding box center [799, 379] width 48 height 12
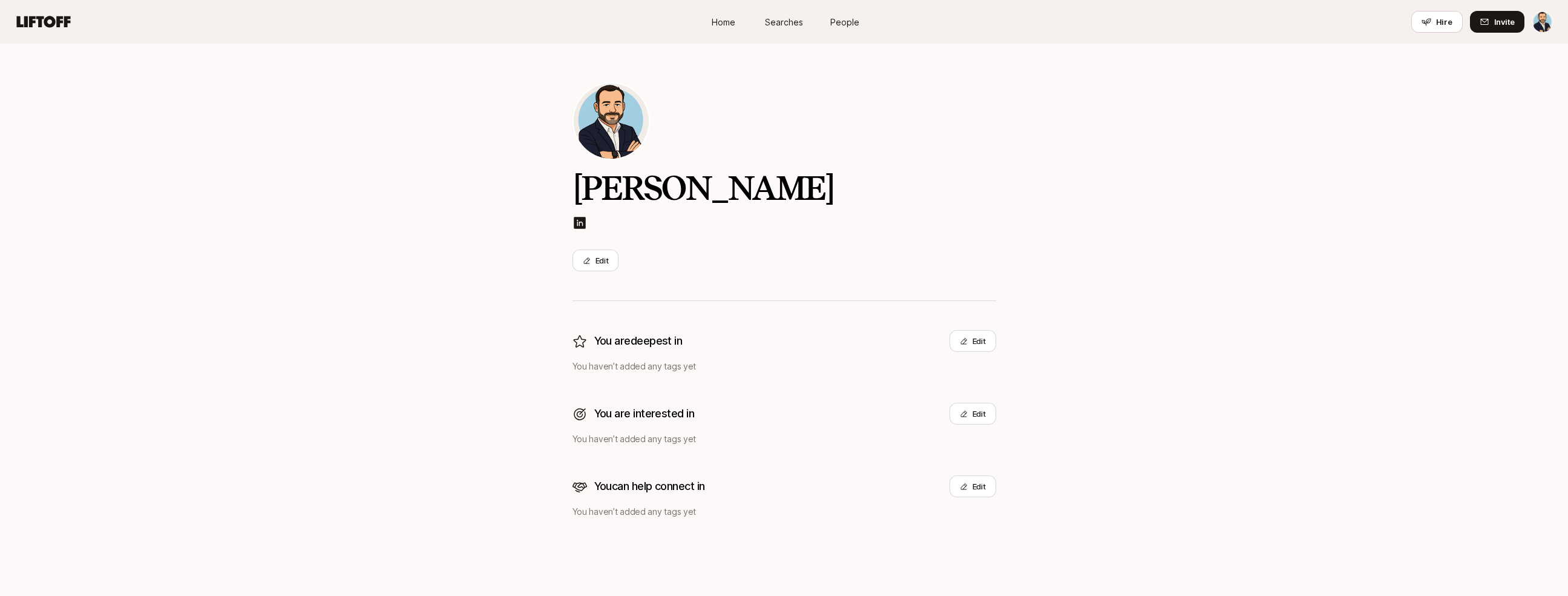
scroll to position [11, 0]
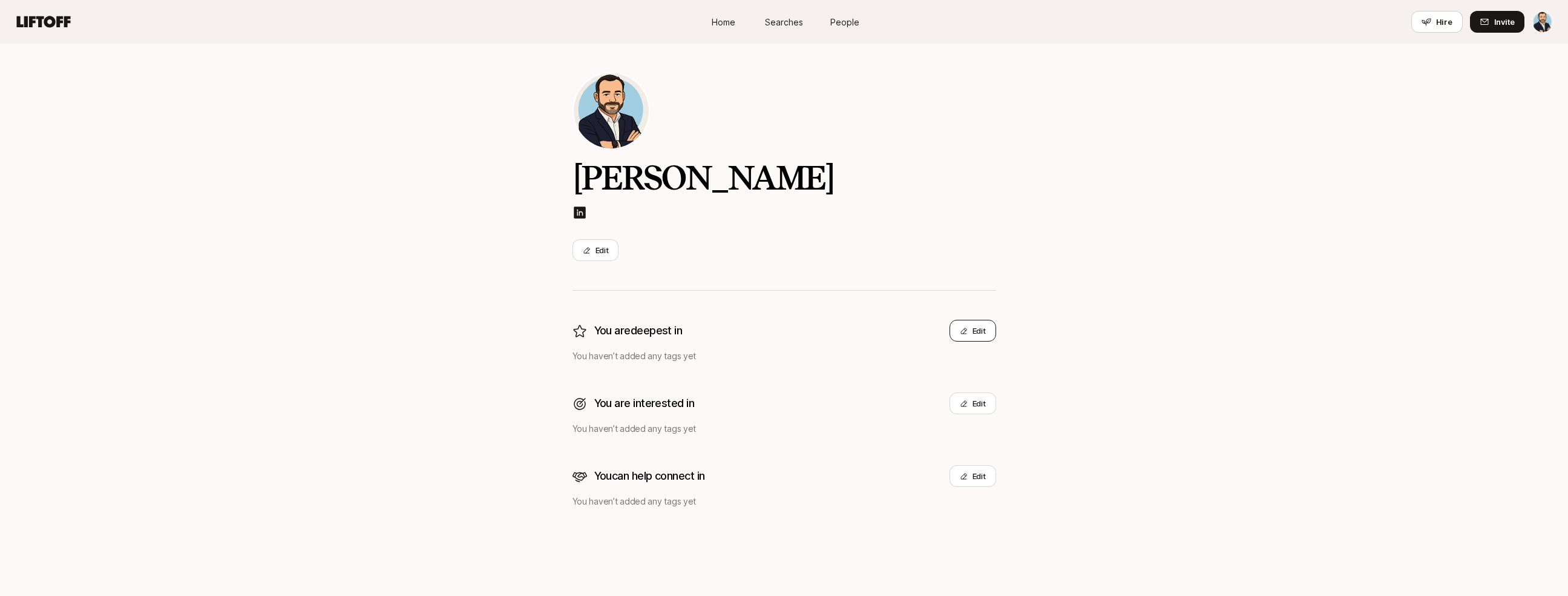
click at [959, 325] on button "Edit" at bounding box center [973, 330] width 47 height 22
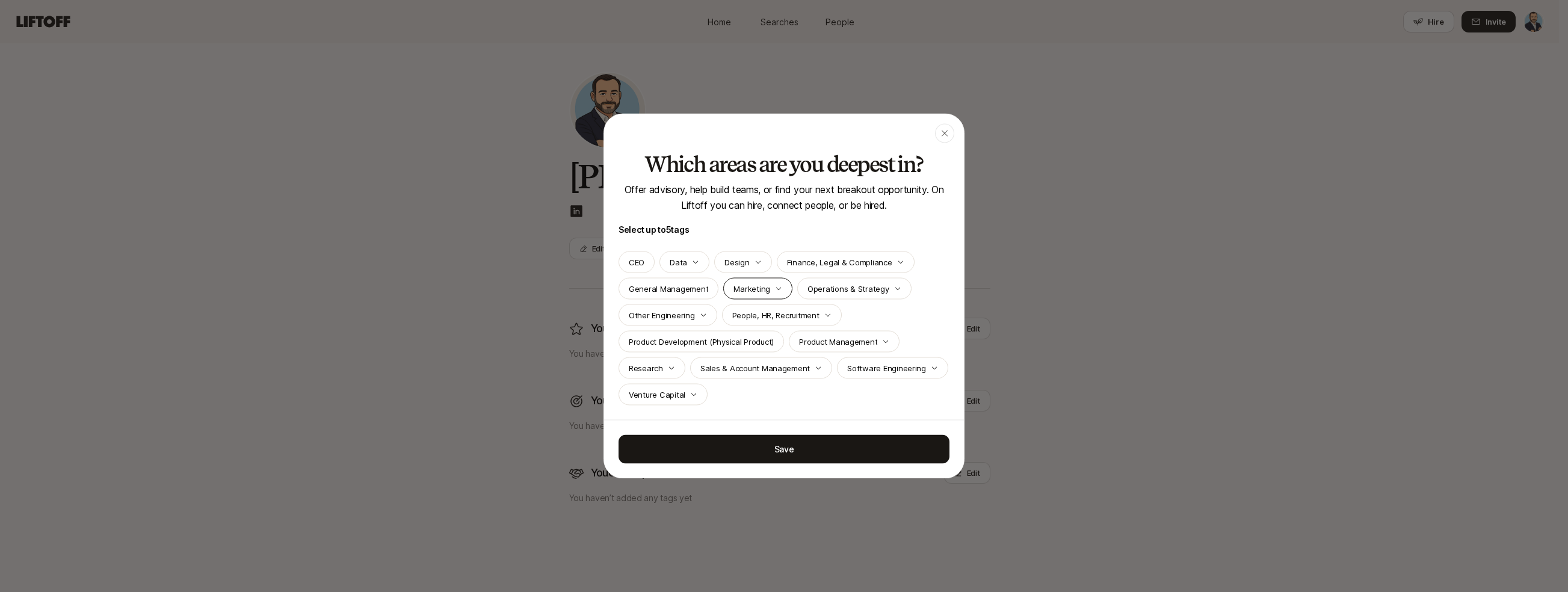
click at [775, 290] on icon "button" at bounding box center [778, 289] width 8 height 8
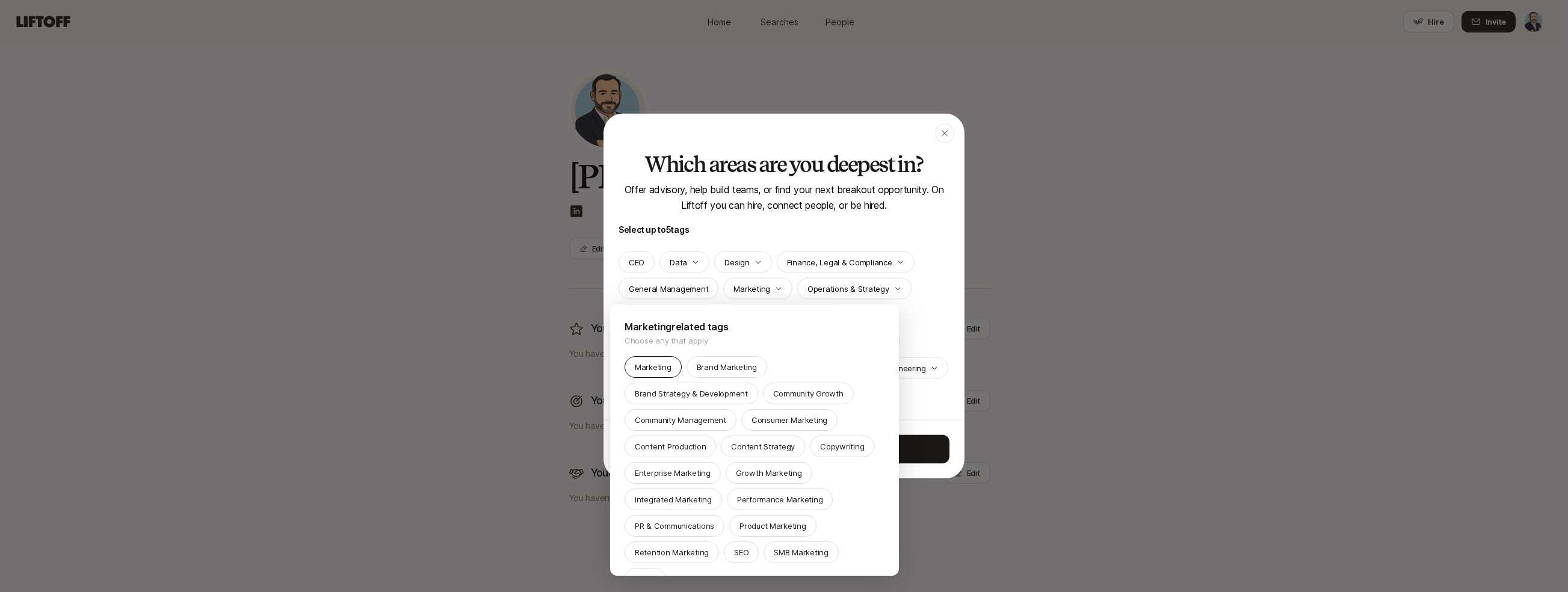
click at [656, 364] on p "Marketing" at bounding box center [653, 367] width 37 height 12
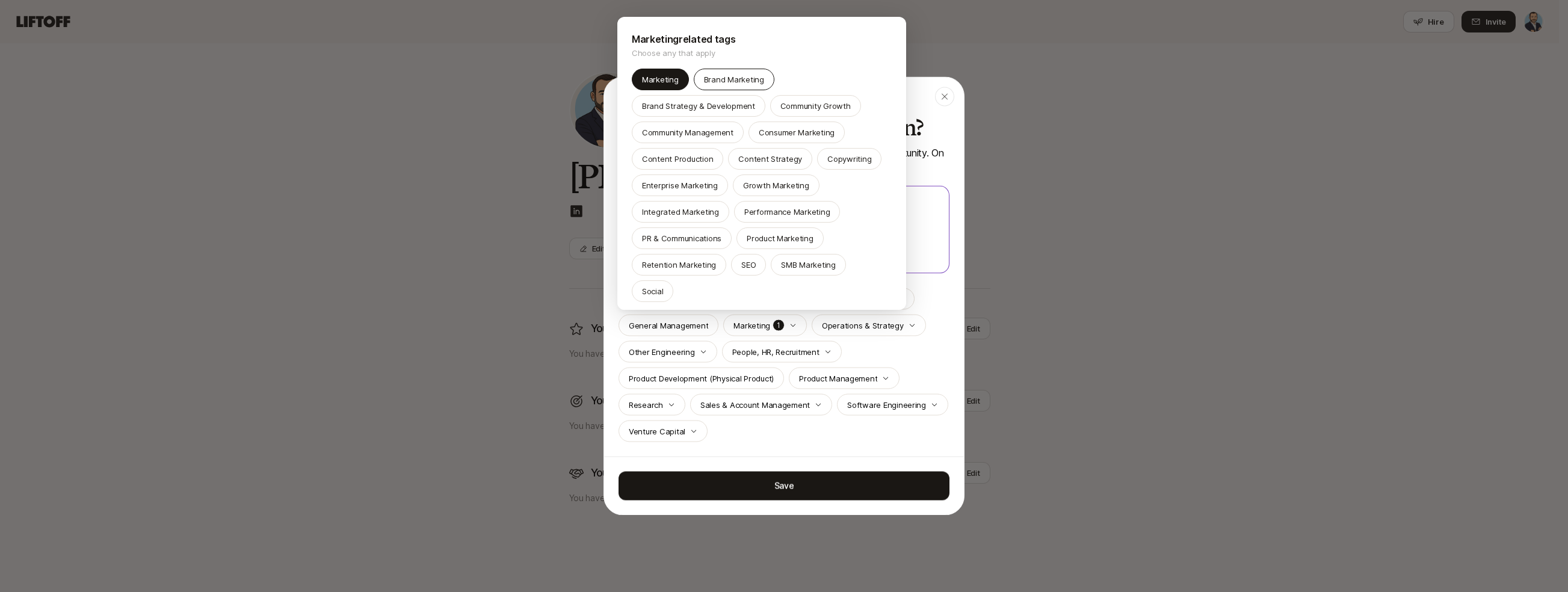
click at [730, 84] on p "Brand Marketing" at bounding box center [734, 80] width 60 height 12
click at [727, 98] on div "Brand Strategy & Development" at bounding box center [699, 106] width 134 height 22
click at [774, 128] on p "Consumer Marketing" at bounding box center [796, 132] width 76 height 12
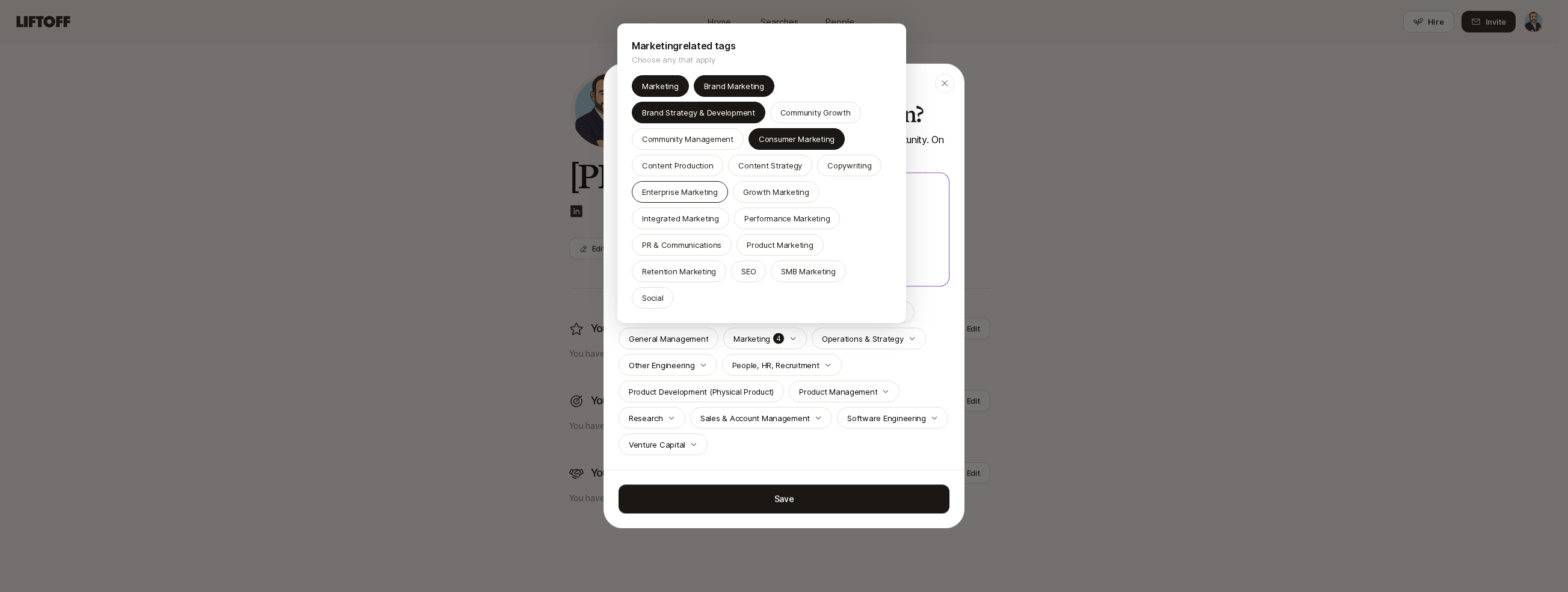
click at [711, 195] on p "Enterprise Marketing" at bounding box center [679, 192] width 76 height 12
click at [698, 224] on p "Integrated Marketing" at bounding box center [680, 218] width 77 height 12
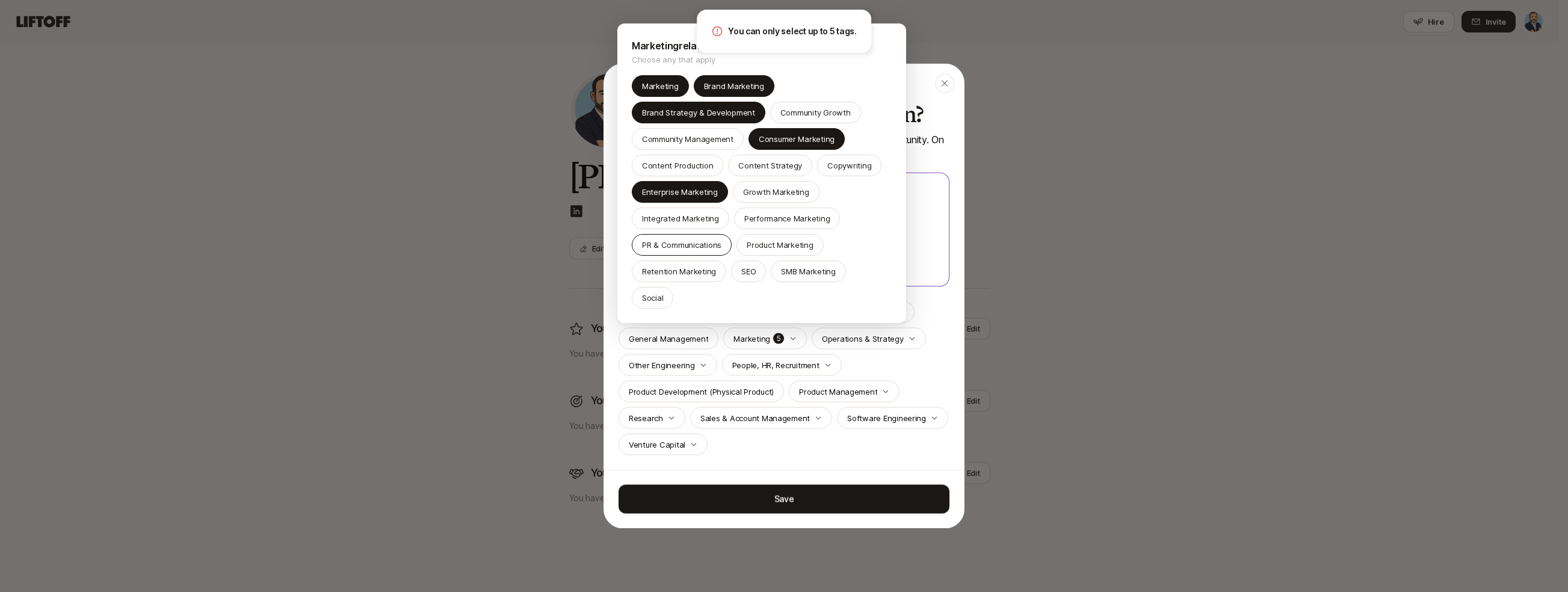
click at [701, 245] on p "PR & Communications" at bounding box center [682, 245] width 80 height 12
click at [811, 263] on div "SMB Marketing" at bounding box center [808, 271] width 75 height 22
click at [787, 144] on p "Consumer Marketing" at bounding box center [796, 139] width 76 height 12
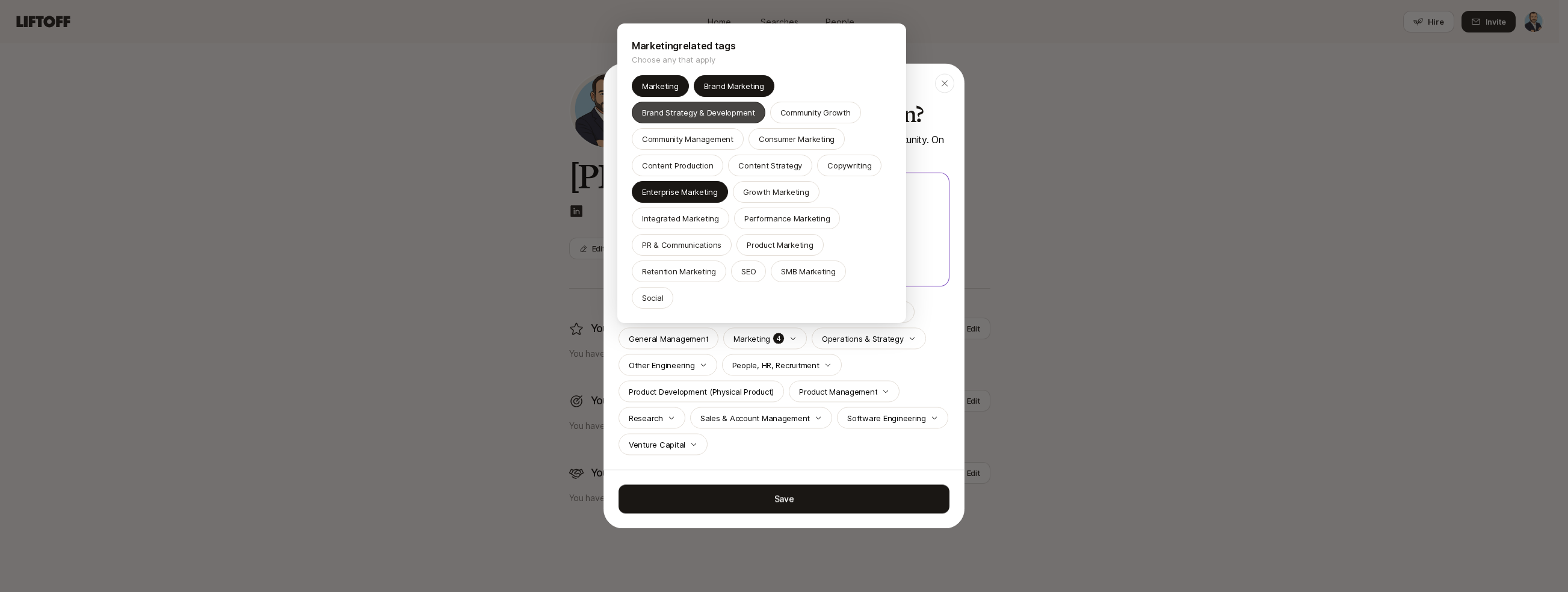
click at [729, 107] on p "Brand Strategy & Development" at bounding box center [698, 113] width 113 height 12
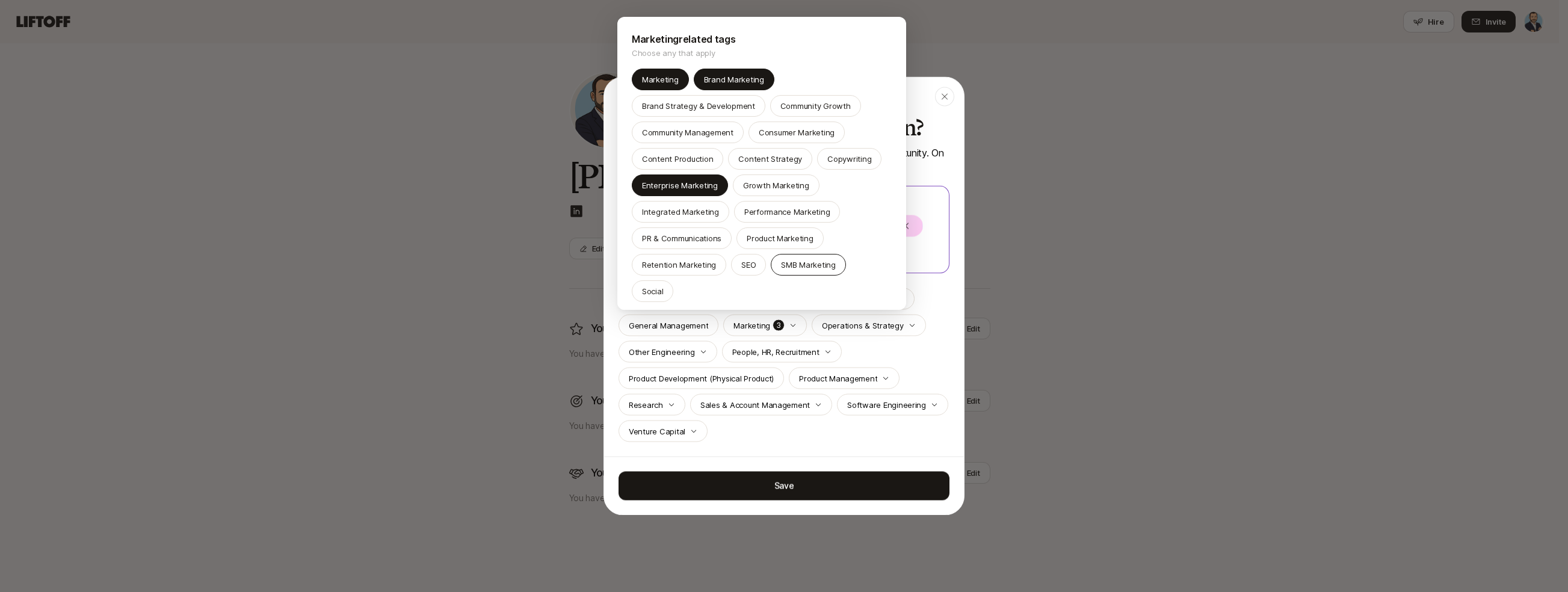
click at [796, 271] on div "SMB Marketing" at bounding box center [808, 264] width 75 height 22
click at [711, 113] on div "Brand Strategy & Development" at bounding box center [699, 106] width 134 height 22
click at [1001, 309] on div at bounding box center [784, 296] width 1568 height 592
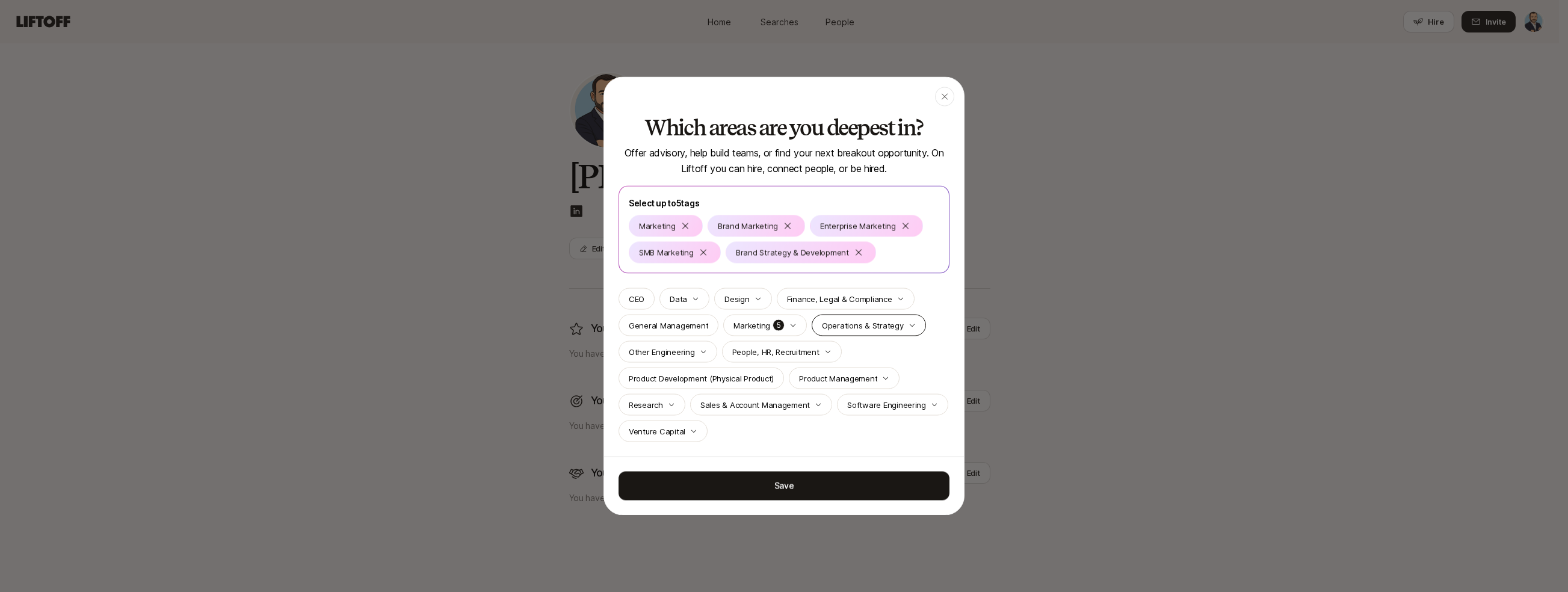
click at [852, 329] on p "Operations & Strategy" at bounding box center [862, 326] width 82 height 12
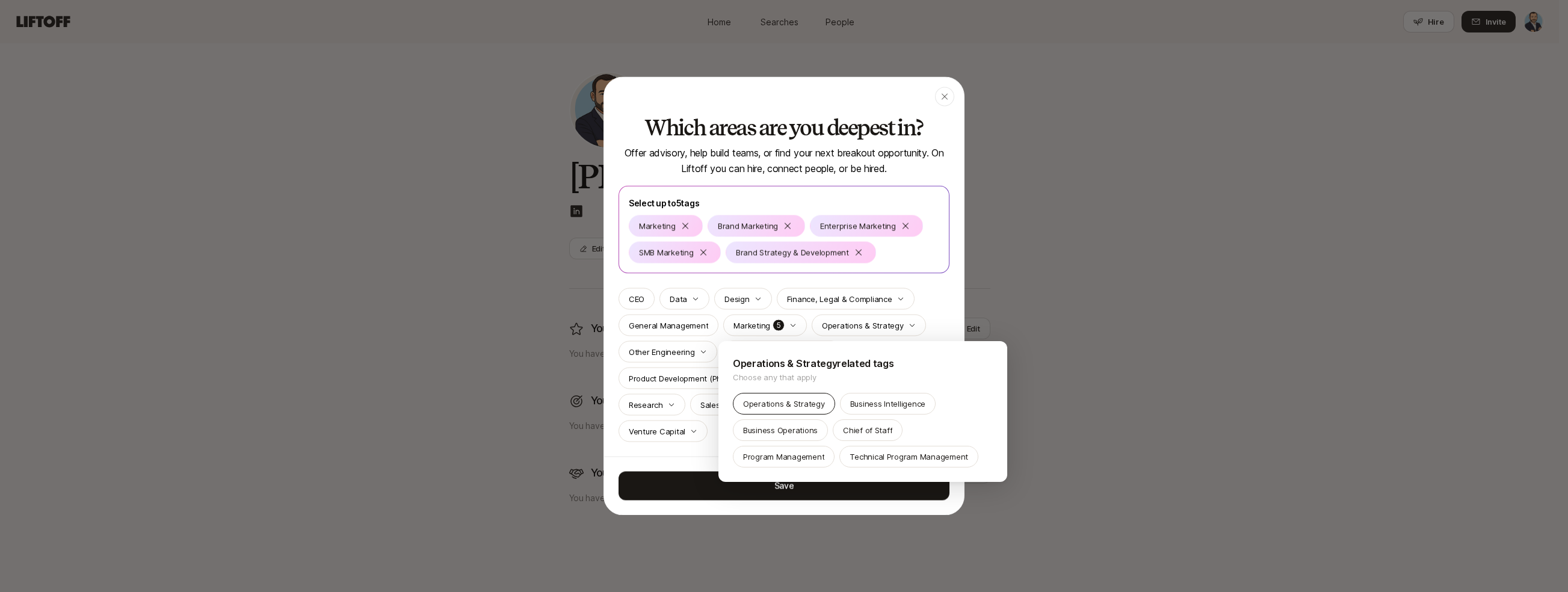
click at [819, 395] on div "Operations & Strategy" at bounding box center [784, 403] width 102 height 22
click at [906, 313] on div at bounding box center [784, 296] width 1568 height 592
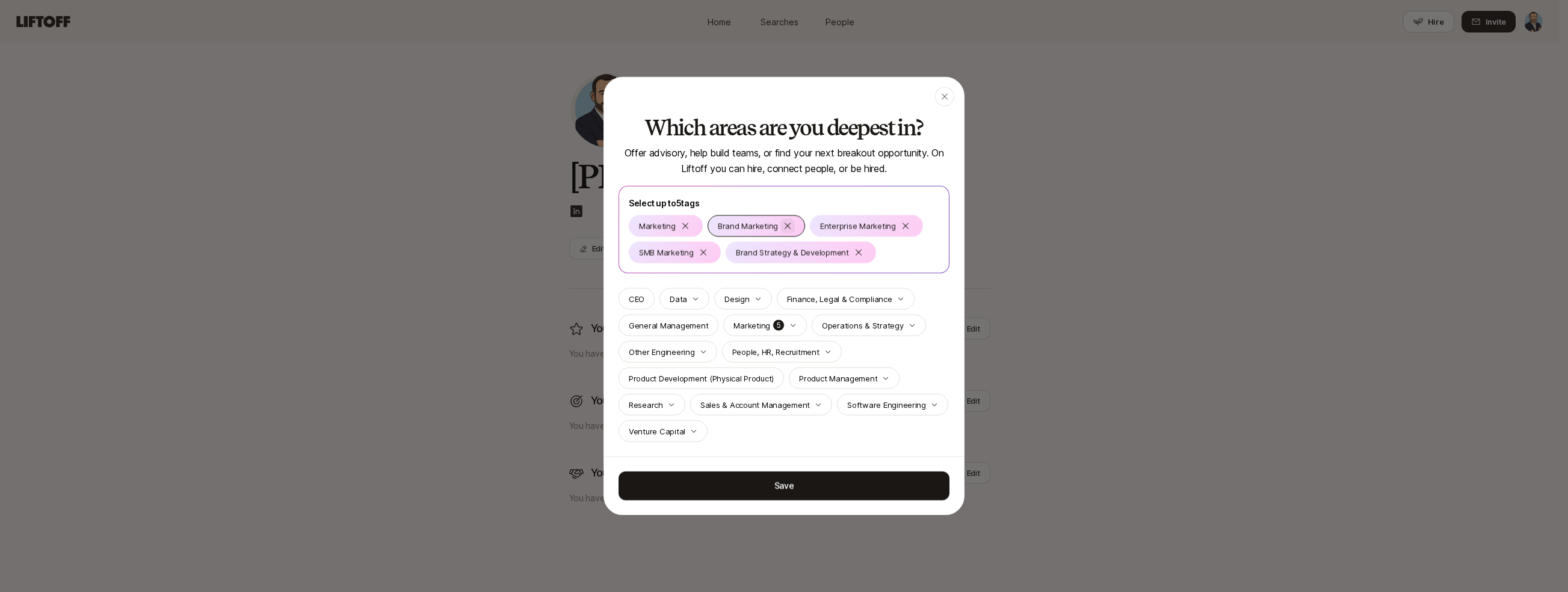
click at [790, 226] on div at bounding box center [787, 226] width 14 height 14
click at [763, 254] on div at bounding box center [761, 252] width 14 height 14
click at [641, 296] on p "CEO" at bounding box center [637, 299] width 16 height 12
click at [667, 253] on icon at bounding box center [664, 252] width 10 height 10
click at [696, 323] on p "General Management" at bounding box center [669, 326] width 80 height 12
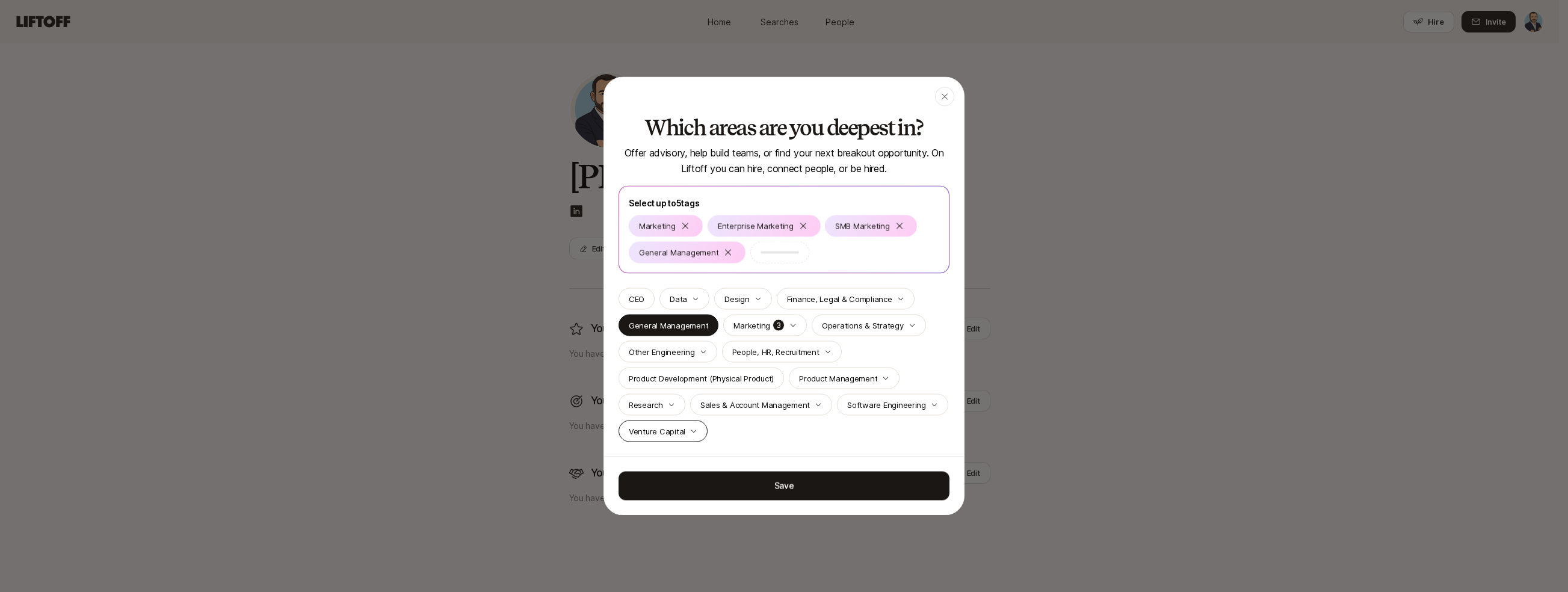
click at [685, 431] on p "Venture Capital" at bounding box center [657, 431] width 56 height 12
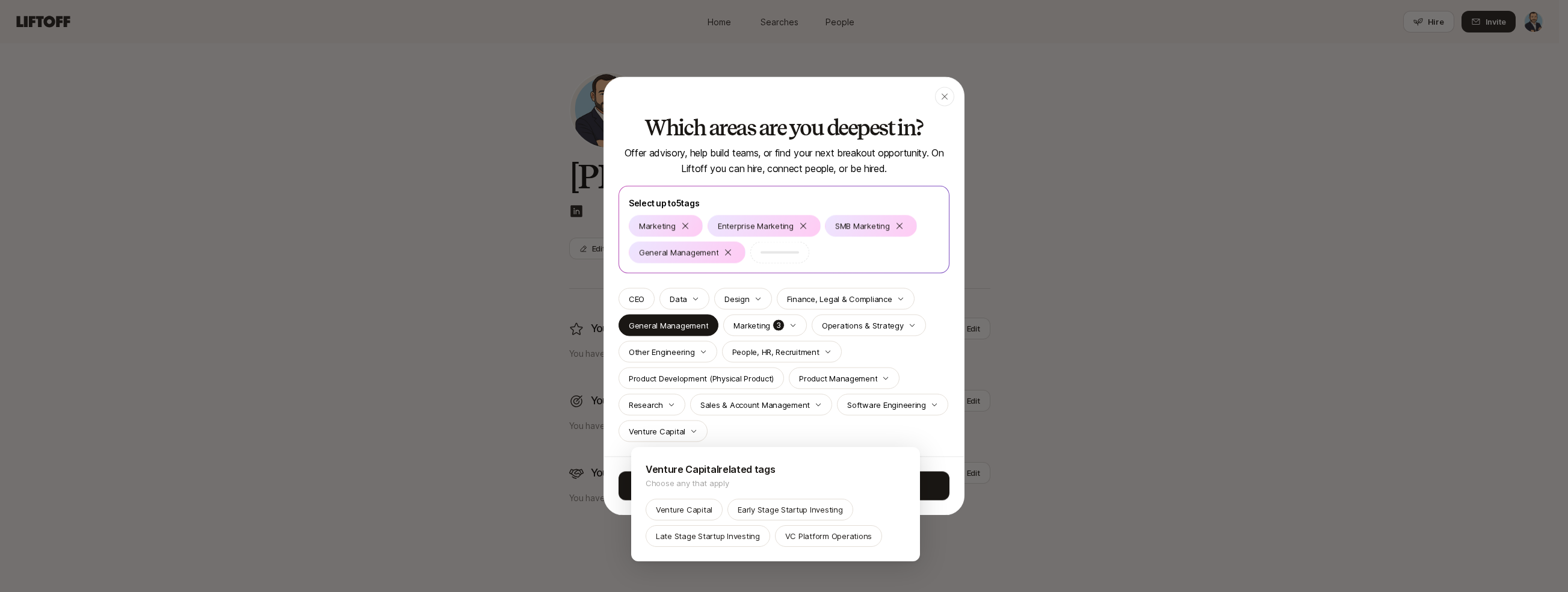
click at [882, 434] on div at bounding box center [784, 296] width 1568 height 592
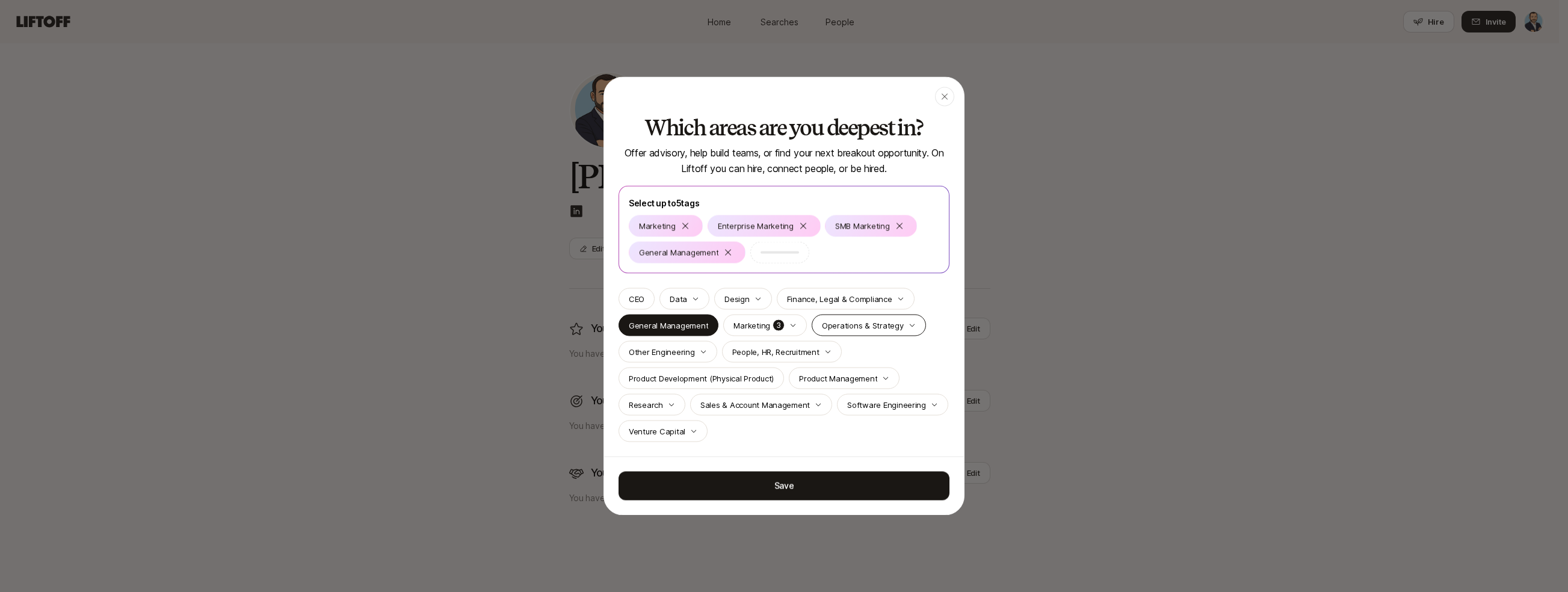
click at [837, 321] on p "Operations & Strategy" at bounding box center [862, 326] width 82 height 12
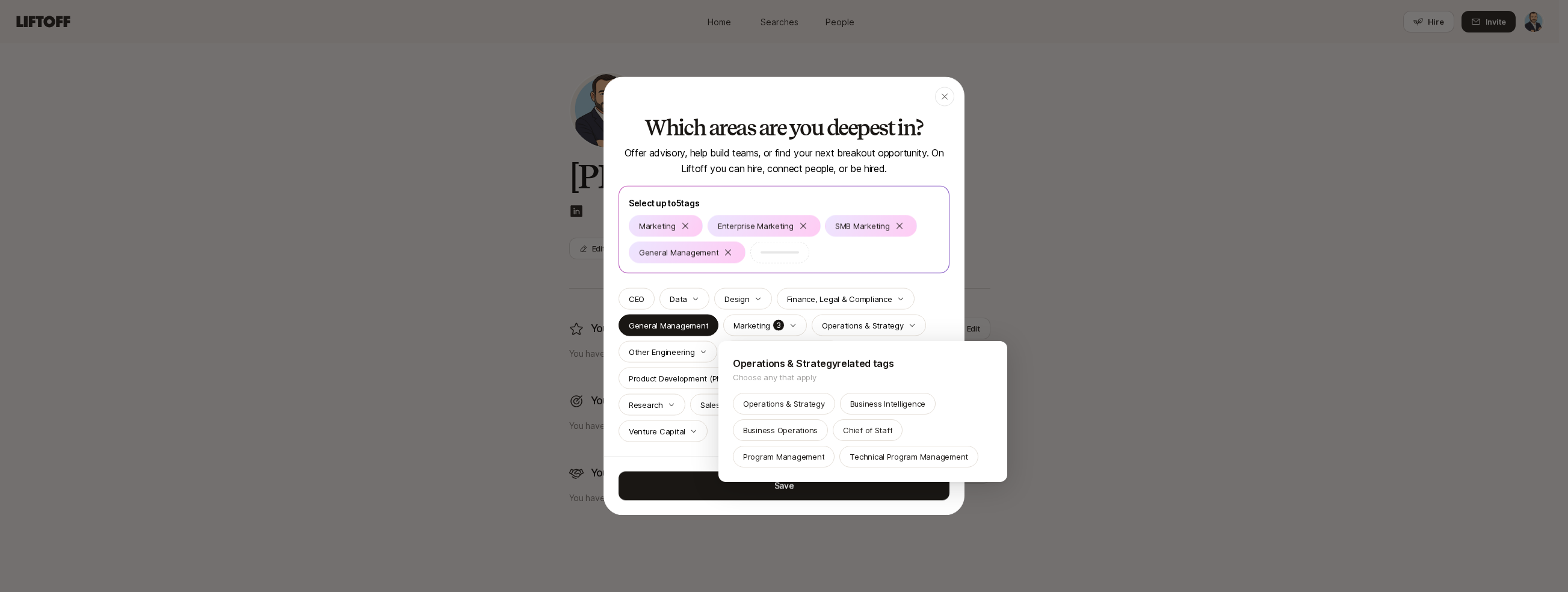
click at [805, 390] on div "Operations & Strategy related tags Choose any that apply Operations & Strategy …" at bounding box center [862, 411] width 289 height 141
click at [805, 394] on div "Operations & Strategy" at bounding box center [784, 403] width 102 height 22
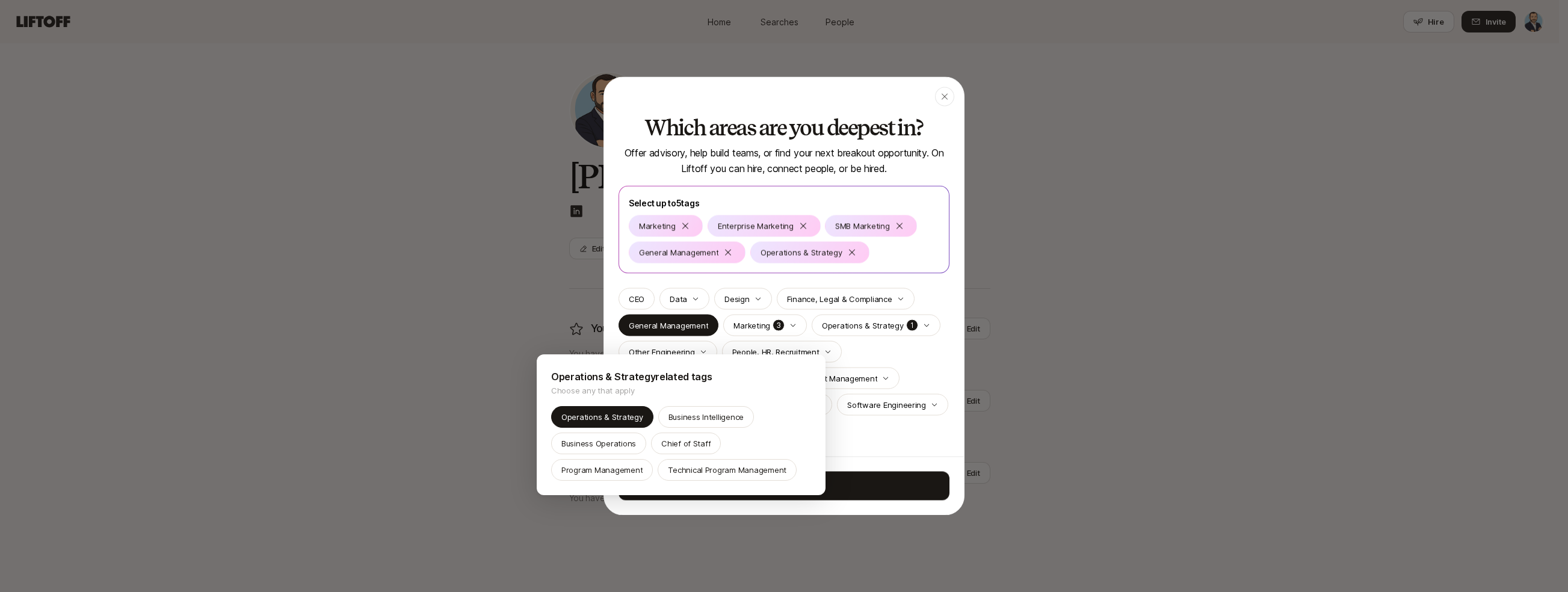
click at [862, 502] on div at bounding box center [784, 296] width 1568 height 592
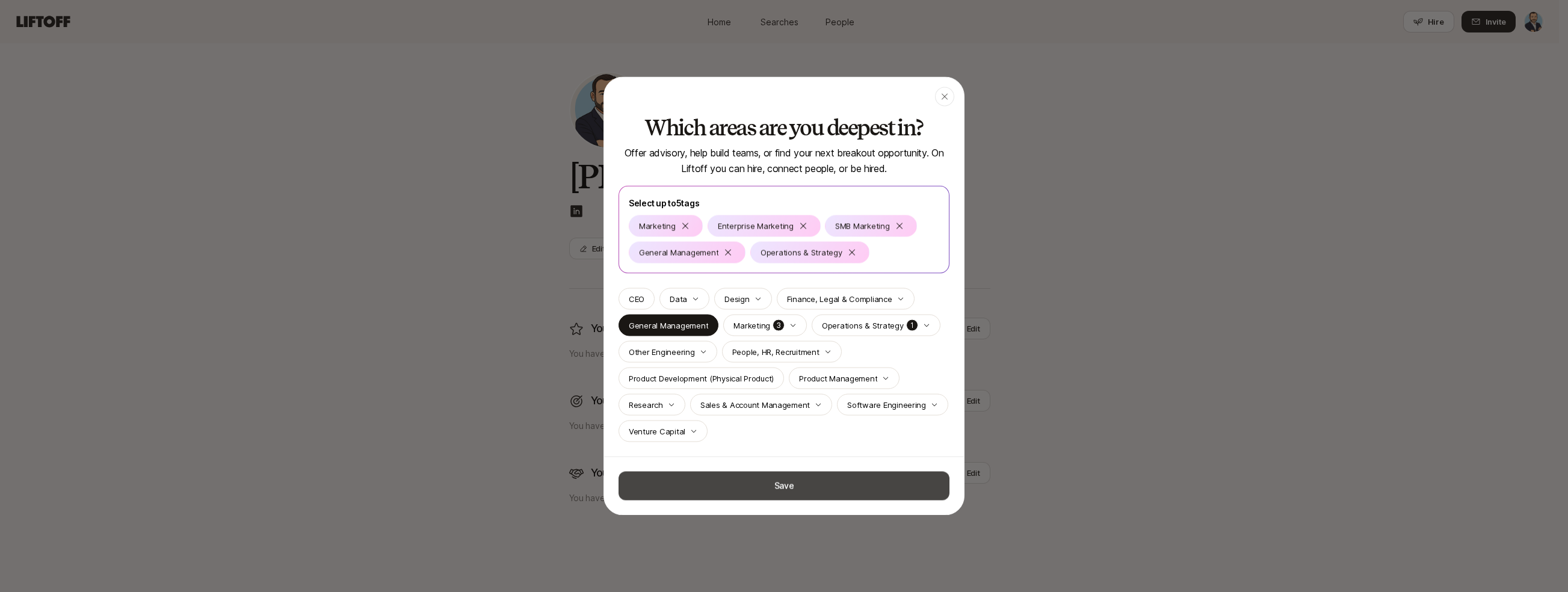
click at [862, 500] on button "Save" at bounding box center [784, 485] width 331 height 29
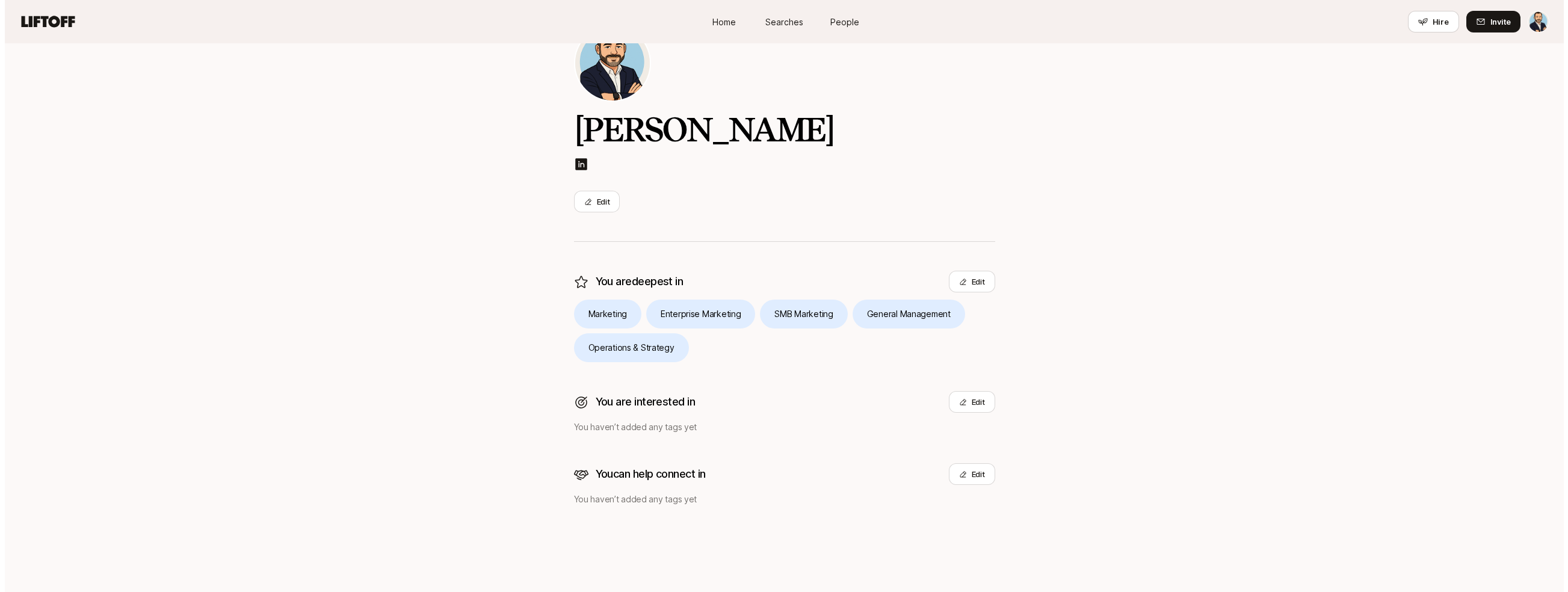
scroll to position [59, 0]
click at [970, 397] on button "Edit" at bounding box center [968, 400] width 47 height 22
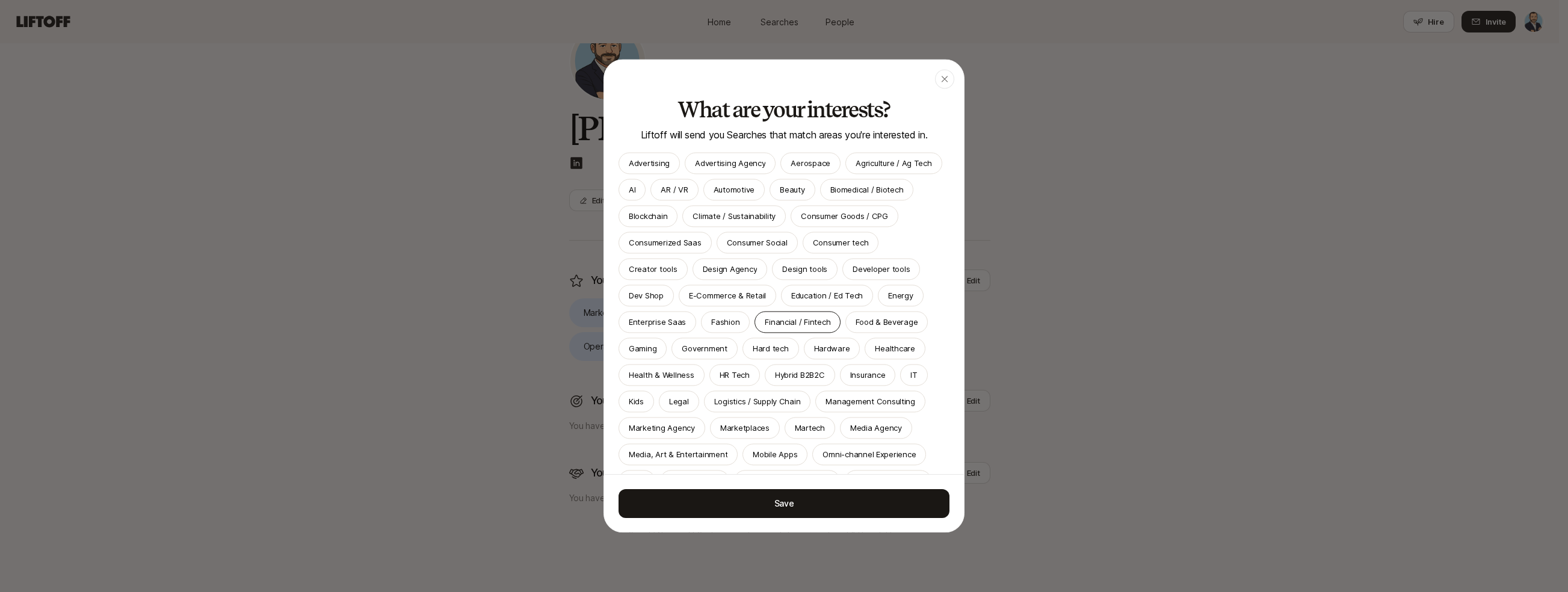
click at [765, 328] on p "Financial / Fintech" at bounding box center [797, 322] width 65 height 12
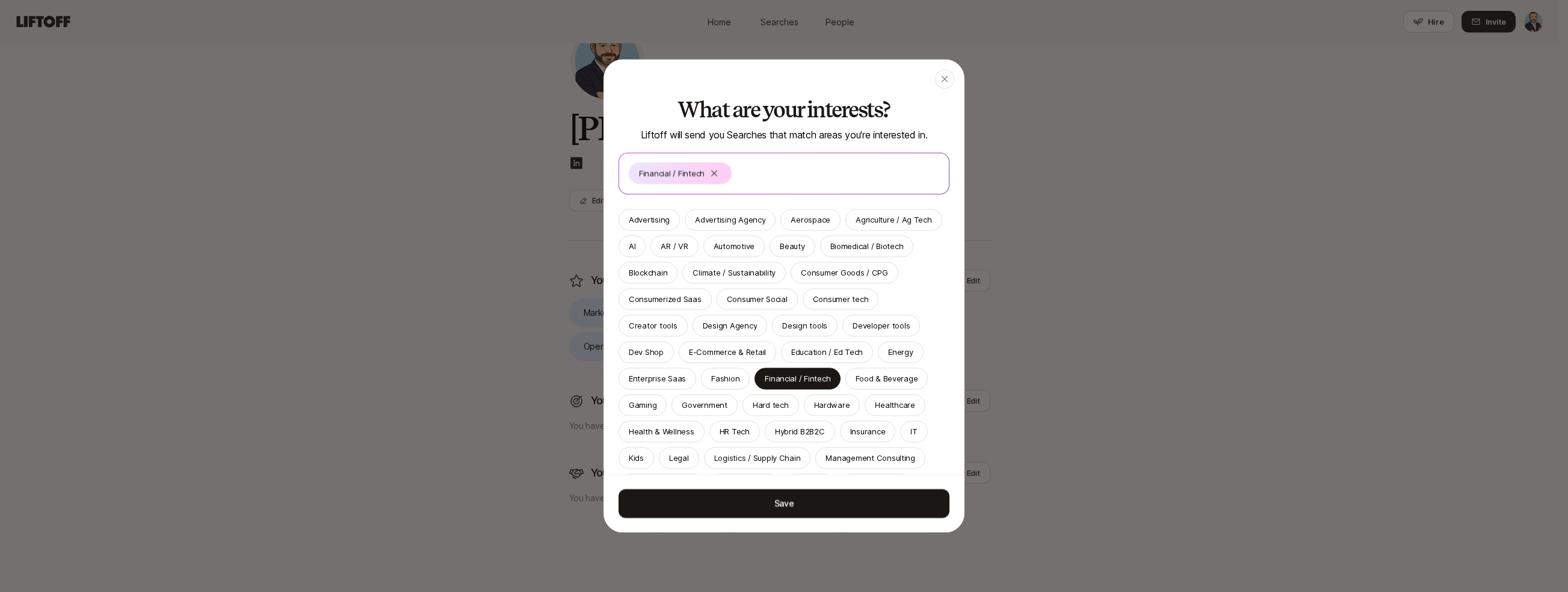
click at [680, 366] on div "Advertising Advertising Agency Aerospace Agriculture / Ag Tech AI AR / VR Autom…" at bounding box center [784, 418] width 331 height 419
click at [781, 362] on div "Education / Ed Tech" at bounding box center [826, 351] width 92 height 22
click at [656, 399] on p "Gaming" at bounding box center [643, 404] width 28 height 12
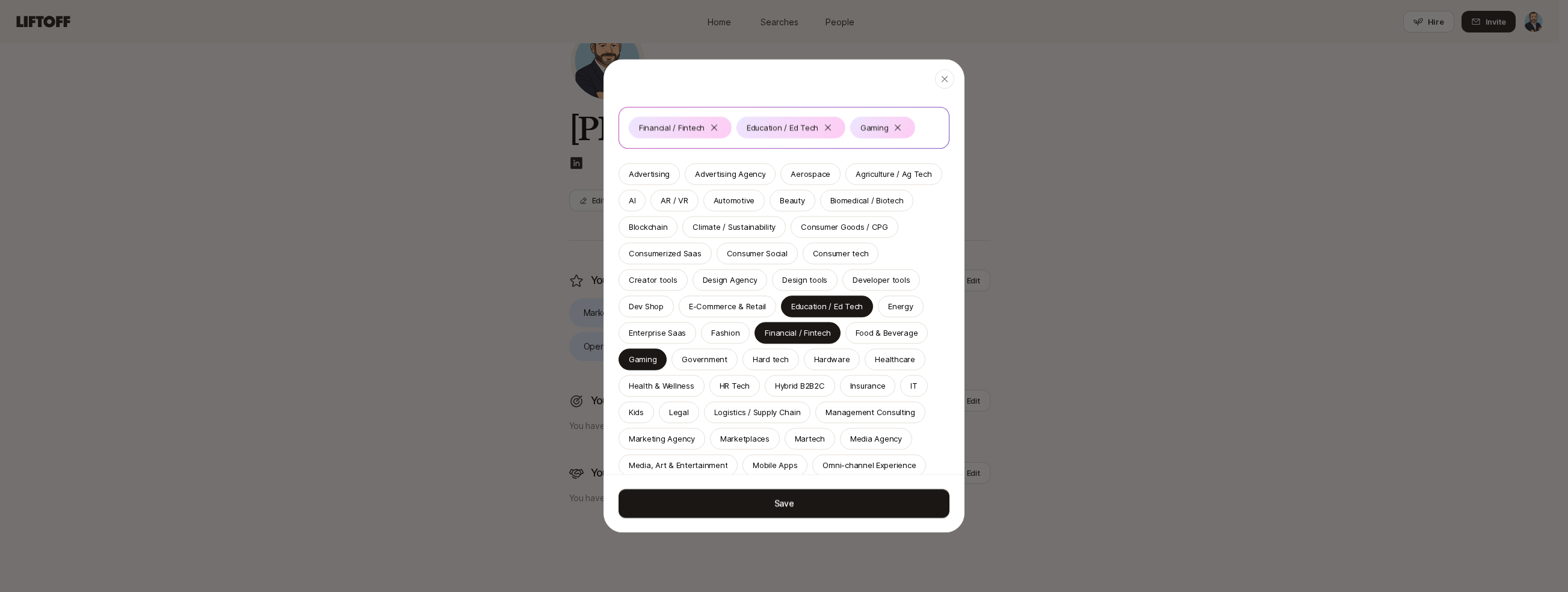
scroll to position [0, 0]
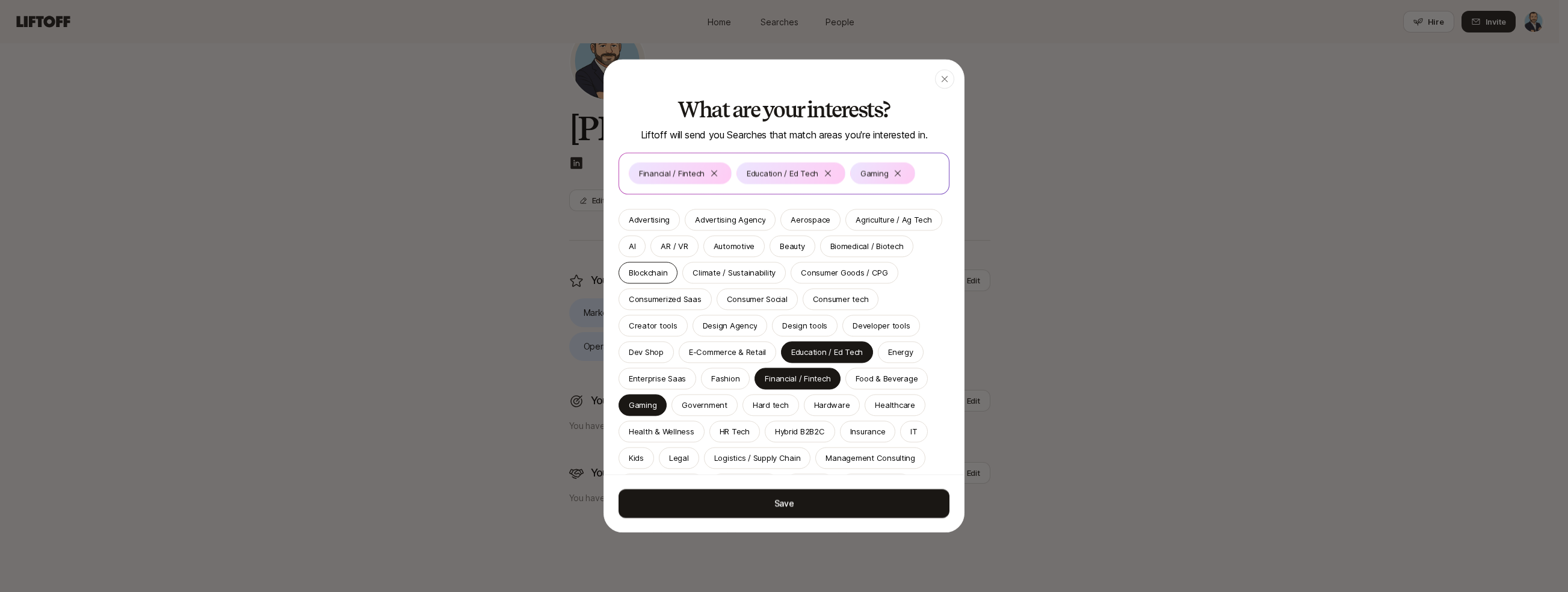
click at [677, 276] on div "Blockchain" at bounding box center [648, 272] width 59 height 22
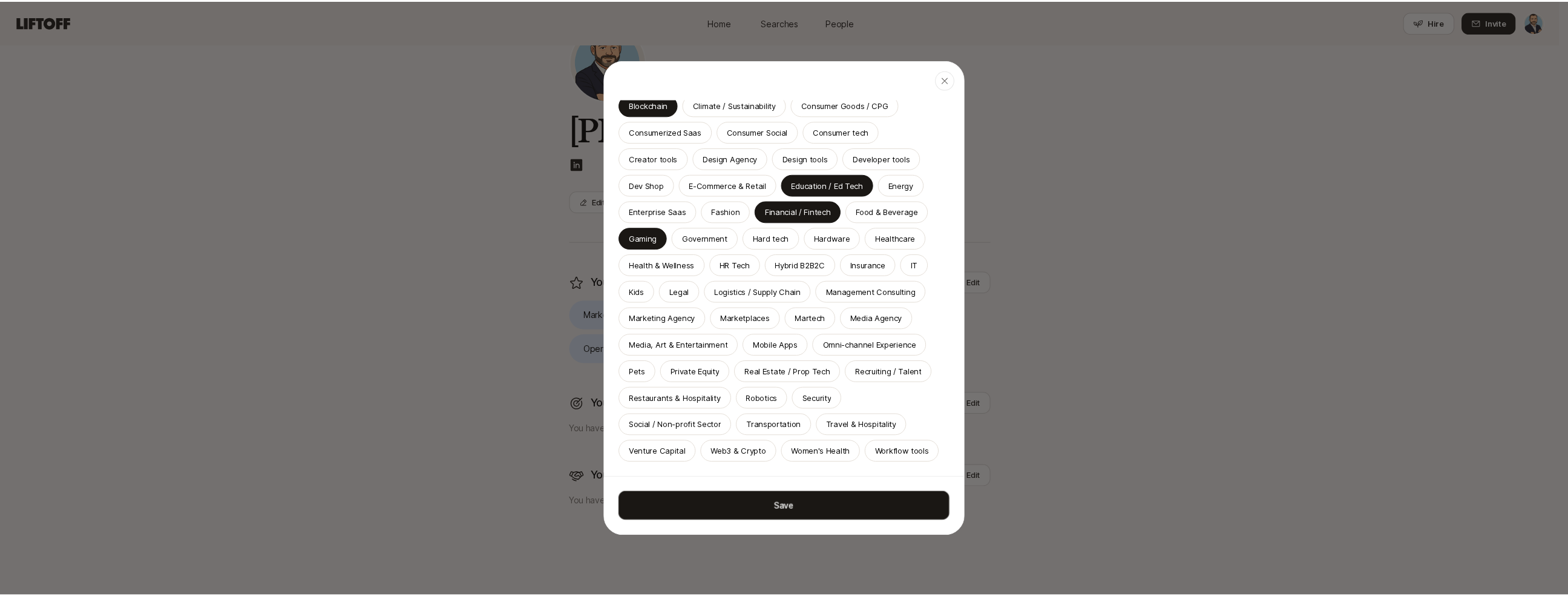
scroll to position [239, 0]
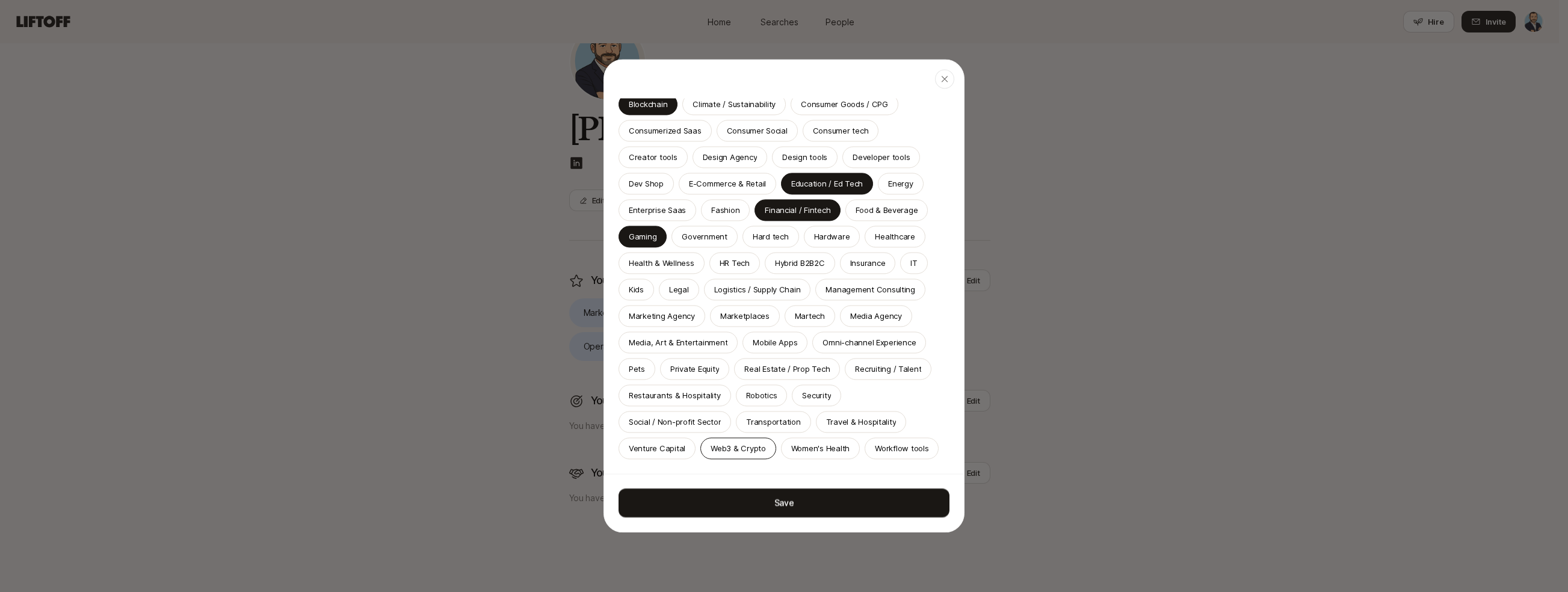
click at [757, 442] on p "Web3 & Crypto" at bounding box center [739, 448] width 56 height 12
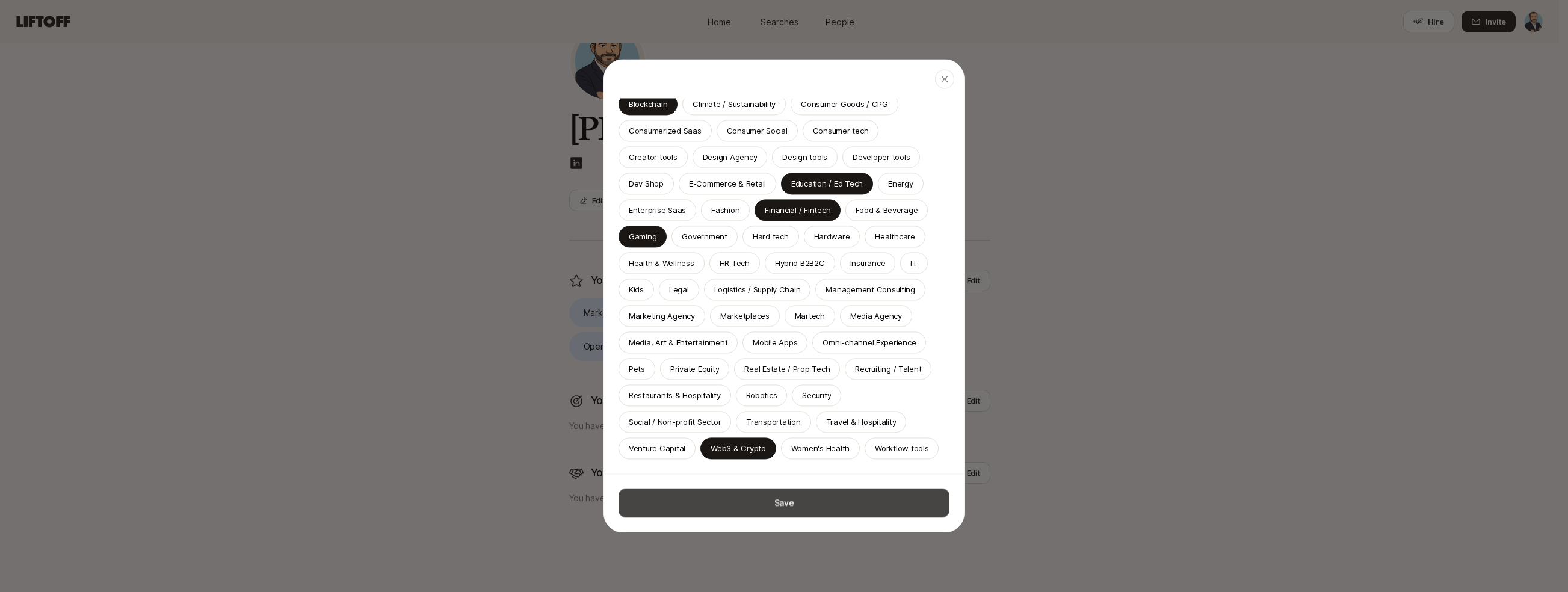
click at [821, 499] on button "Save" at bounding box center [784, 503] width 331 height 29
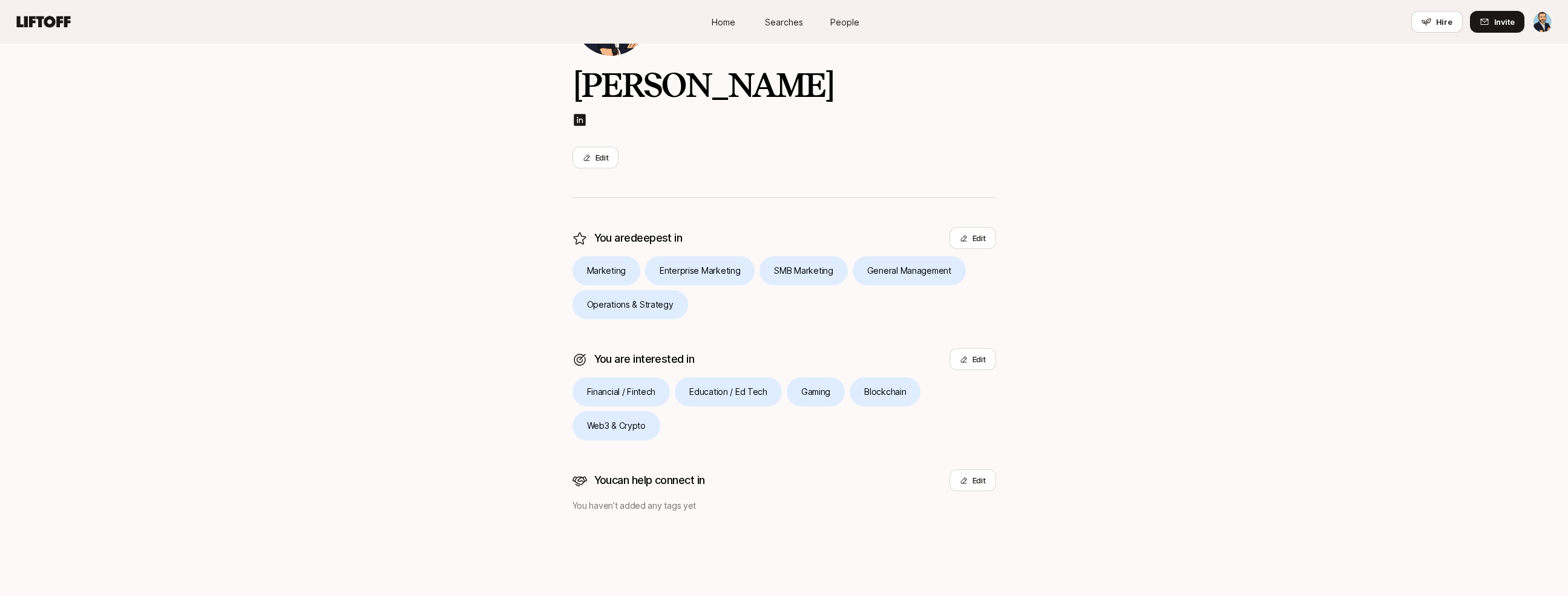
scroll to position [107, 0]
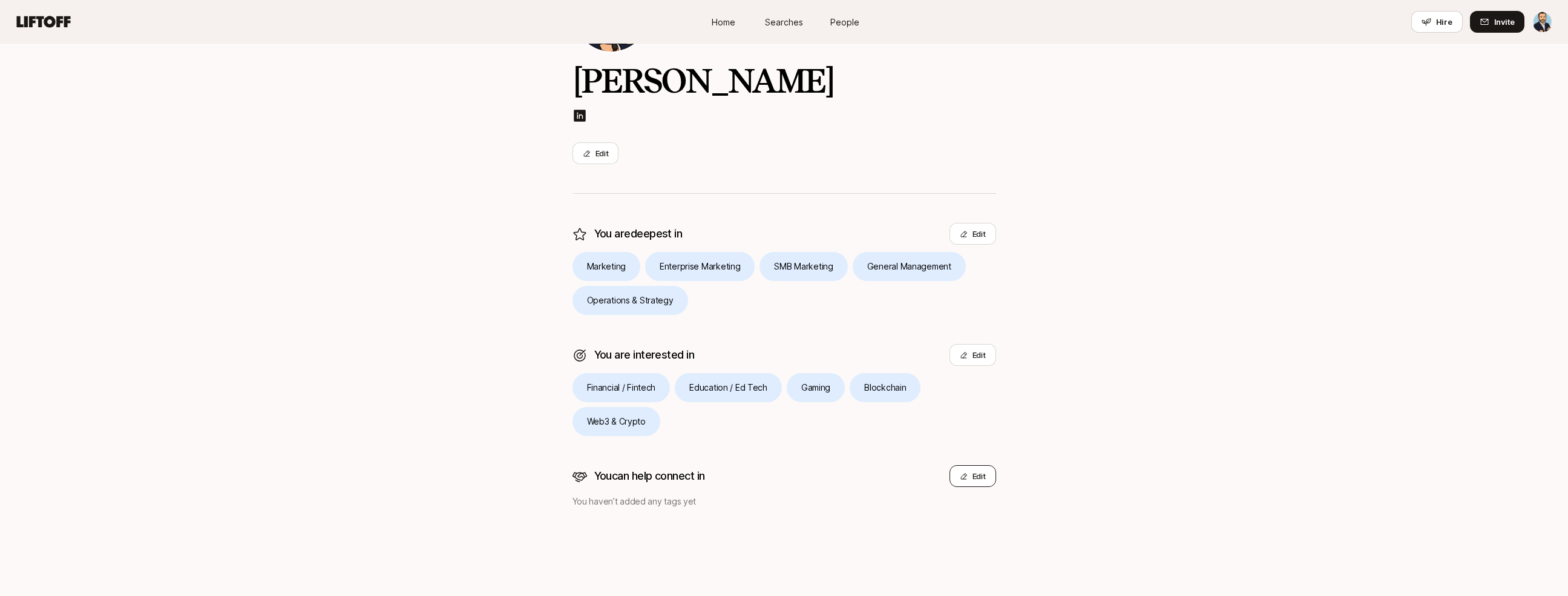
click at [973, 465] on button "Edit" at bounding box center [973, 476] width 47 height 22
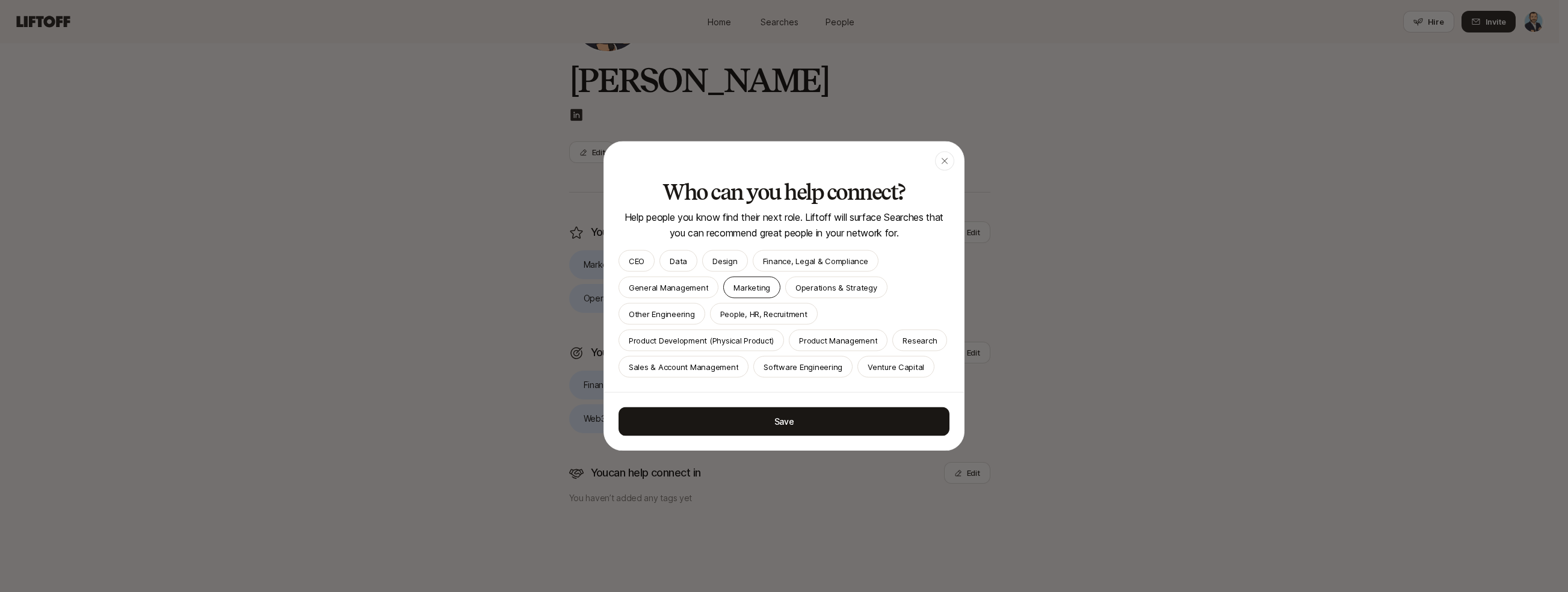
click at [738, 281] on p "Marketing" at bounding box center [751, 287] width 37 height 12
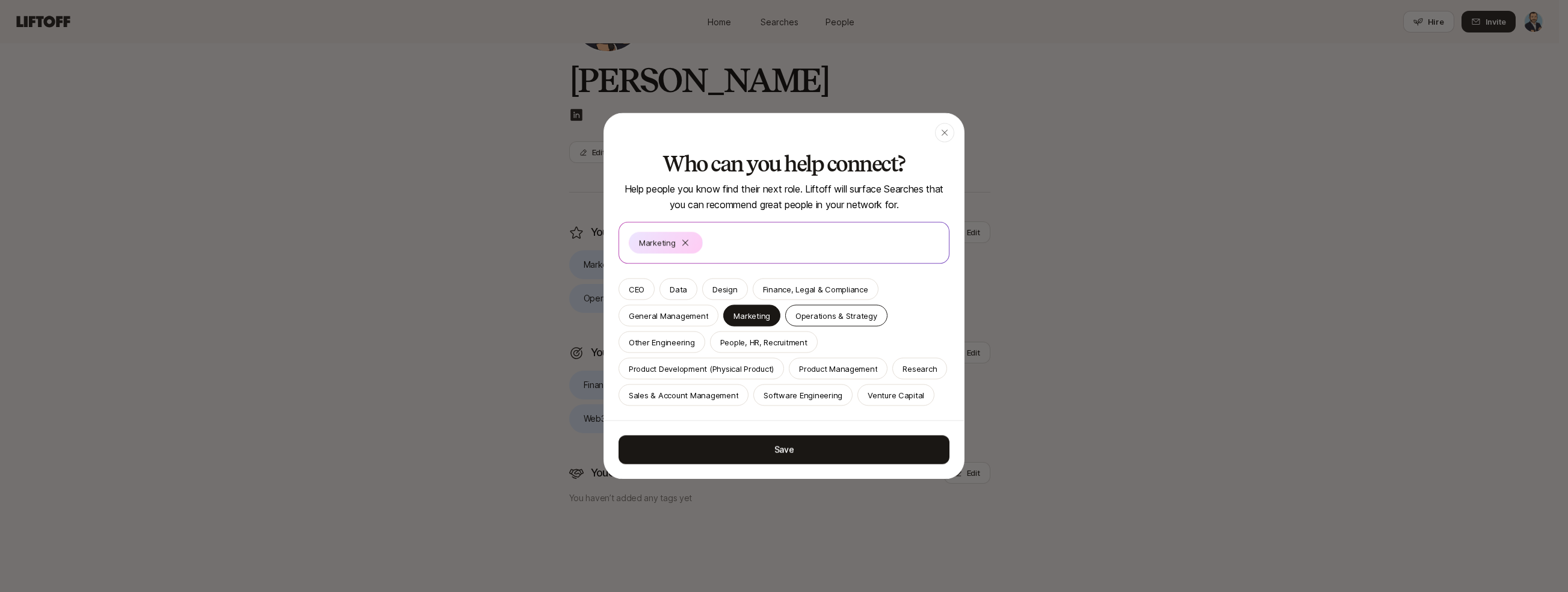
click at [821, 310] on p "Operations & Strategy" at bounding box center [836, 316] width 82 height 12
click at [699, 310] on p "General Management" at bounding box center [669, 316] width 80 height 12
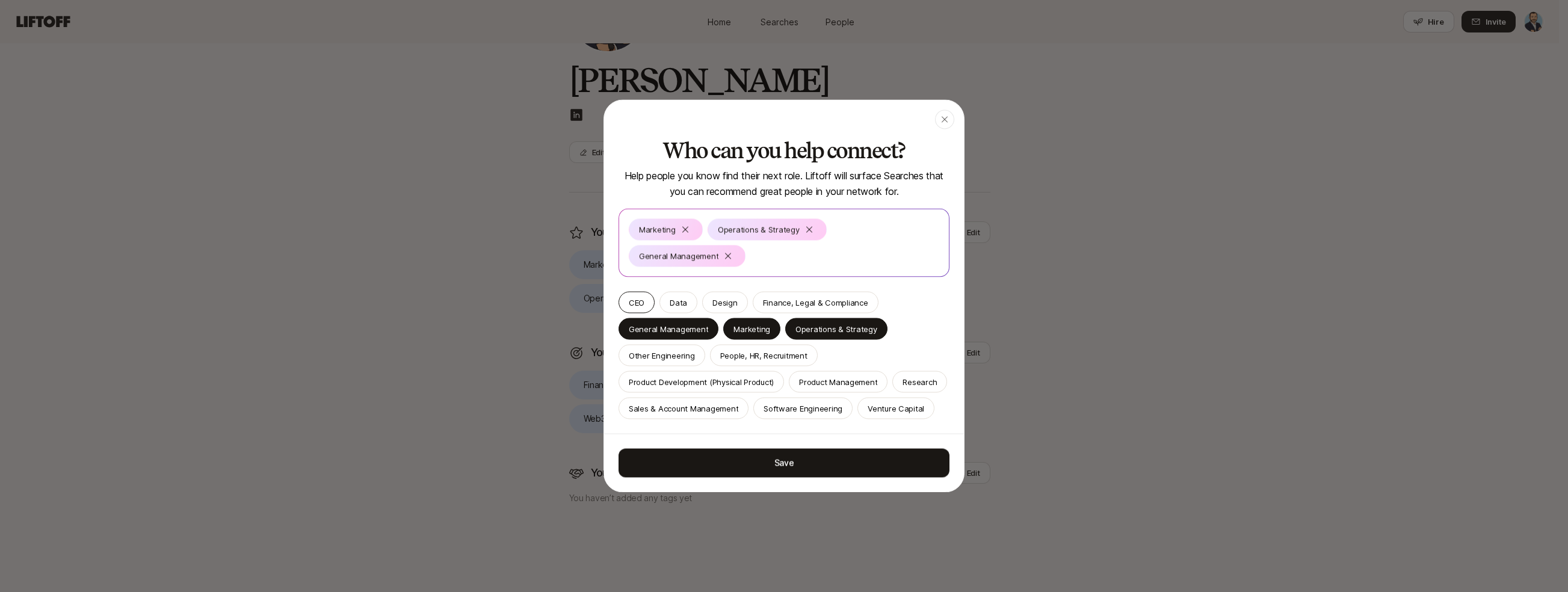
click at [641, 296] on p "CEO" at bounding box center [637, 302] width 16 height 12
click at [788, 300] on div "CEO Data Design Finance, Legal & Compliance General Management Marketing Operat…" at bounding box center [784, 356] width 331 height 128
click at [790, 296] on p "Finance, Legal & Compliance" at bounding box center [815, 302] width 105 height 12
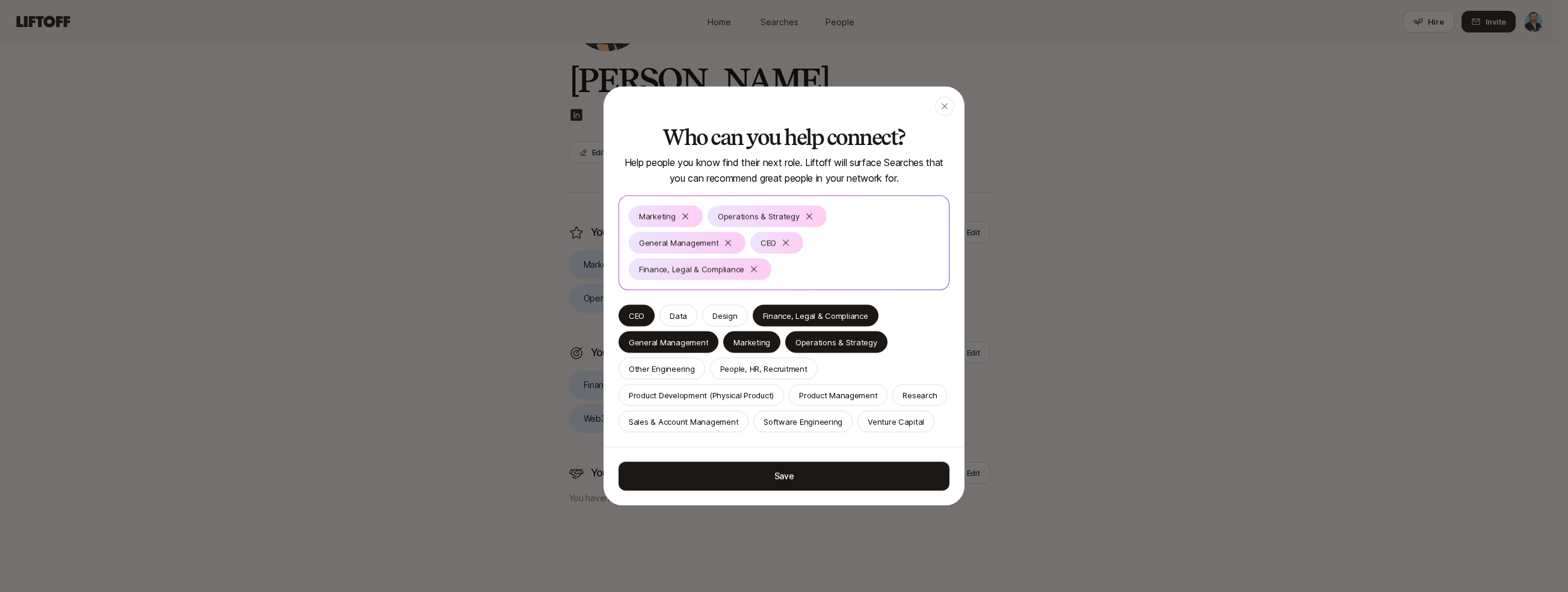
drag, startPoint x: 796, startPoint y: 491, endPoint x: 865, endPoint y: 472, distance: 71.6
click at [796, 491] on button "Save" at bounding box center [784, 476] width 331 height 29
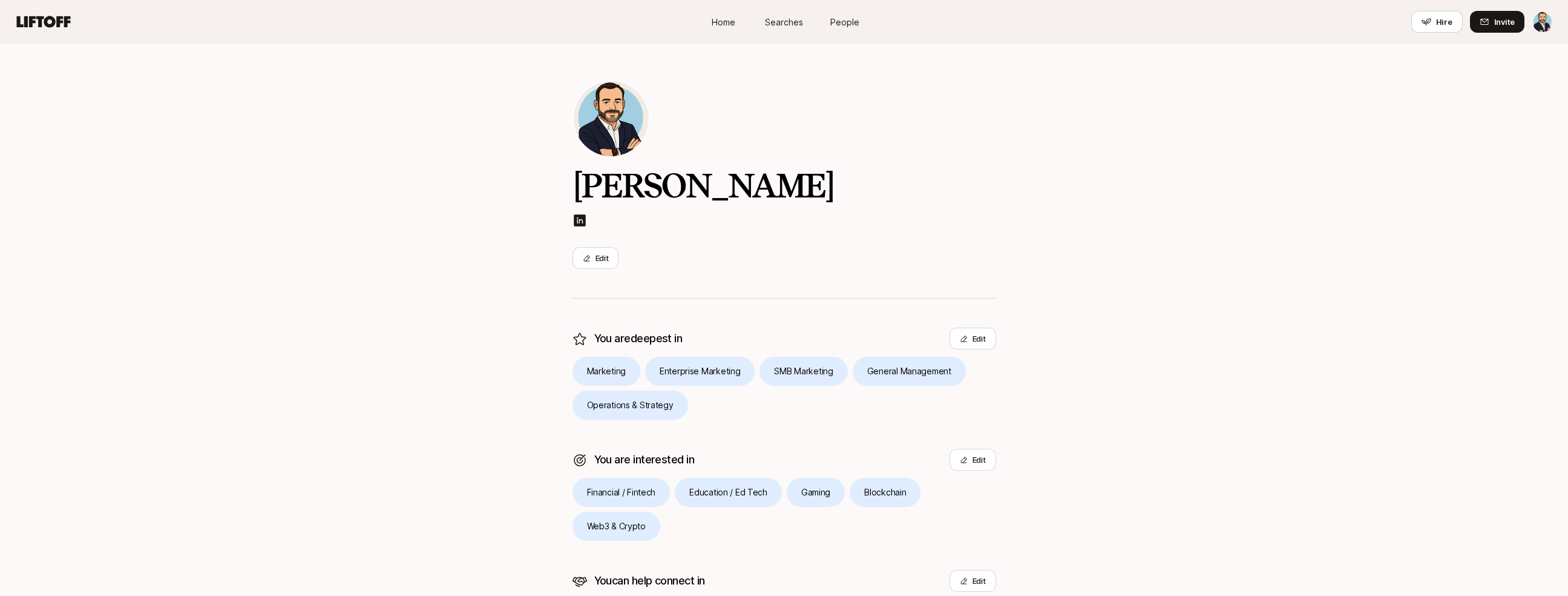
scroll to position [0, 0]
click at [719, 23] on span "Home" at bounding box center [723, 22] width 23 height 13
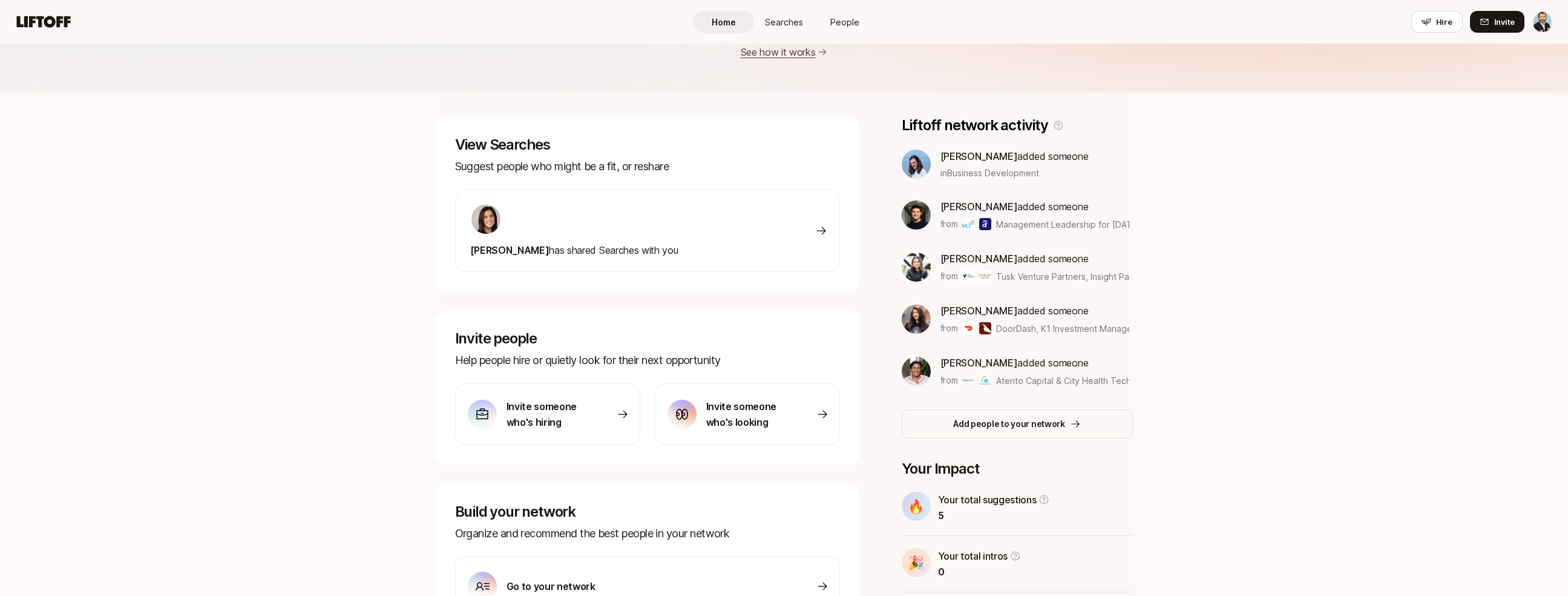
scroll to position [124, 0]
drag, startPoint x: 569, startPoint y: 339, endPoint x: 759, endPoint y: 357, distance: 190.9
click at [759, 357] on div "Invite people Help people hire or quietly look for their next opportunity" at bounding box center [648, 347] width 385 height 39
click at [760, 357] on p "Help people hire or quietly look for their next opportunity" at bounding box center [648, 359] width 385 height 17
drag, startPoint x: 764, startPoint y: 355, endPoint x: 510, endPoint y: 318, distance: 256.7
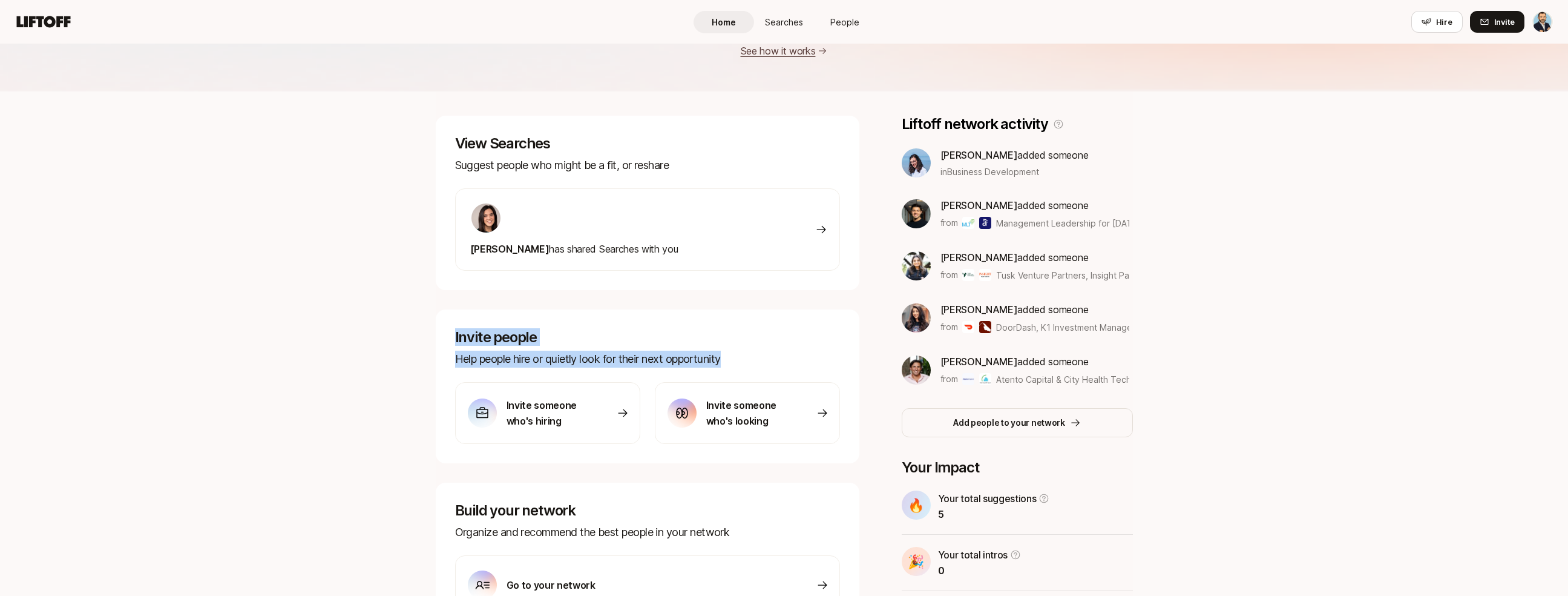
click at [510, 318] on div "Invite people Help people hire or quietly look for their next opportunity Invit…" at bounding box center [647, 387] width 424 height 154
click at [384, 331] on div "Welcome back, [PERSON_NAME] is a hiring and networking platform that enables in…" at bounding box center [784, 301] width 1568 height 764
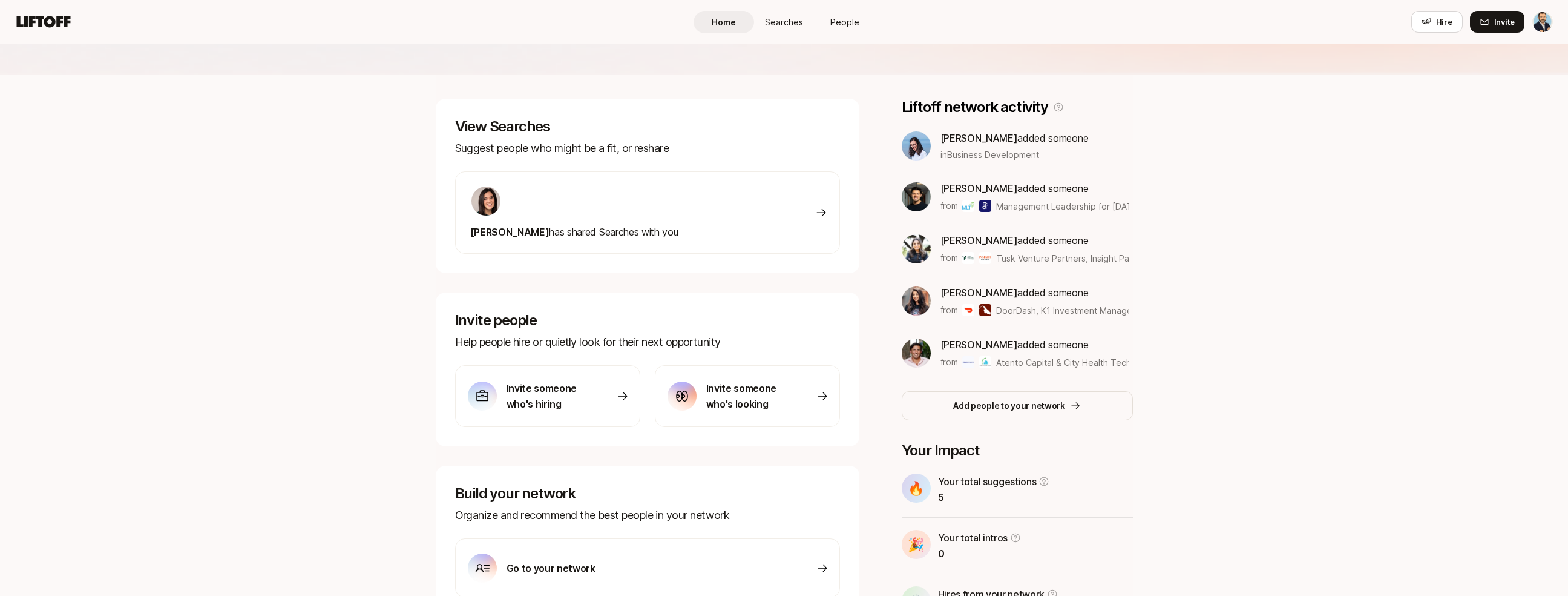
scroll to position [0, 0]
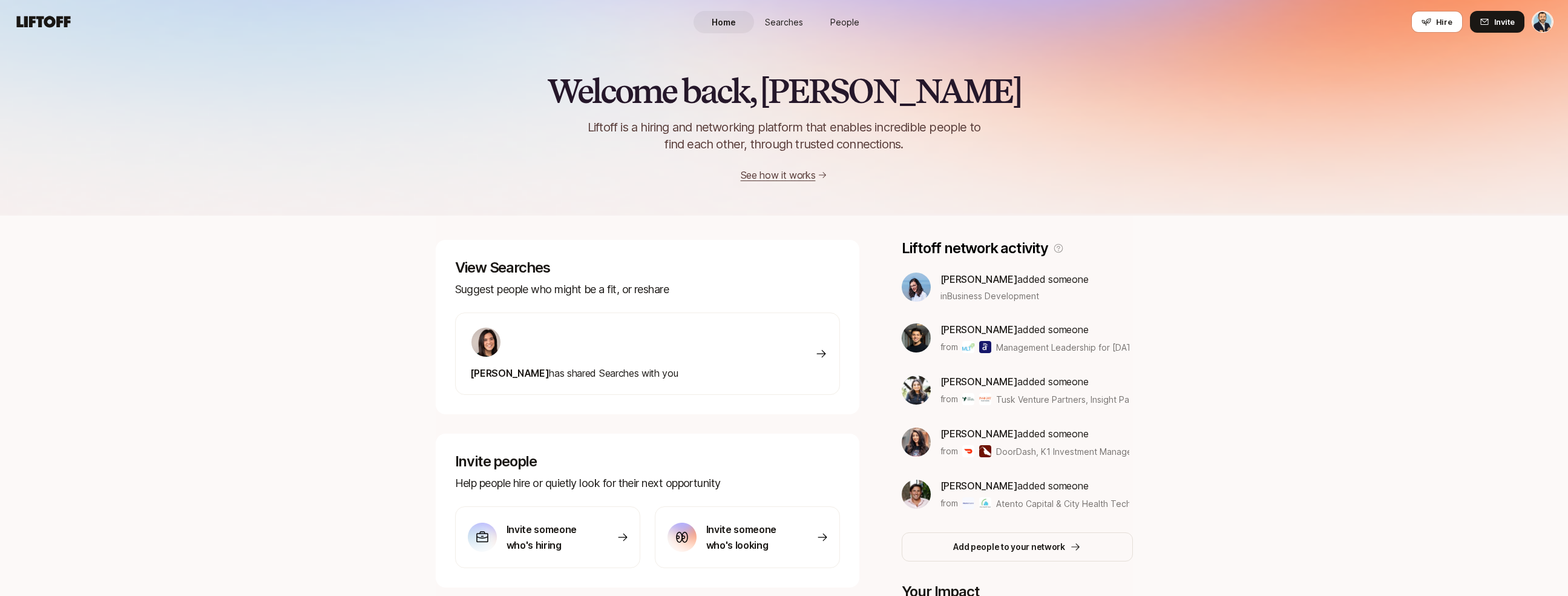
click at [787, 26] on span "Searches" at bounding box center [784, 22] width 38 height 13
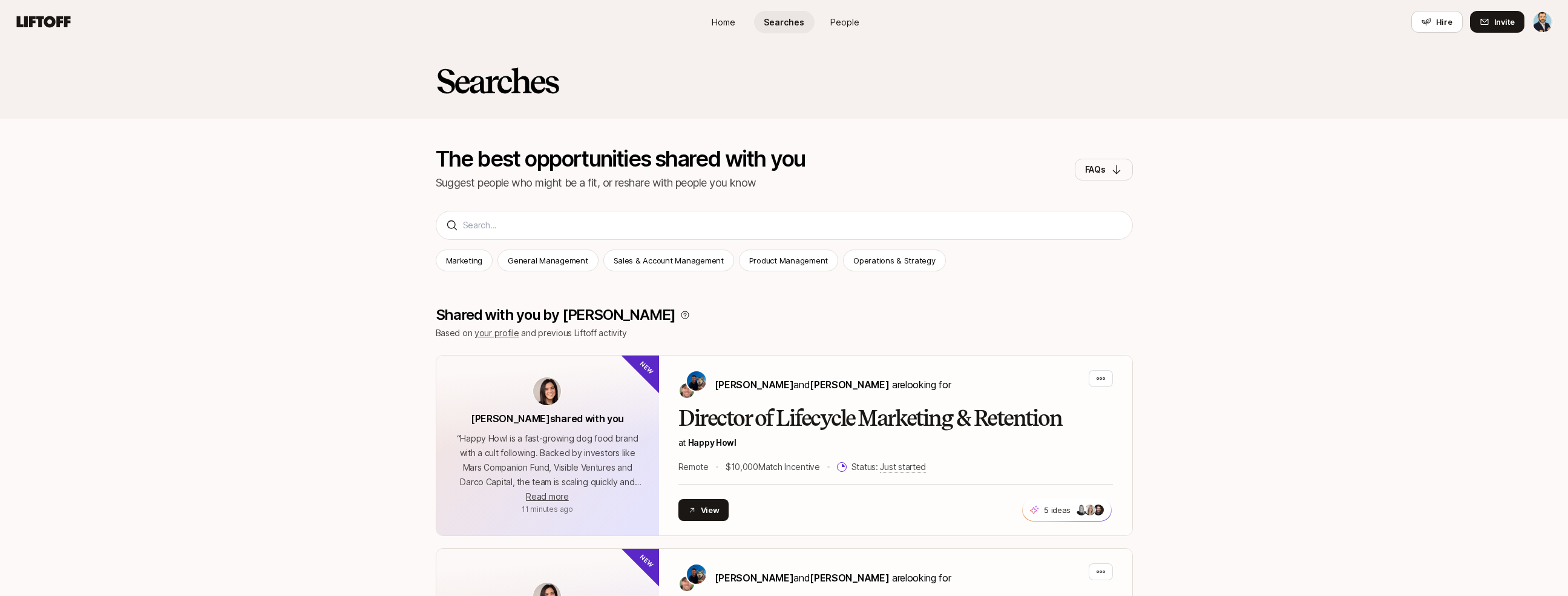
scroll to position [1586, 0]
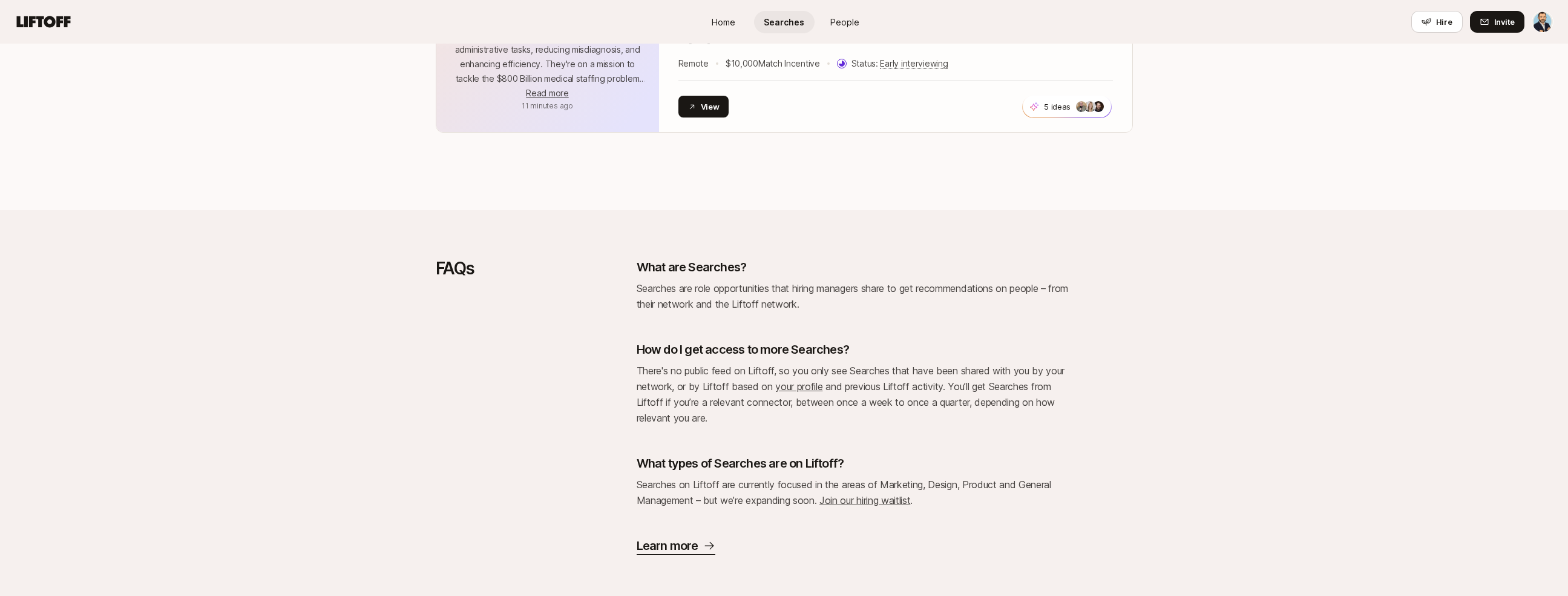
click at [725, 32] on link "Home" at bounding box center [724, 22] width 60 height 23
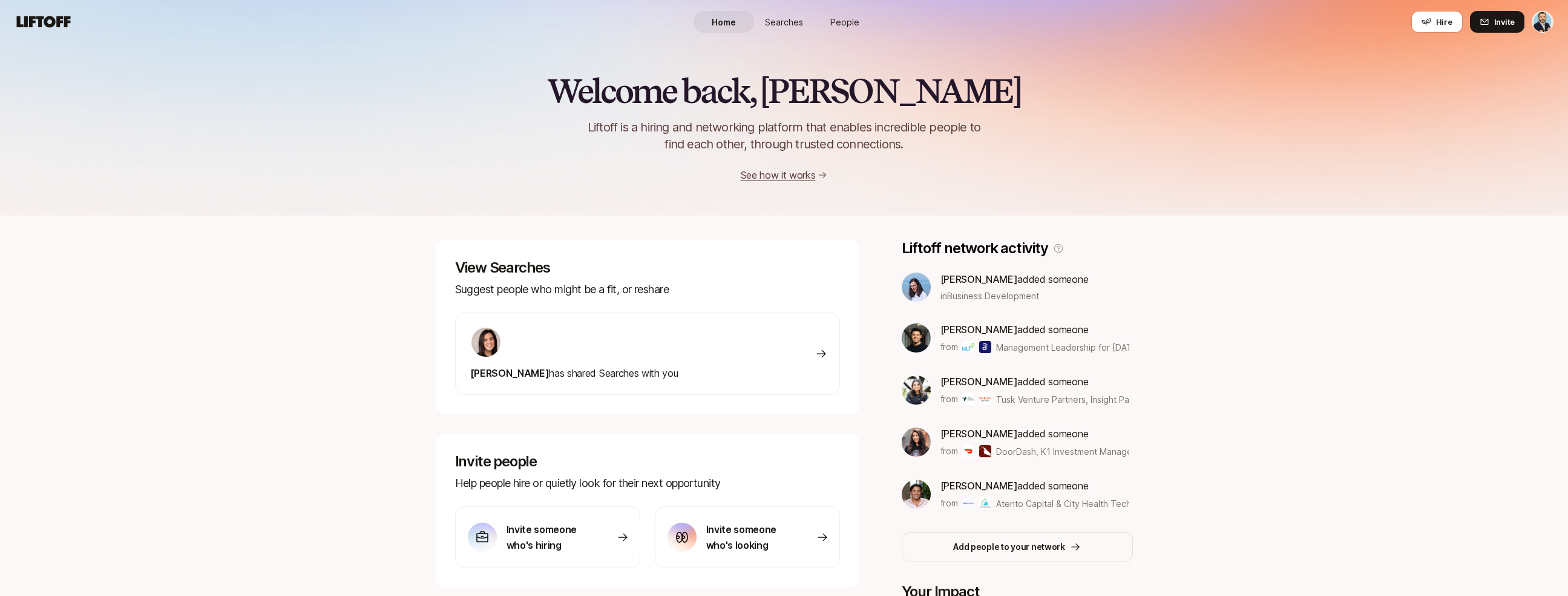
click at [784, 23] on span "Searches" at bounding box center [784, 22] width 38 height 13
